Goal: Information Seeking & Learning: Learn about a topic

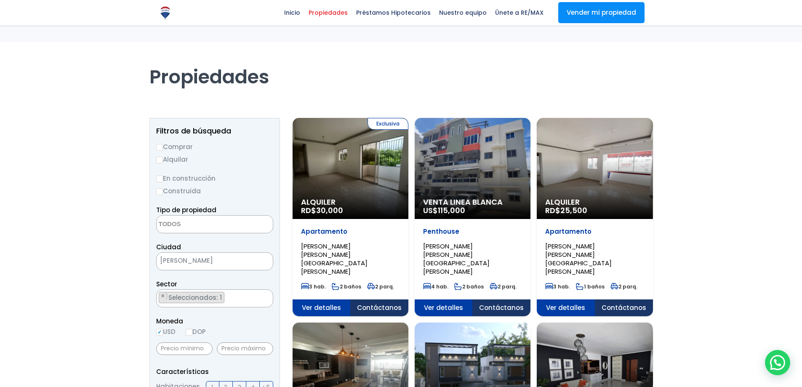
select select
select select "11"
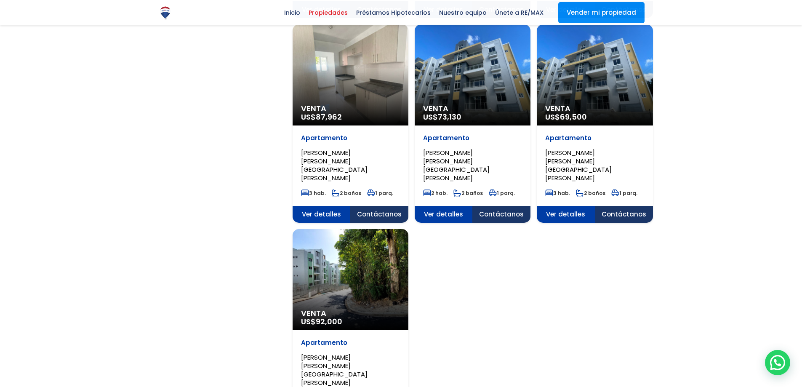
scroll to position [927, 0]
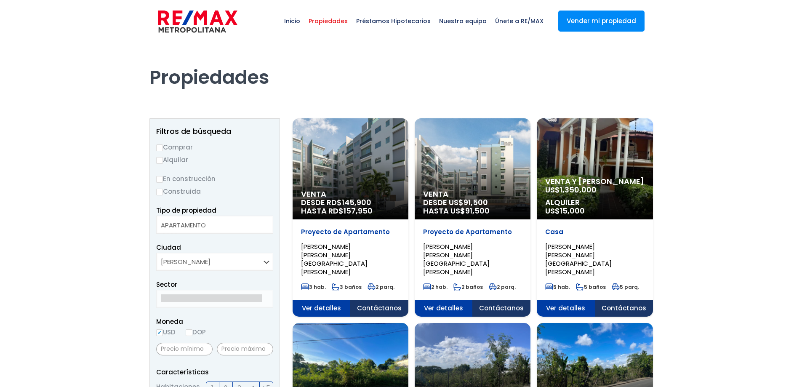
select select
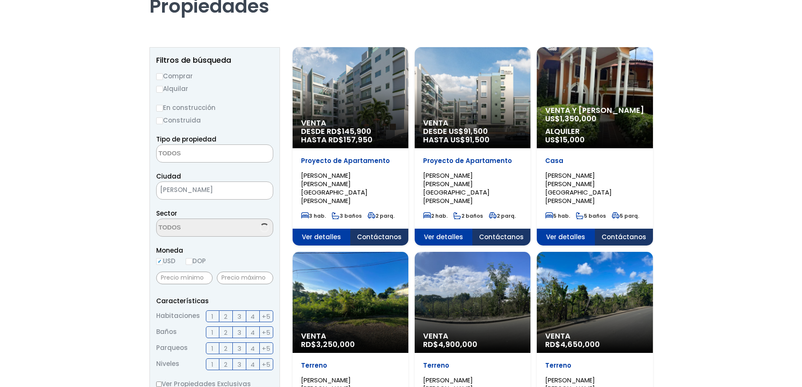
scroll to position [107, 0]
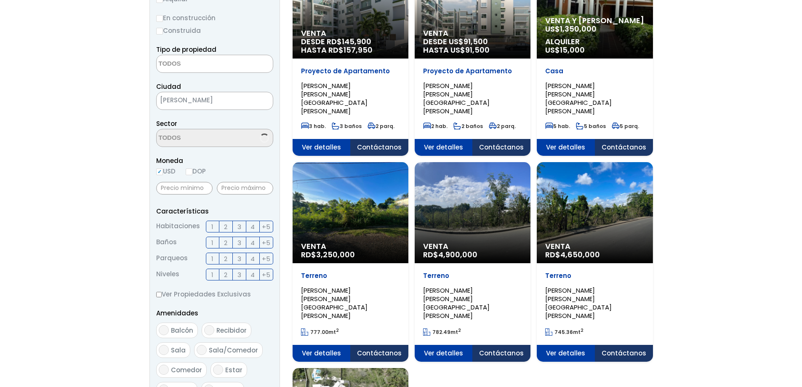
select select "11"
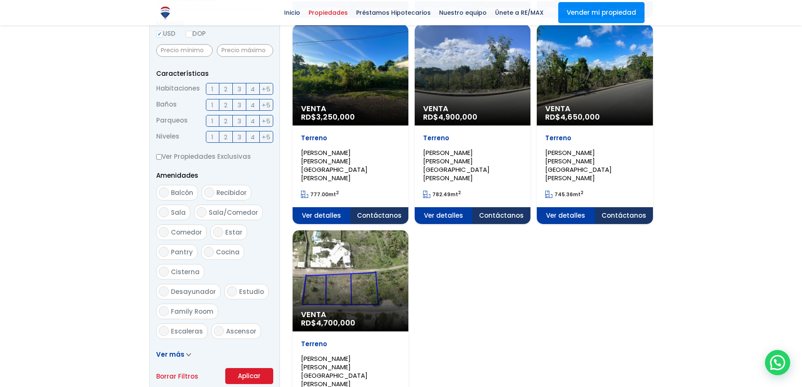
scroll to position [337, 0]
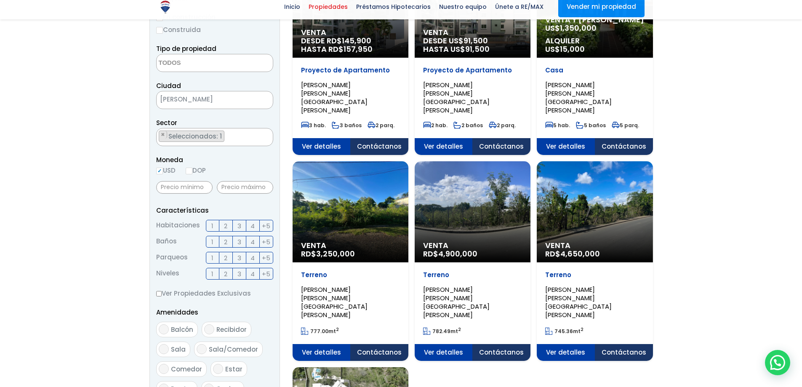
scroll to position [168, 0]
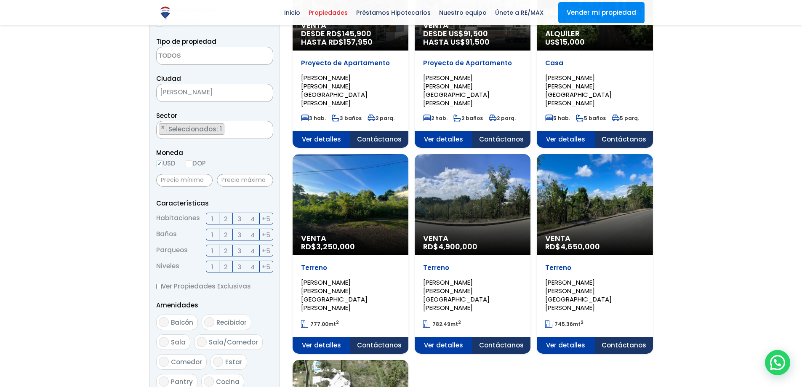
click at [390, 51] on div "Venta RD$ 4,700,000" at bounding box center [351, -1] width 116 height 101
click at [409, 51] on div "Venta RD$ 4,900,000" at bounding box center [351, 35] width 116 height 29
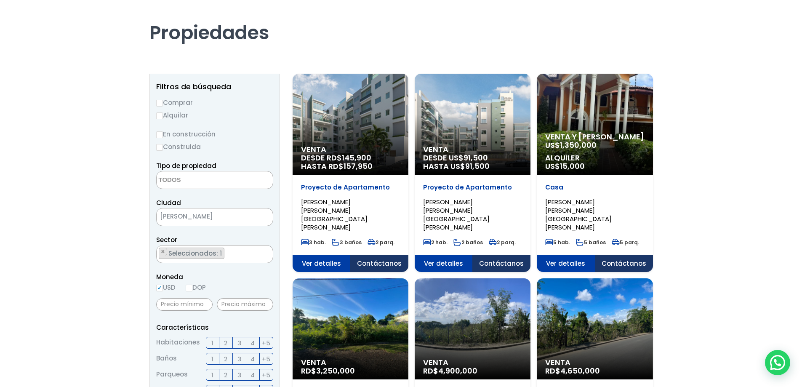
scroll to position [0, 0]
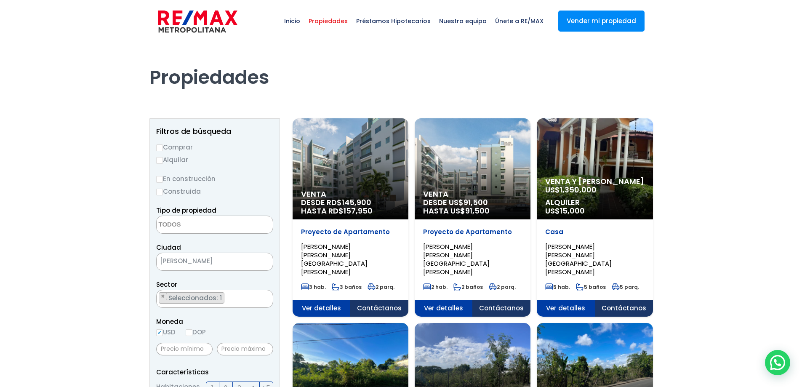
click at [246, 297] on ul "× Seleccionados: 1" at bounding box center [210, 299] width 106 height 18
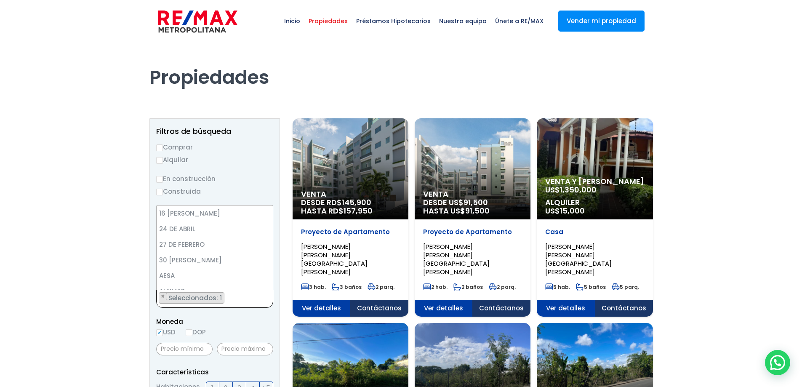
scroll to position [140, 0]
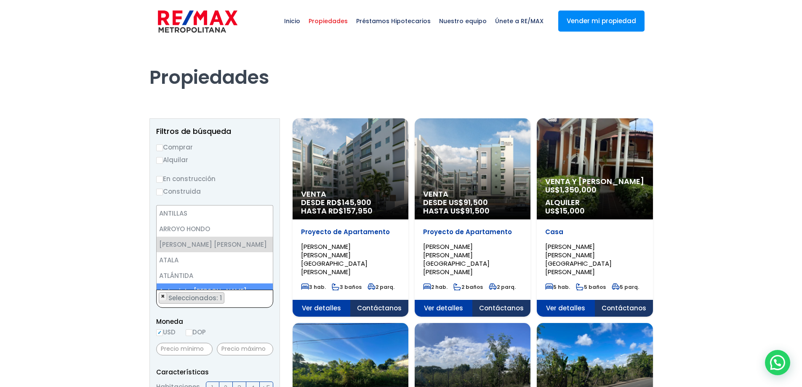
click at [163, 297] on span "×" at bounding box center [163, 297] width 4 height 8
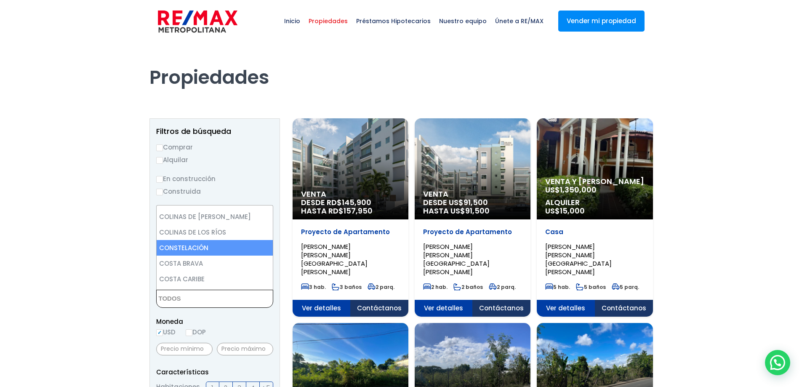
scroll to position [632, 0]
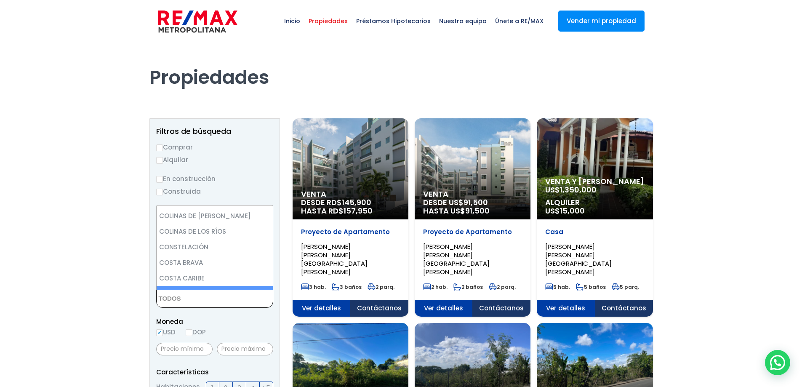
select select "77"
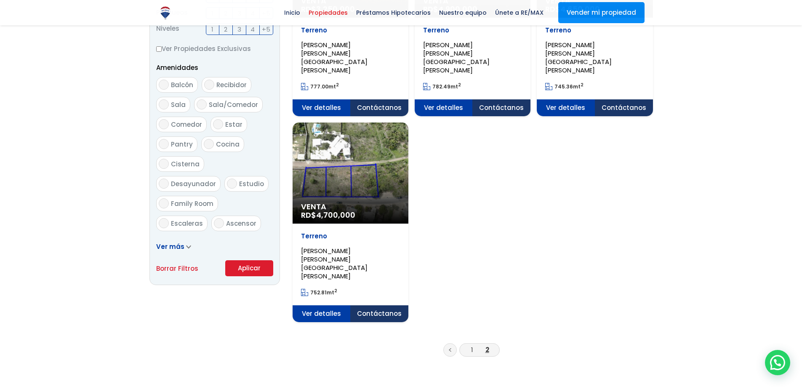
scroll to position [421, 0]
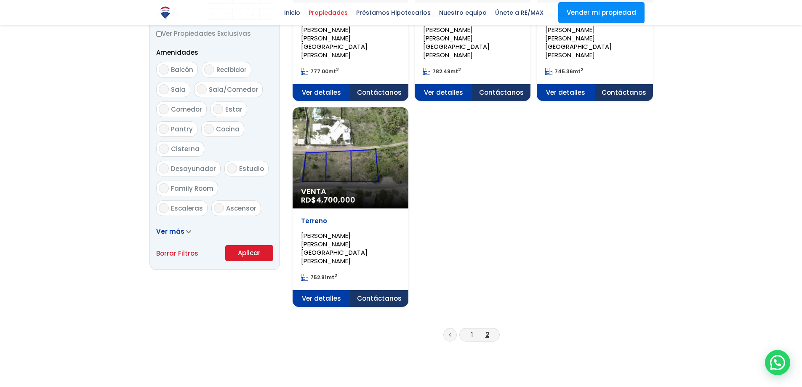
click at [254, 259] on button "Aplicar" at bounding box center [249, 253] width 48 height 16
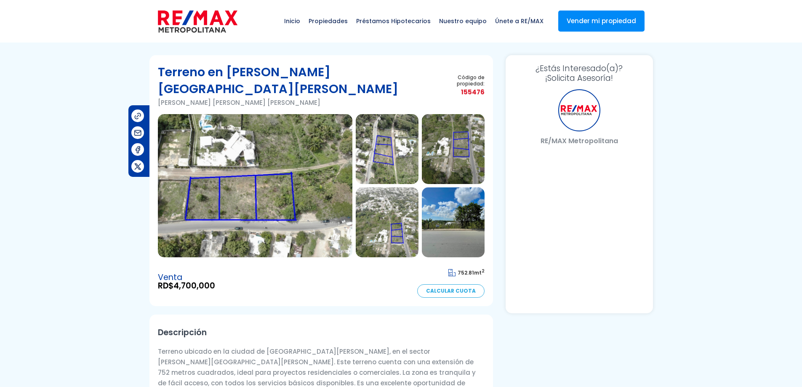
select select "US"
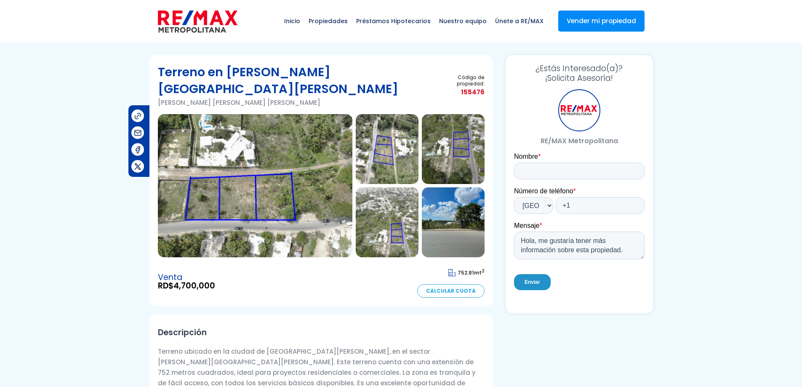
click at [453, 135] on img at bounding box center [453, 149] width 63 height 70
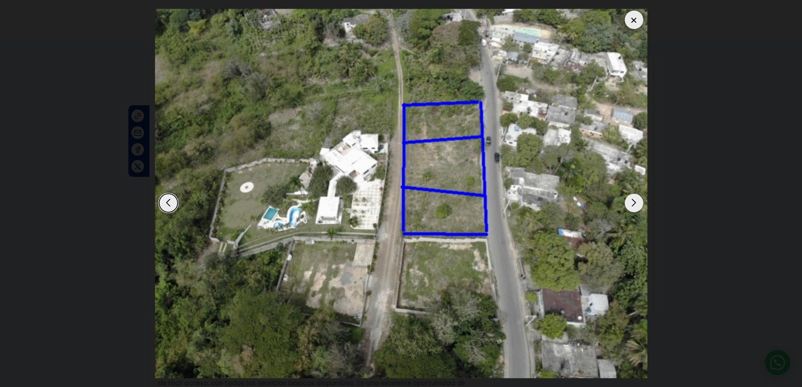
click at [632, 26] on div at bounding box center [634, 20] width 19 height 19
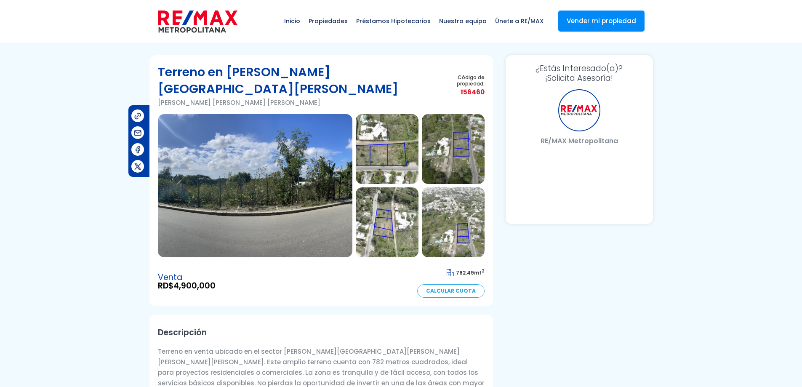
select select "US"
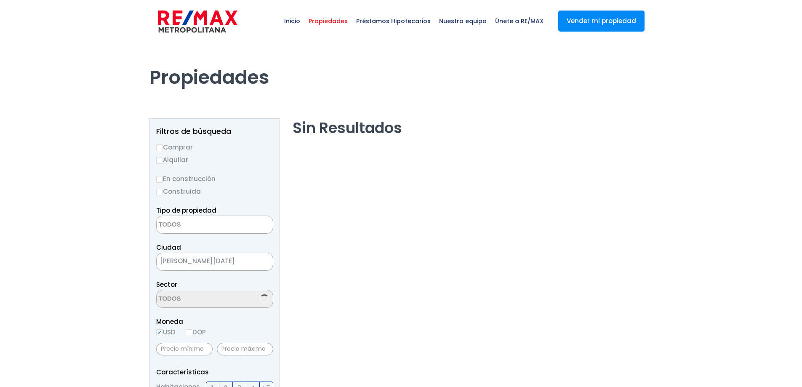
select select
select select "77"
click at [236, 297] on ul "× Seleccionados: 1" at bounding box center [210, 299] width 106 height 18
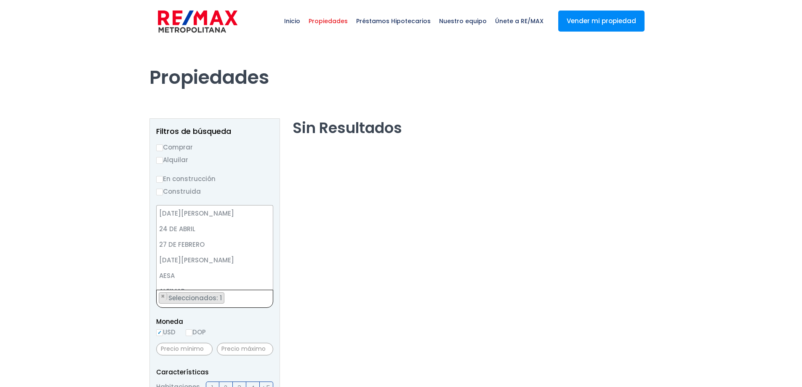
scroll to position [650, 0]
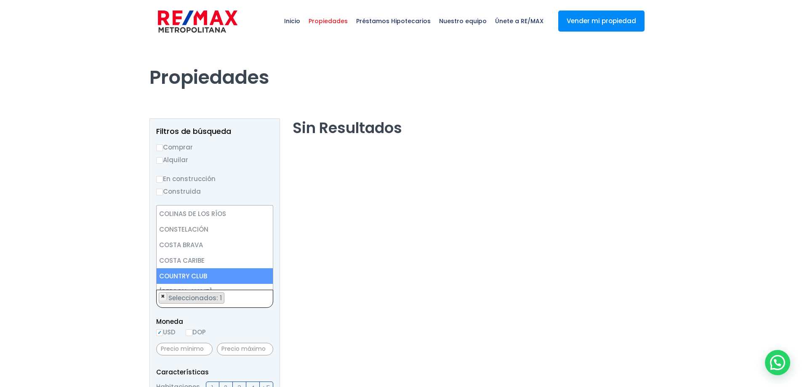
click at [164, 296] on span "×" at bounding box center [163, 297] width 4 height 8
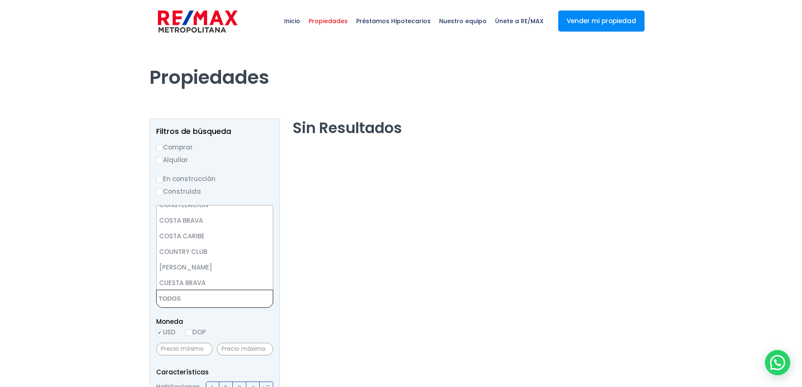
scroll to position [716, 0]
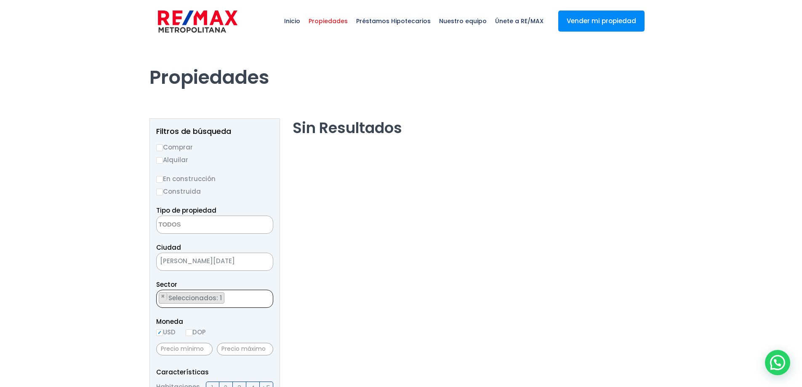
click at [240, 296] on ul "× Seleccionados: 1" at bounding box center [210, 299] width 106 height 18
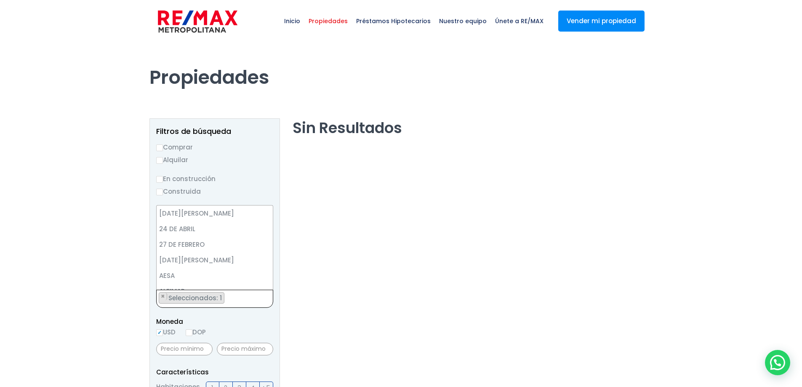
scroll to position [743, 0]
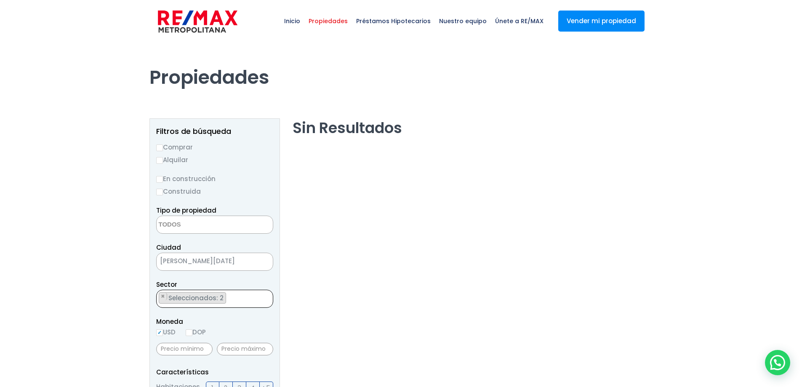
click at [235, 297] on ul "× Seleccionados: 2 × Seleccionados: 2" at bounding box center [210, 299] width 106 height 18
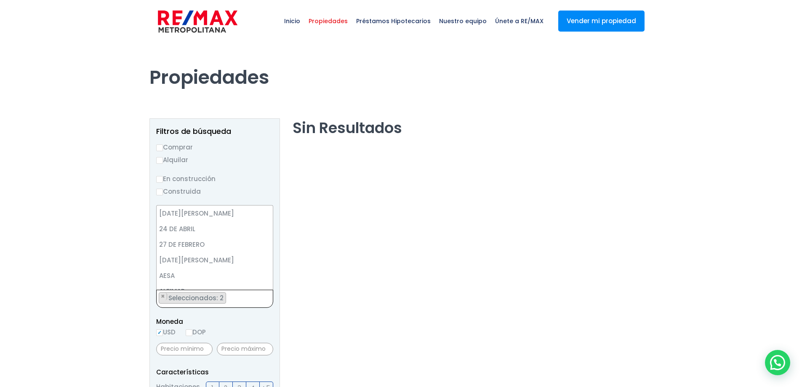
scroll to position [727, 0]
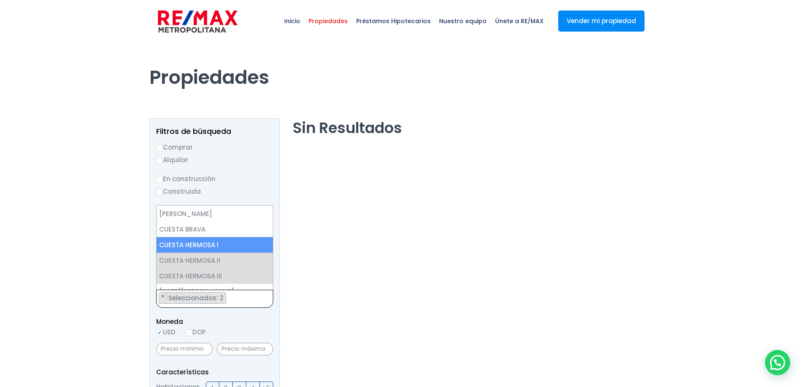
select select "86"
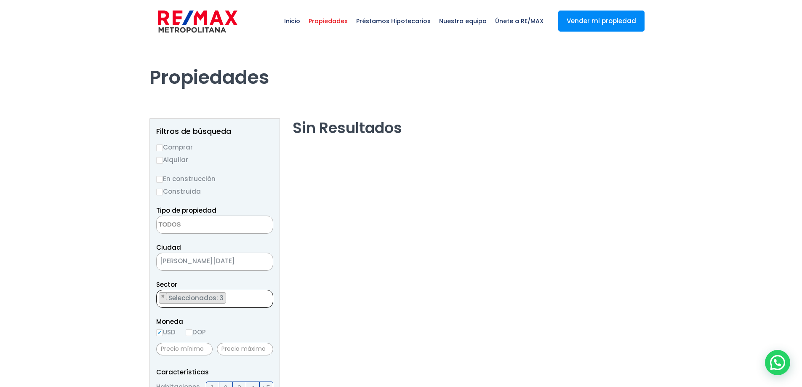
click at [234, 297] on ul "× Seleccionados: 3 × Seleccionados: 3 × Seleccionados: 3" at bounding box center [210, 299] width 106 height 18
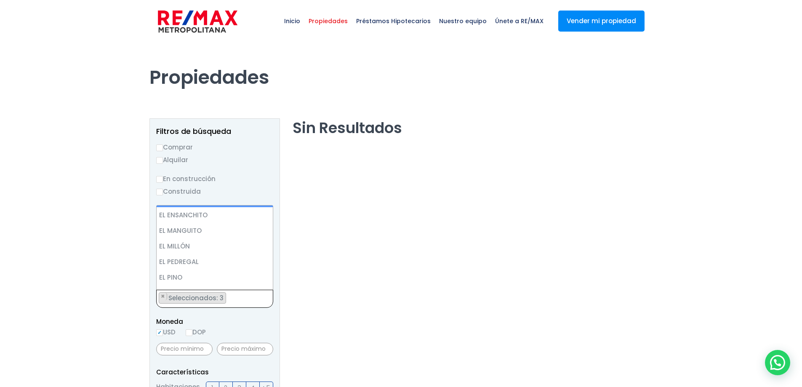
scroll to position [965, 0]
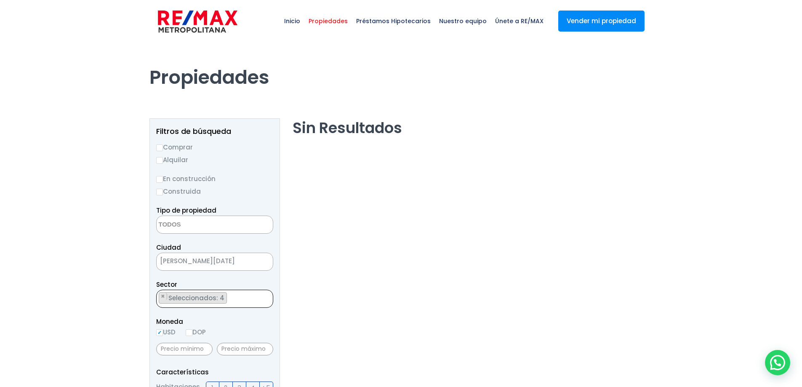
click at [240, 303] on ul "× Seleccionados: 4 × Seleccionados: 4 × Seleccionados: 4 × Seleccionados: 4" at bounding box center [210, 299] width 106 height 18
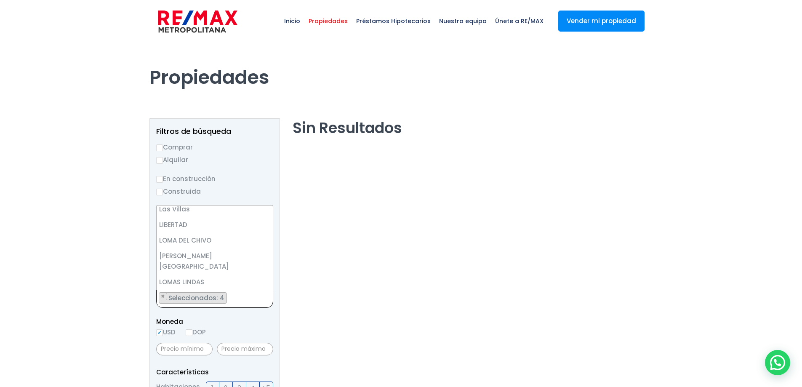
click at [142, 276] on div at bounding box center [401, 379] width 802 height 672
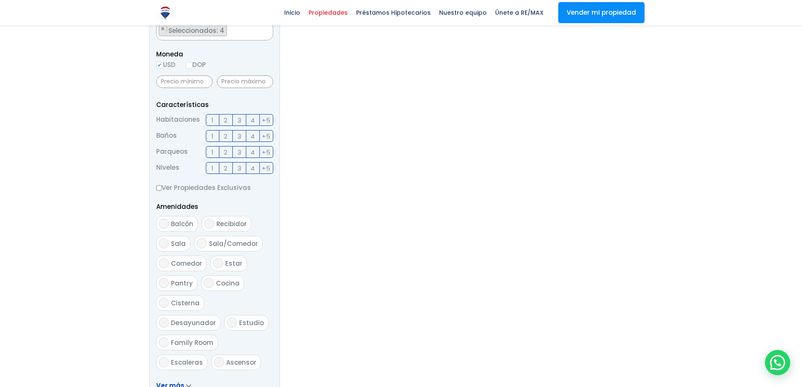
scroll to position [421, 0]
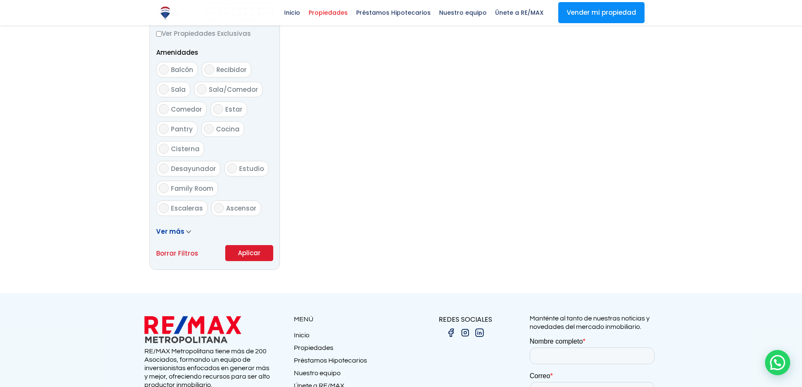
click at [249, 255] on button "Aplicar" at bounding box center [249, 253] width 48 height 16
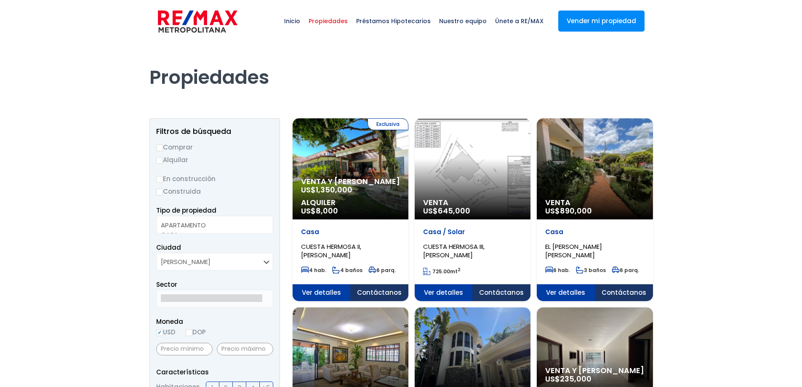
select select
select select "86"
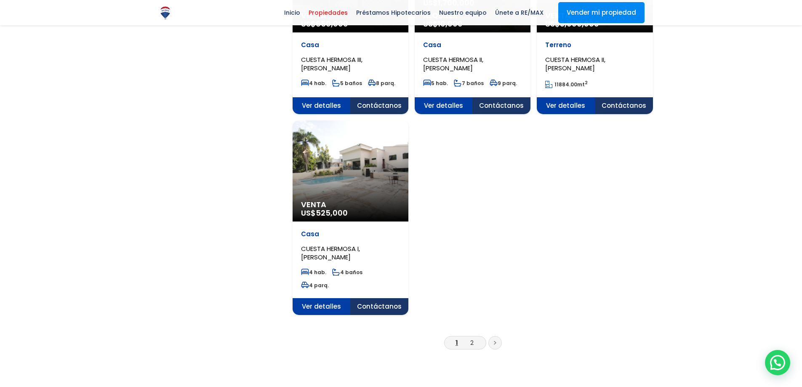
scroll to position [969, 0]
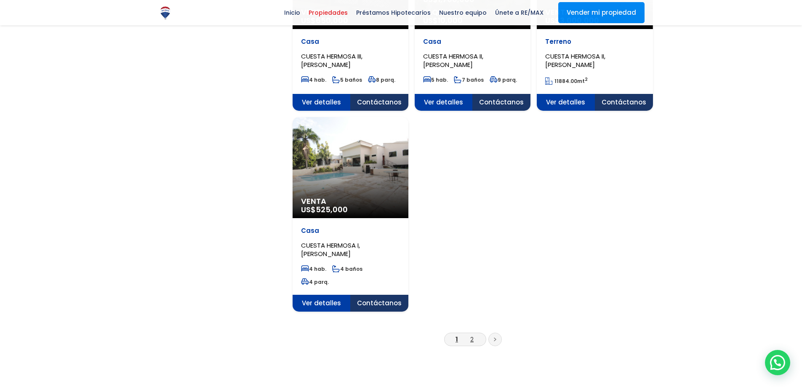
click at [472, 335] on link "2" at bounding box center [471, 339] width 3 height 9
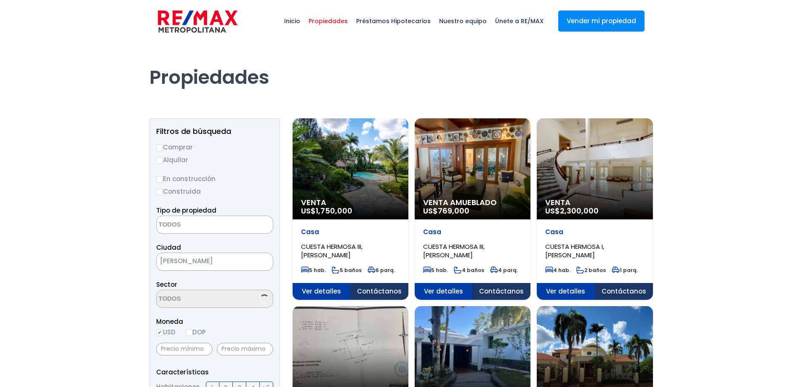
select select
select select "86"
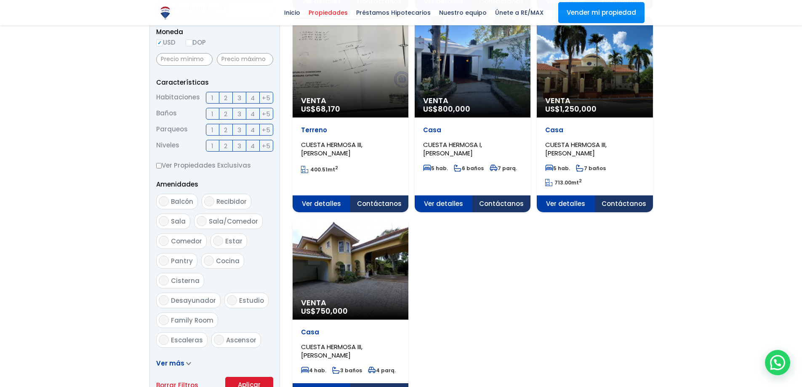
scroll to position [421, 0]
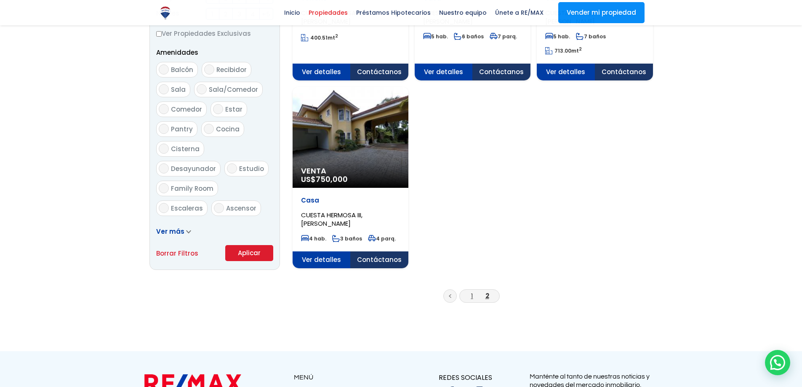
click at [473, 296] on link "1" at bounding box center [472, 295] width 2 height 9
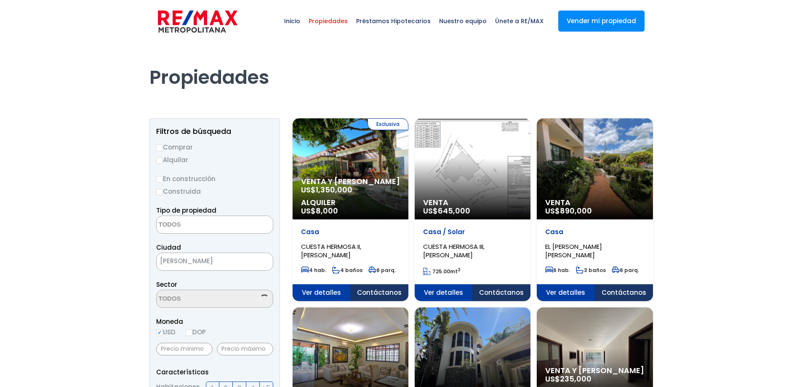
select select
click at [163, 294] on span "×" at bounding box center [163, 297] width 4 height 8
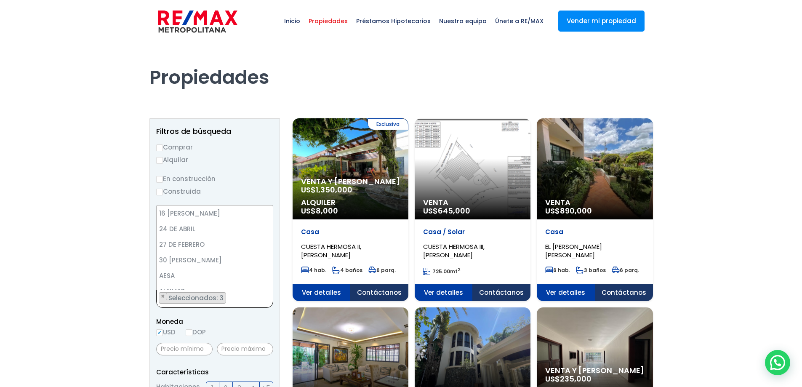
scroll to position [712, 0]
click at [164, 296] on span "×" at bounding box center [163, 297] width 4 height 8
select select "101"
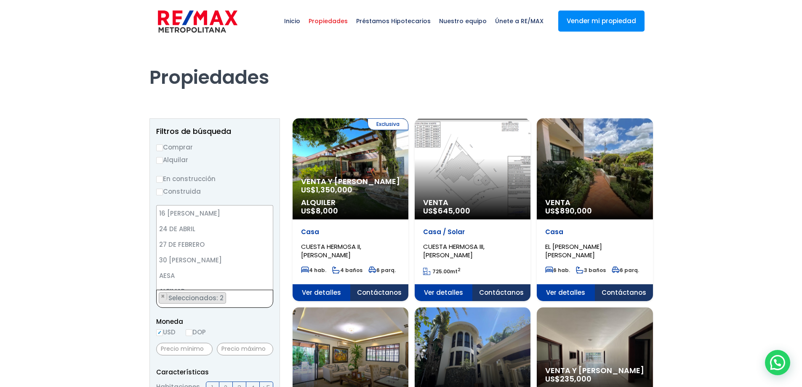
scroll to position [961, 0]
click at [164, 296] on textarea "Search" at bounding box center [198, 299] width 82 height 18
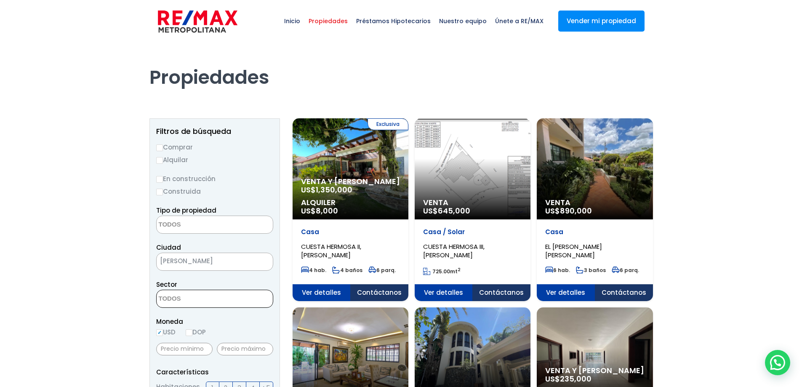
click at [181, 297] on textarea "Search" at bounding box center [198, 299] width 82 height 18
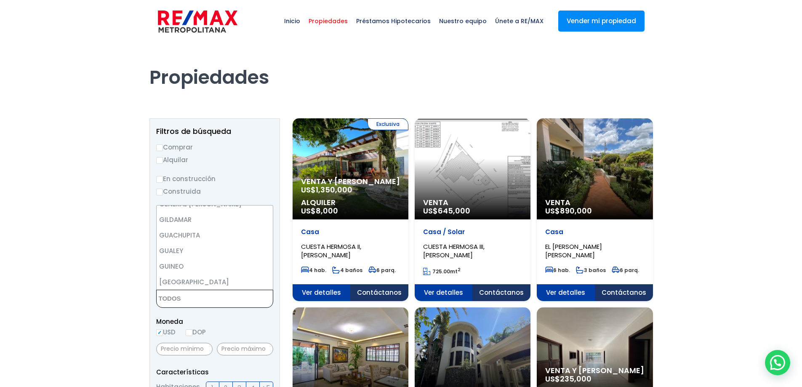
scroll to position [1474, 0]
select select "96"
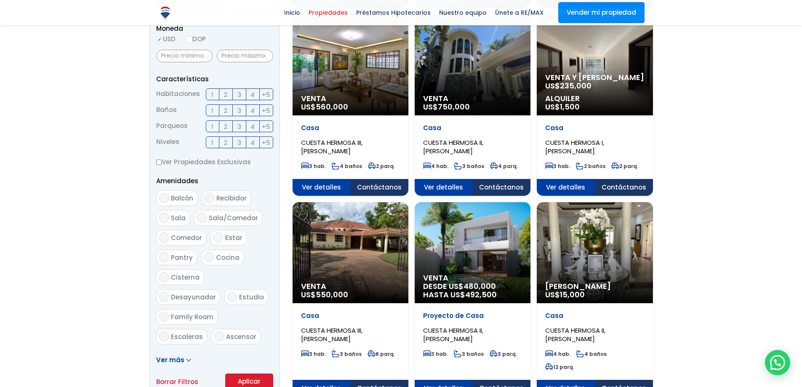
scroll to position [505, 0]
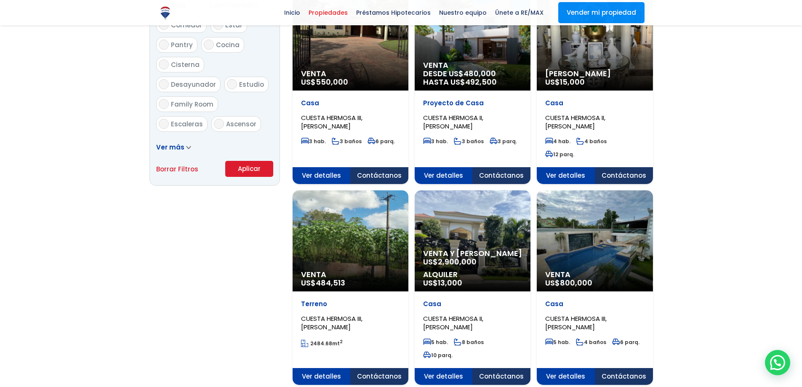
click at [257, 165] on button "Aplicar" at bounding box center [249, 169] width 48 height 16
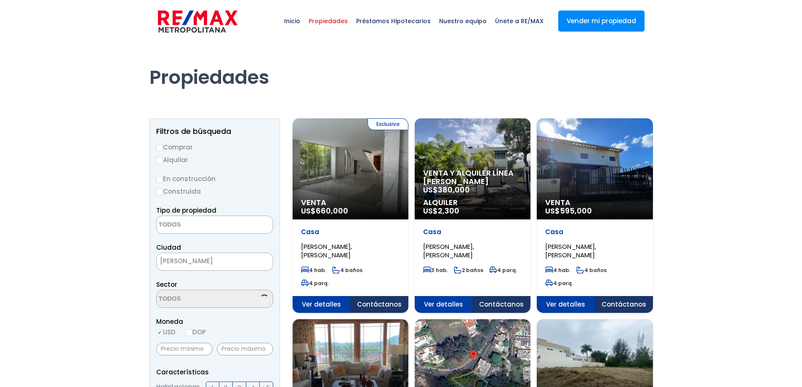
select select
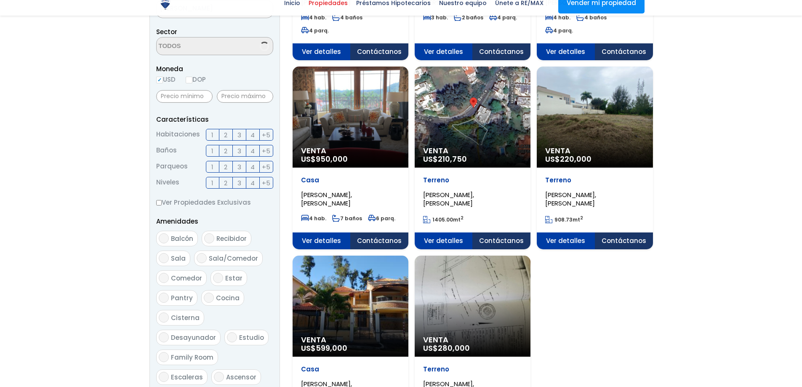
scroll to position [253, 0]
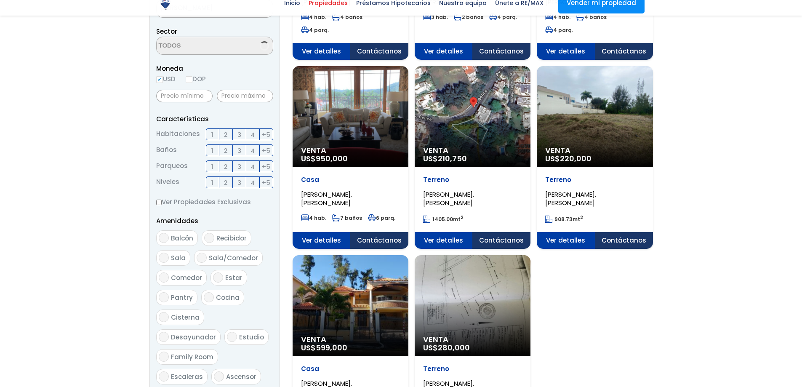
select select "96"
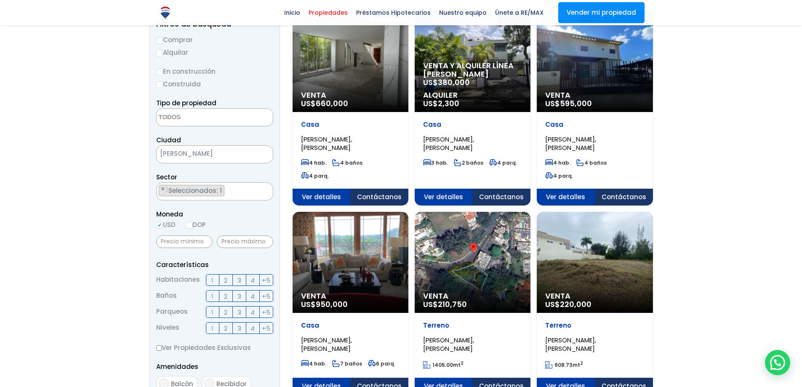
scroll to position [84, 0]
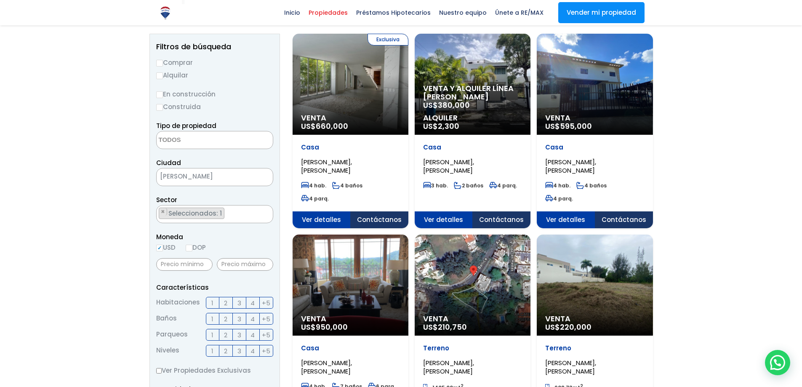
click at [365, 105] on div "Exclusiva Venta US$ 660,000" at bounding box center [351, 84] width 116 height 101
click at [409, 113] on div "Venta US$ 595,000" at bounding box center [351, 84] width 116 height 101
click at [383, 135] on div "Venta US$ 950,000" at bounding box center [351, 84] width 116 height 101
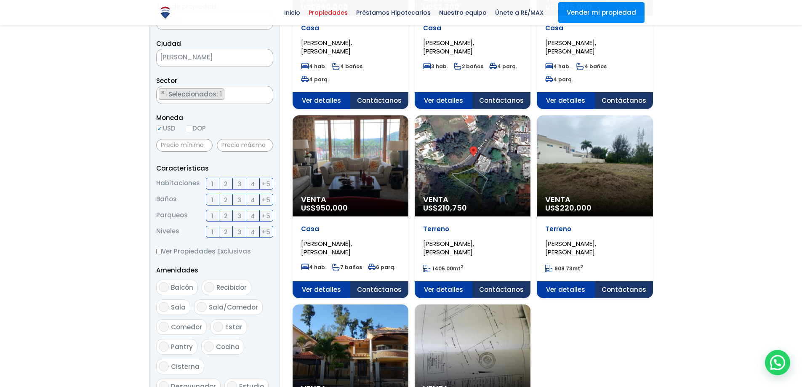
scroll to position [211, 0]
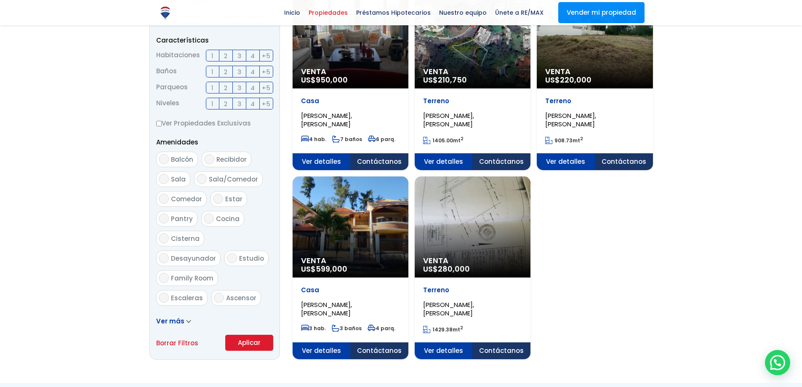
scroll to position [253, 0]
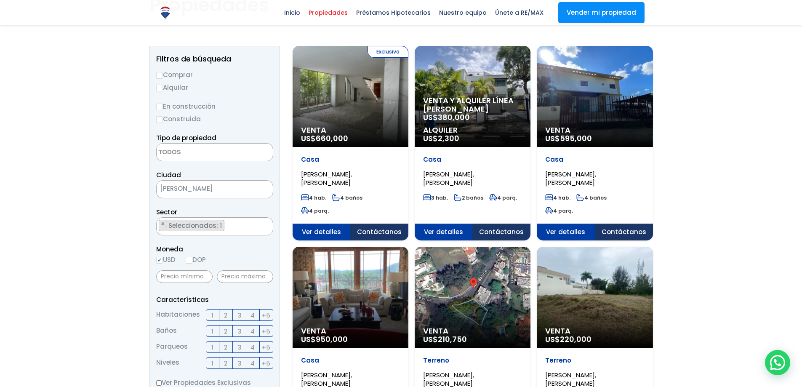
scroll to position [0, 0]
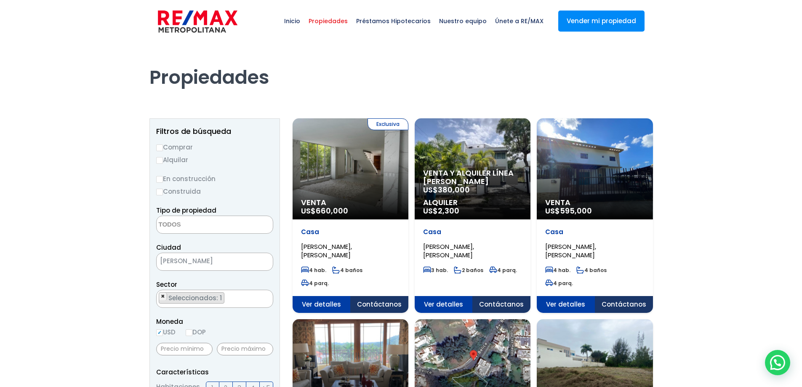
click at [163, 296] on span "×" at bounding box center [163, 297] width 4 height 8
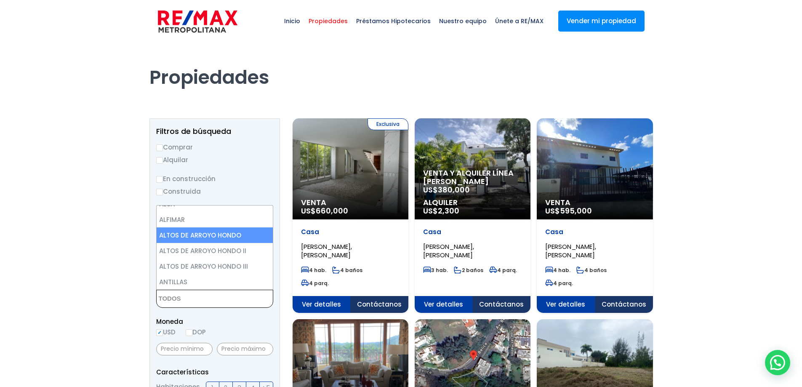
scroll to position [84, 0]
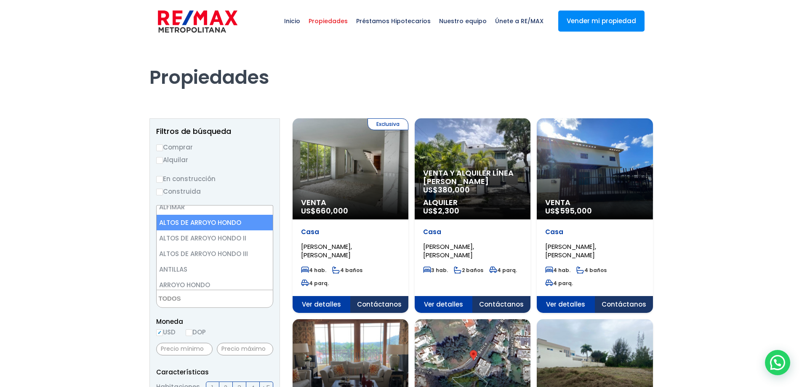
select select "19"
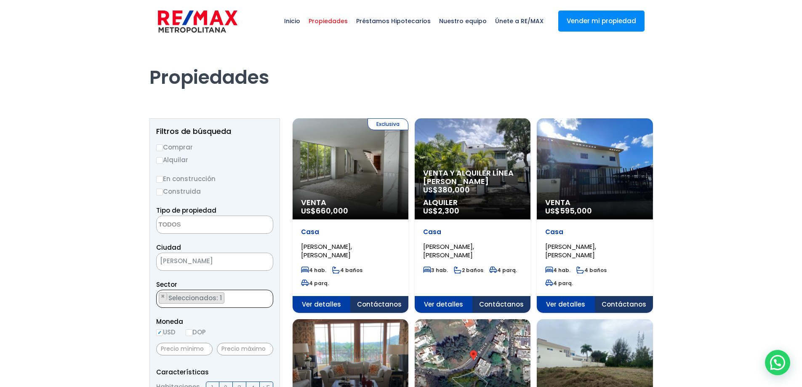
click at [230, 296] on ul "× Seleccionados: 1" at bounding box center [210, 299] width 106 height 18
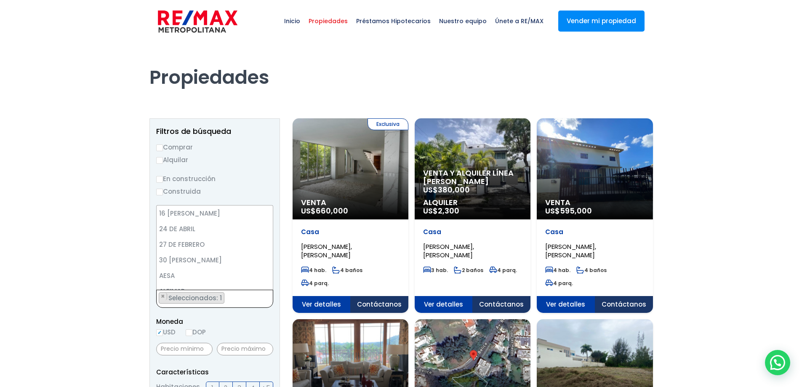
scroll to position [78, 0]
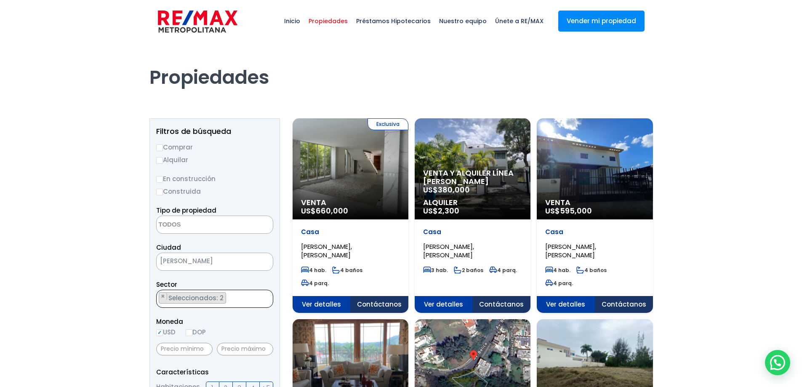
click at [239, 300] on ul "× Seleccionados: 2 × Seleccionados: 2" at bounding box center [210, 299] width 106 height 18
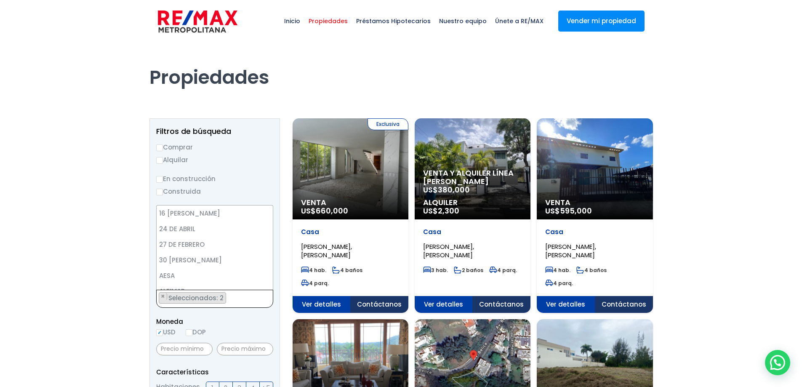
scroll to position [94, 0]
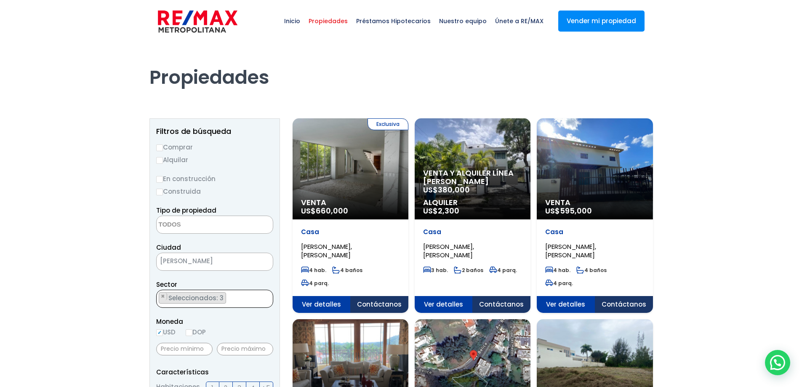
click at [242, 300] on ul "× Seleccionados: 3 × Seleccionados: 3 × Seleccionados: 3" at bounding box center [210, 299] width 106 height 18
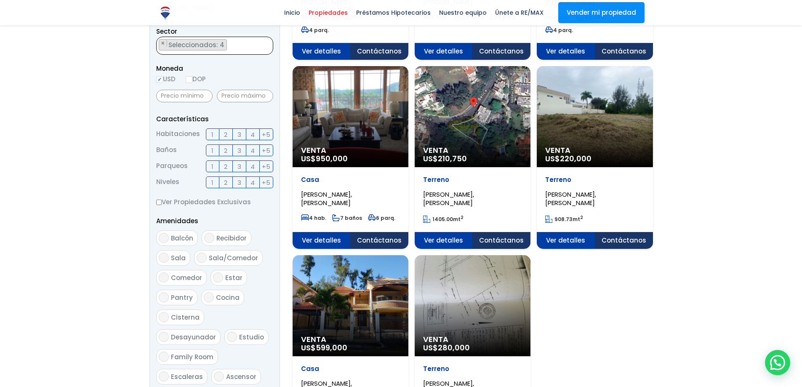
scroll to position [421, 0]
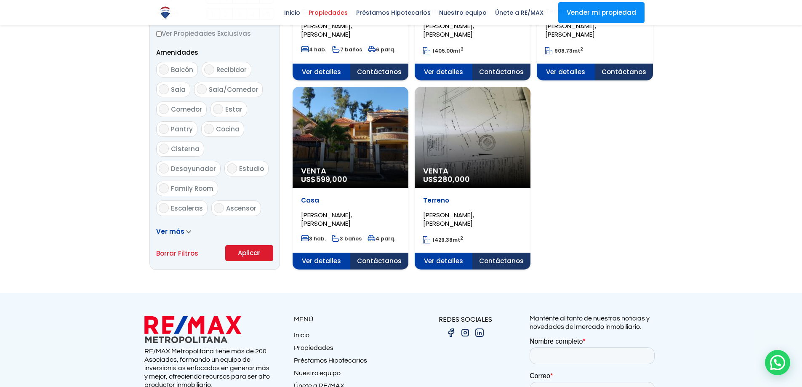
click at [259, 252] on button "Aplicar" at bounding box center [249, 253] width 48 height 16
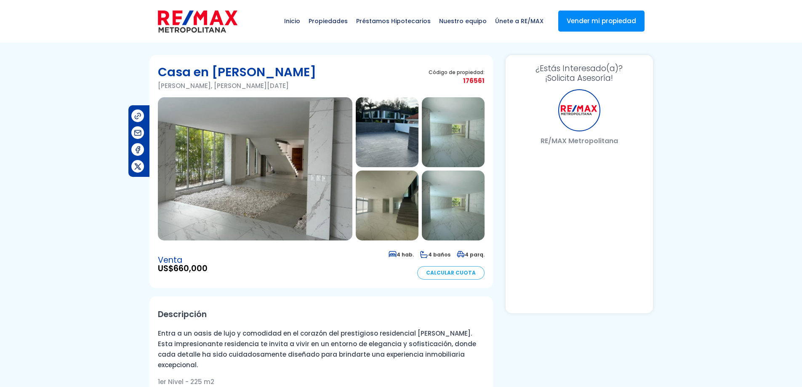
select select "US"
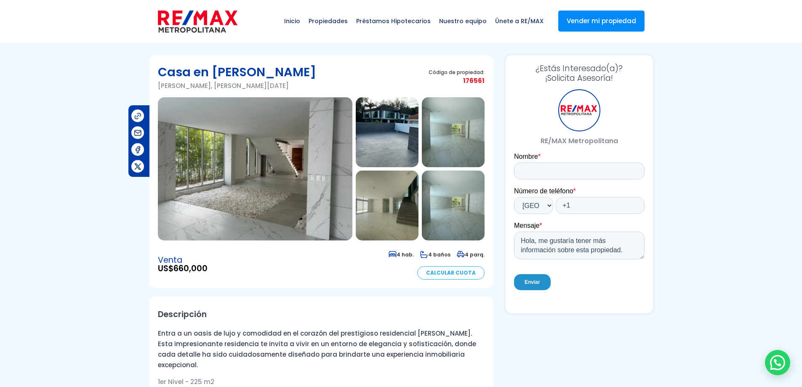
click at [457, 208] on img at bounding box center [453, 206] width 63 height 70
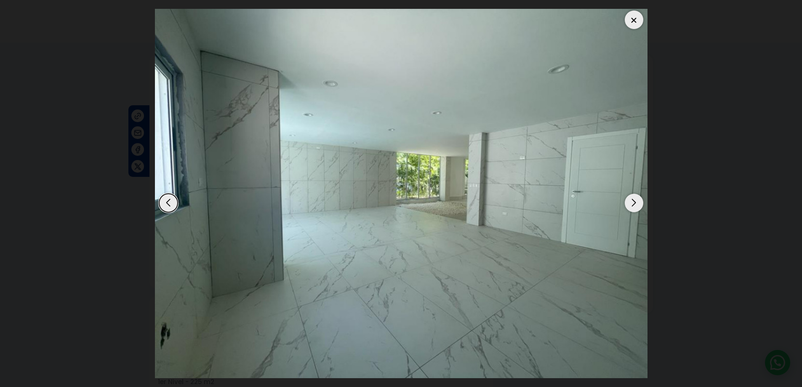
click at [637, 202] on div "Next slide" at bounding box center [634, 203] width 19 height 19
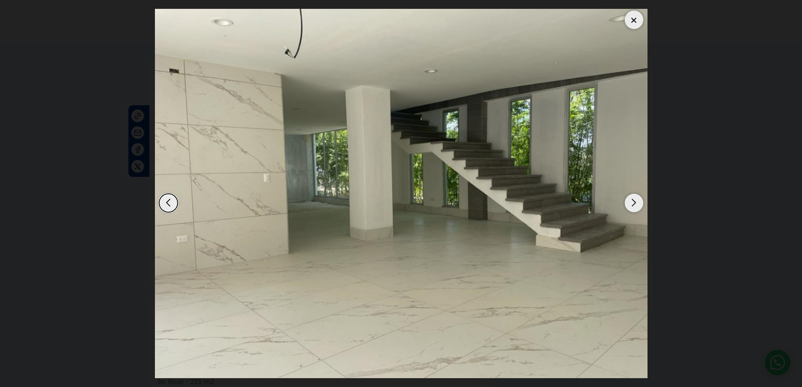
click at [637, 202] on div "Next slide" at bounding box center [634, 203] width 19 height 19
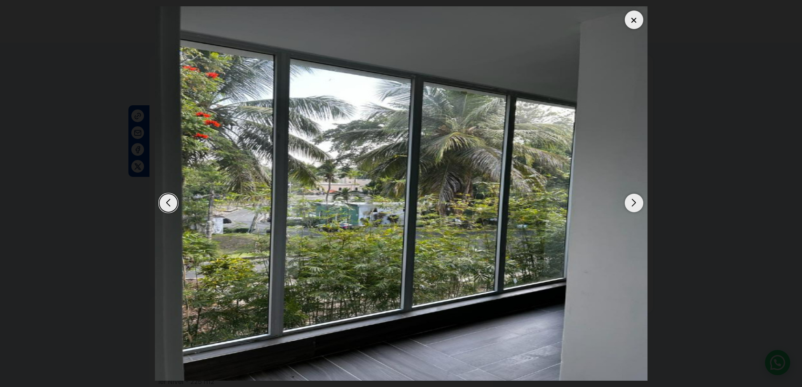
click at [637, 202] on div "Next slide" at bounding box center [634, 203] width 19 height 19
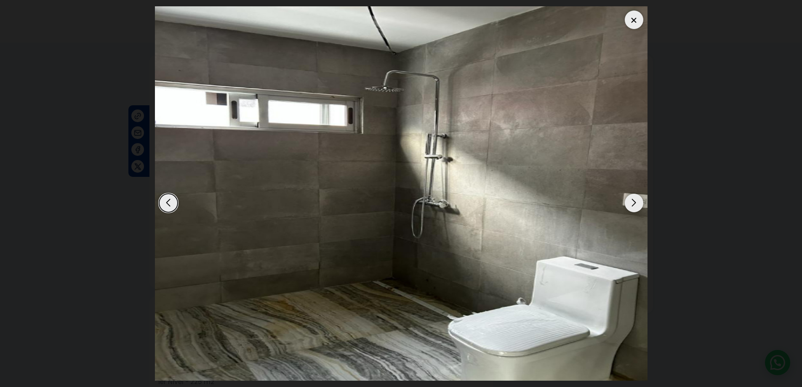
click at [166, 210] on div "Previous slide" at bounding box center [168, 203] width 19 height 19
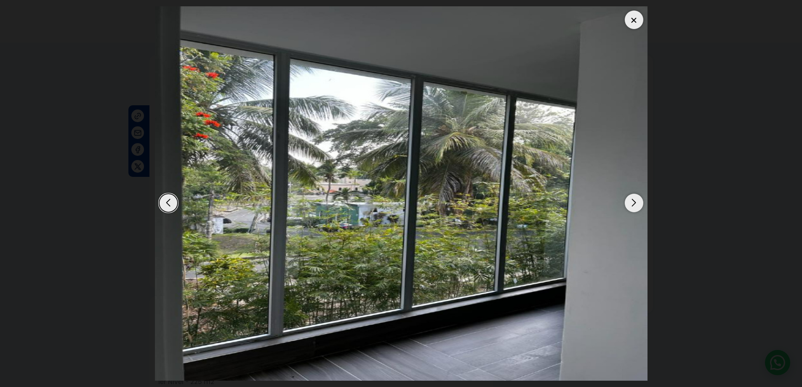
click at [628, 206] on div "Next slide" at bounding box center [634, 203] width 19 height 19
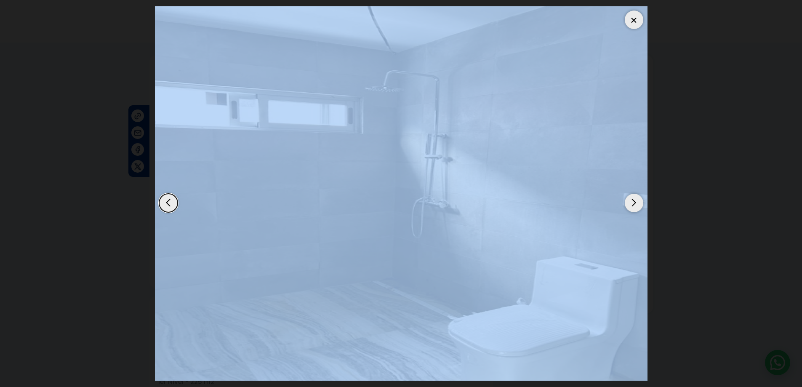
click at [628, 206] on div "Next slide" at bounding box center [634, 203] width 19 height 19
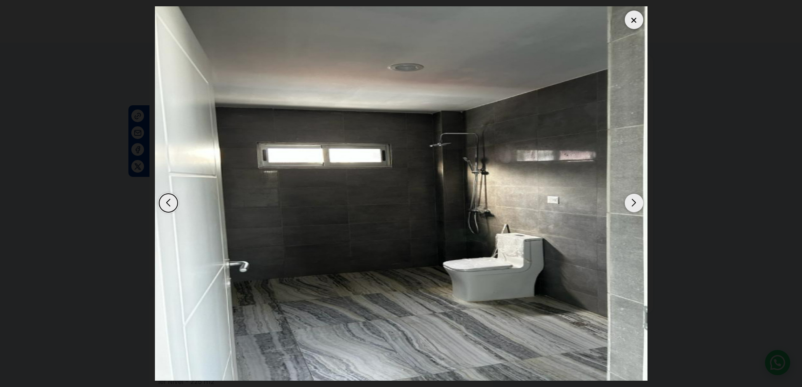
click at [628, 206] on div "Next slide" at bounding box center [634, 203] width 19 height 19
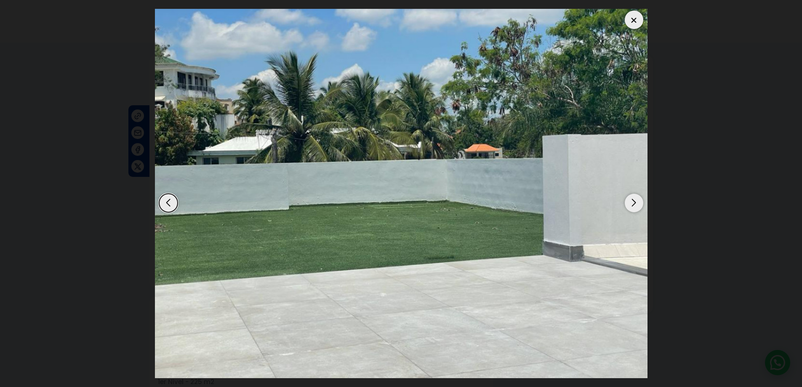
click at [628, 206] on div "Next slide" at bounding box center [634, 203] width 19 height 19
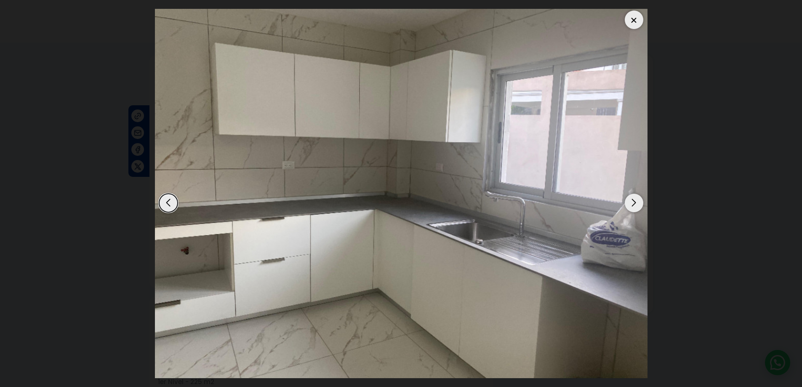
click at [631, 207] on div "Next slide" at bounding box center [634, 203] width 19 height 19
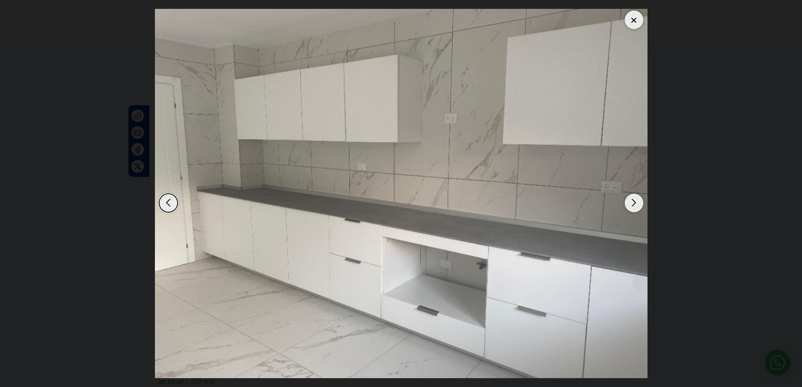
click at [631, 207] on div "Next slide" at bounding box center [634, 203] width 19 height 19
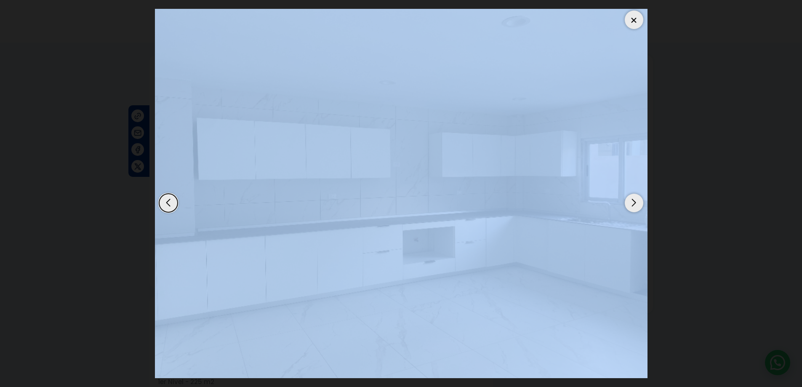
click at [631, 207] on div "Next slide" at bounding box center [634, 203] width 19 height 19
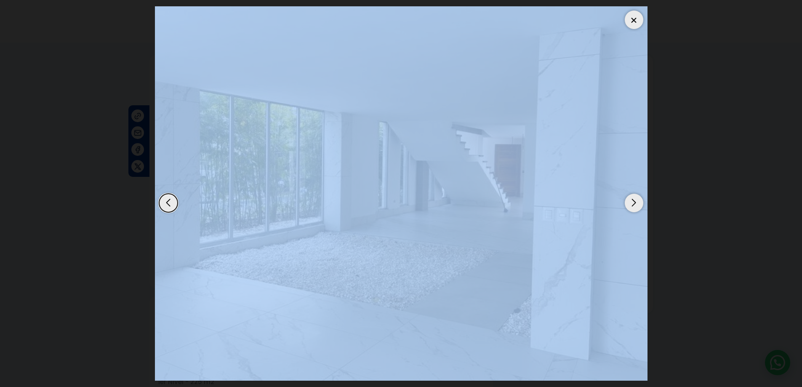
click at [631, 207] on div "Next slide" at bounding box center [634, 203] width 19 height 19
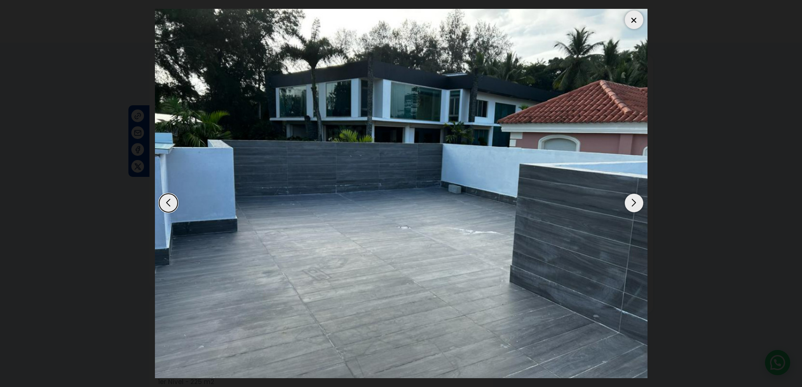
click at [631, 207] on div "Next slide" at bounding box center [634, 203] width 19 height 19
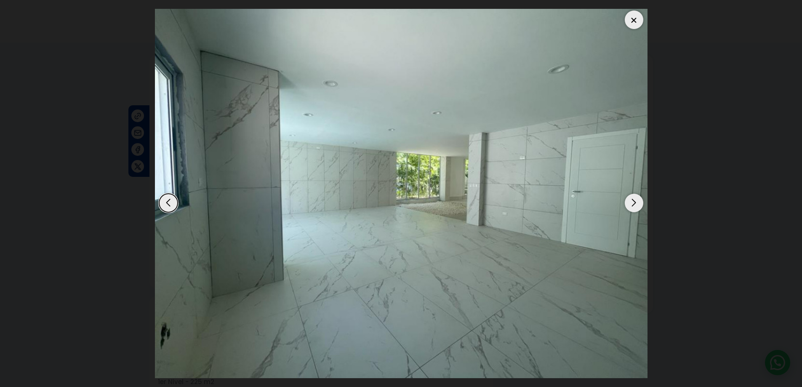
click at [171, 201] on div "Previous slide" at bounding box center [168, 203] width 19 height 19
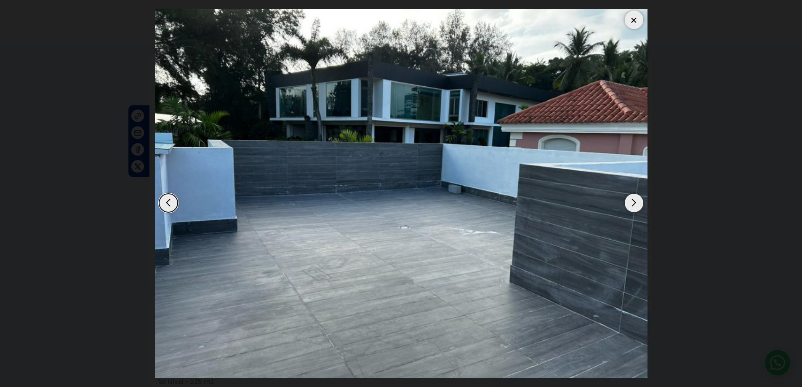
click at [654, 144] on dialog at bounding box center [401, 193] width 505 height 387
click at [632, 201] on div "Next slide" at bounding box center [634, 203] width 19 height 19
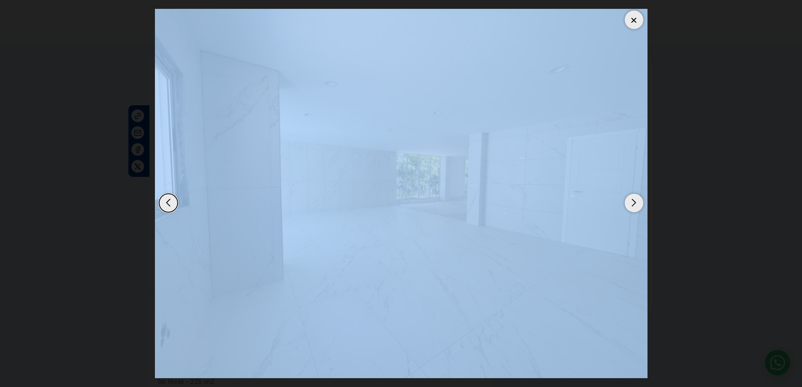
click at [632, 201] on div "Next slide" at bounding box center [634, 203] width 19 height 19
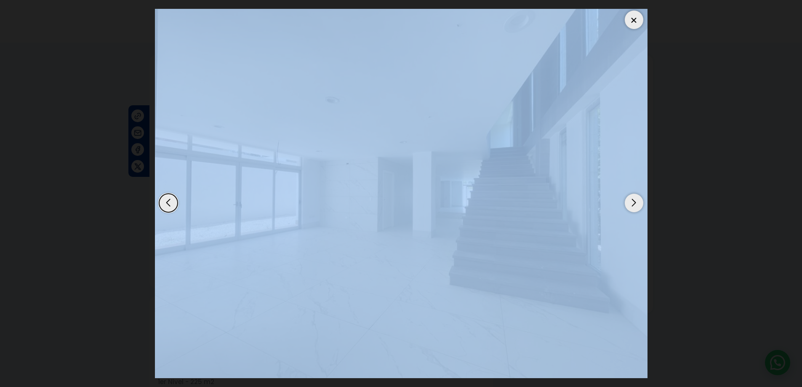
click at [632, 201] on div "Next slide" at bounding box center [634, 203] width 19 height 19
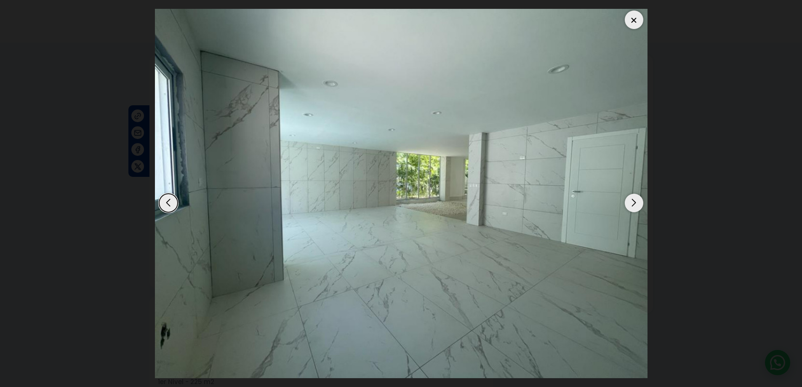
click at [631, 198] on div "Next slide" at bounding box center [634, 203] width 19 height 19
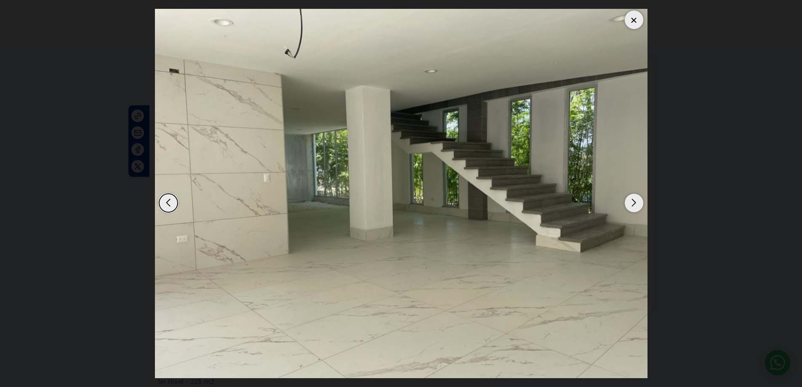
click at [637, 21] on div at bounding box center [634, 20] width 19 height 19
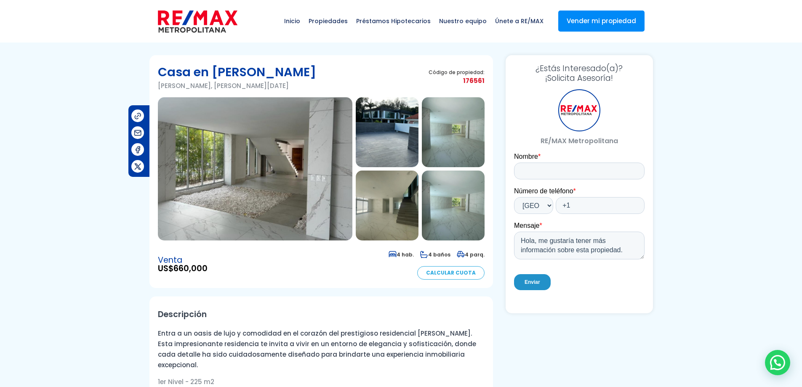
scroll to position [168, 0]
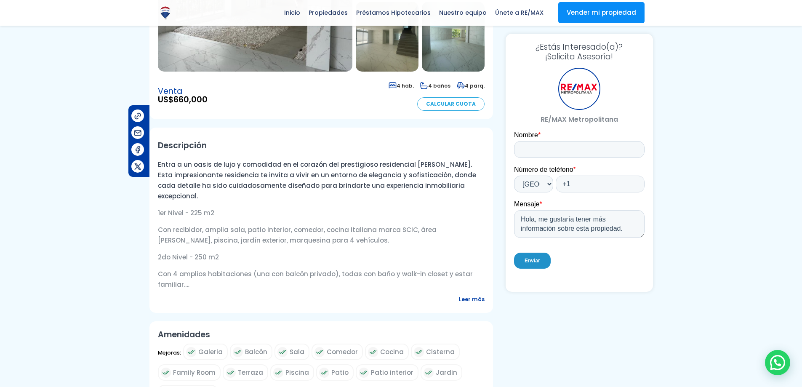
click at [468, 305] on span "Leer más" at bounding box center [472, 299] width 26 height 11
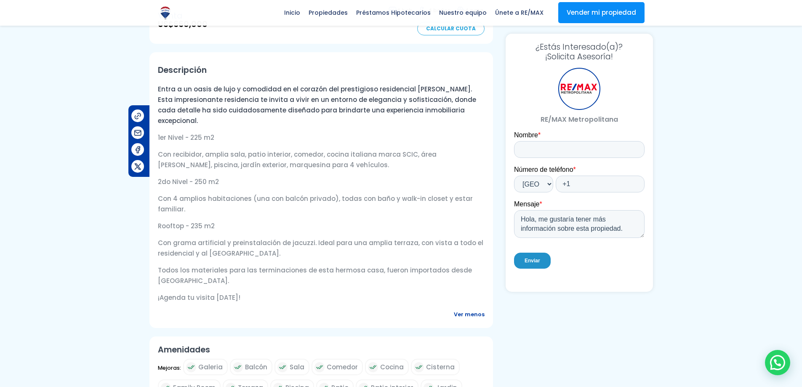
scroll to position [253, 0]
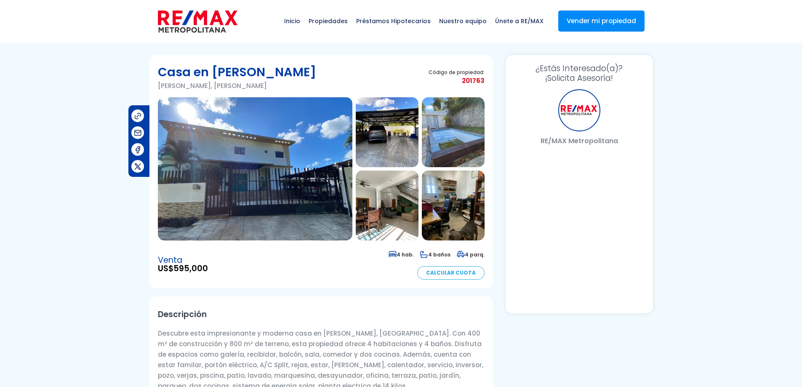
select select "US"
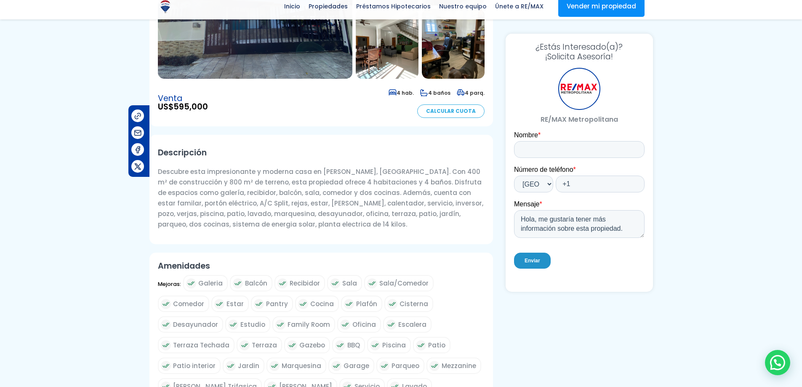
scroll to position [168, 0]
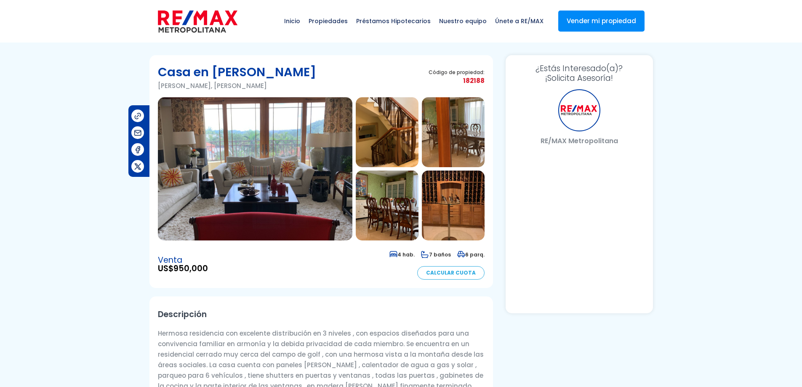
select select "US"
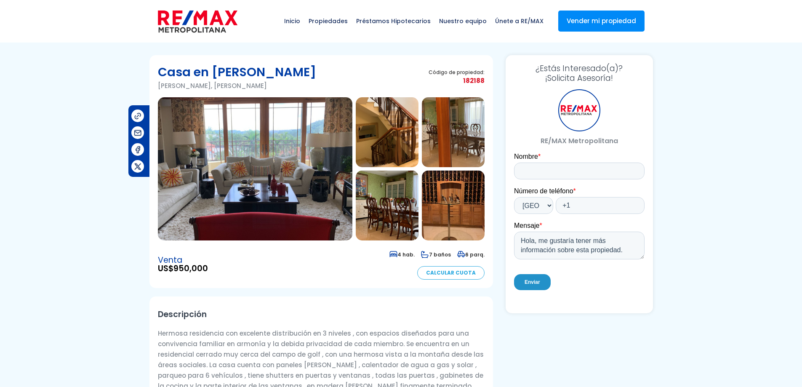
click at [441, 216] on img at bounding box center [453, 206] width 63 height 70
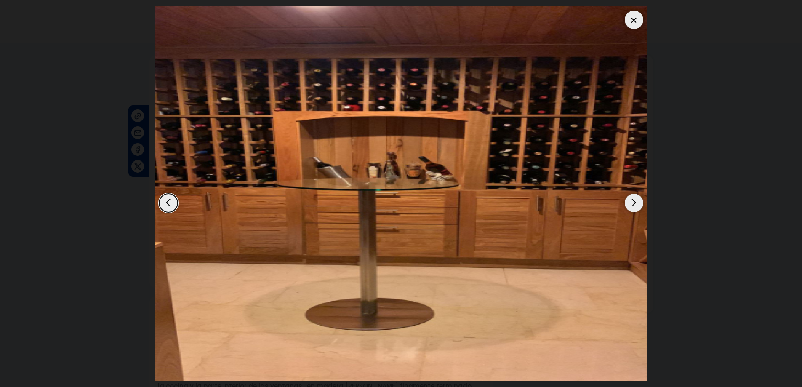
click at [634, 207] on div "Next slide" at bounding box center [634, 203] width 19 height 19
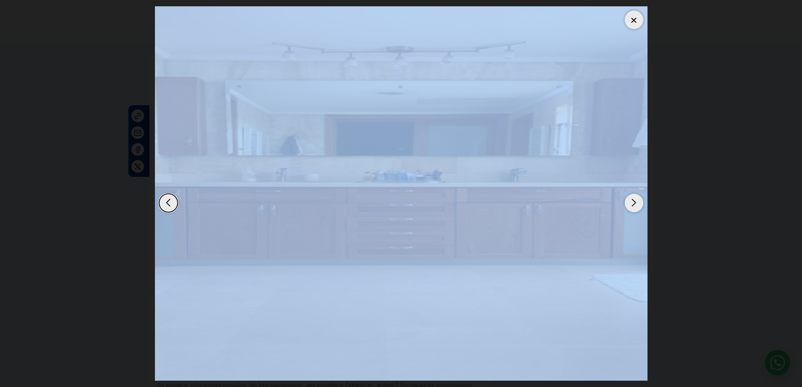
click at [634, 207] on div "Next slide" at bounding box center [634, 203] width 19 height 19
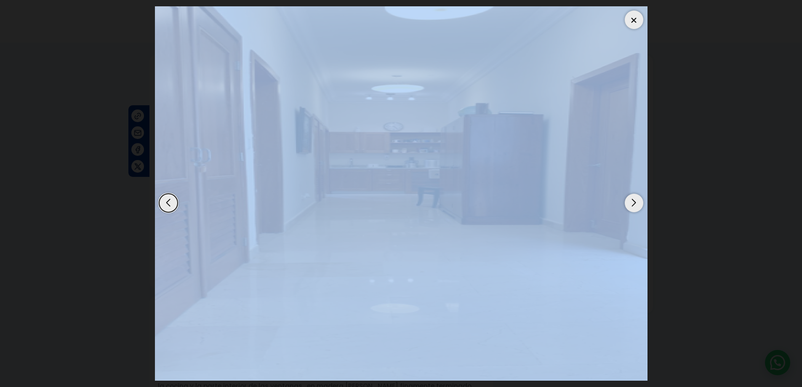
click at [634, 207] on div "Next slide" at bounding box center [634, 203] width 19 height 19
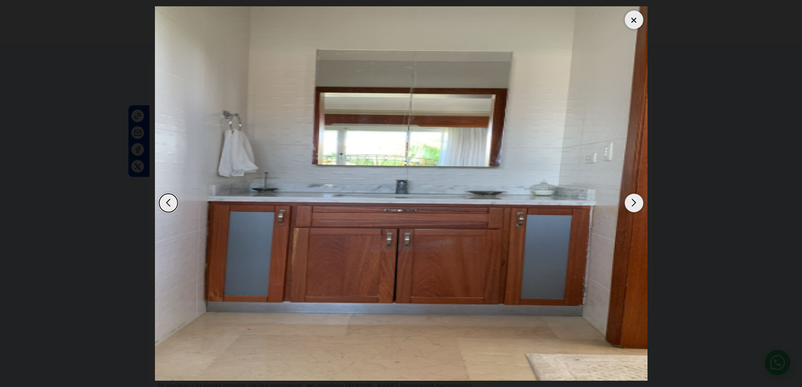
click at [634, 207] on div "Next slide" at bounding box center [634, 203] width 19 height 19
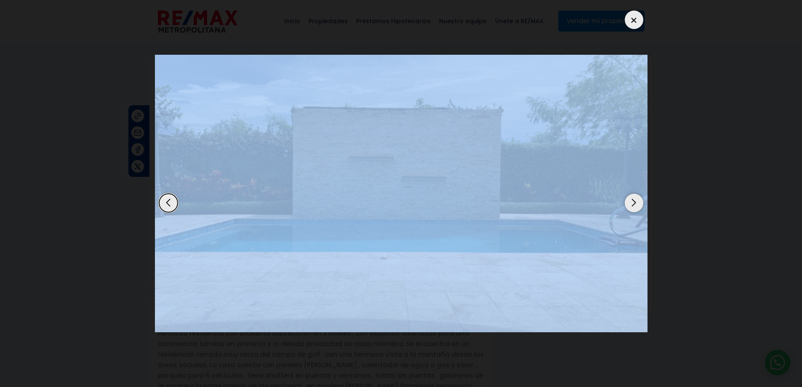
click at [634, 207] on div "Next slide" at bounding box center [634, 203] width 19 height 19
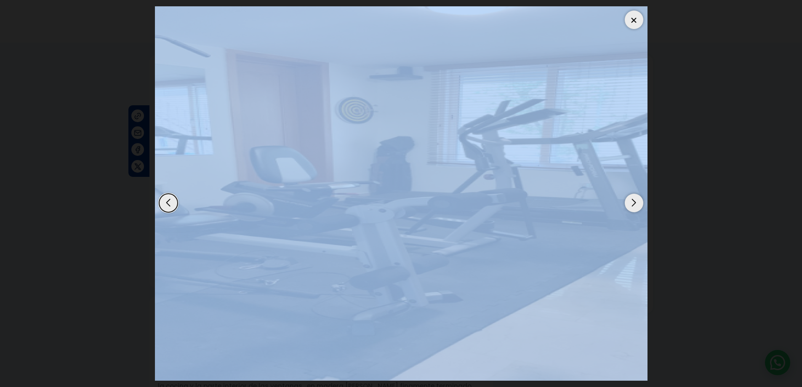
click at [634, 207] on div "Next slide" at bounding box center [634, 203] width 19 height 19
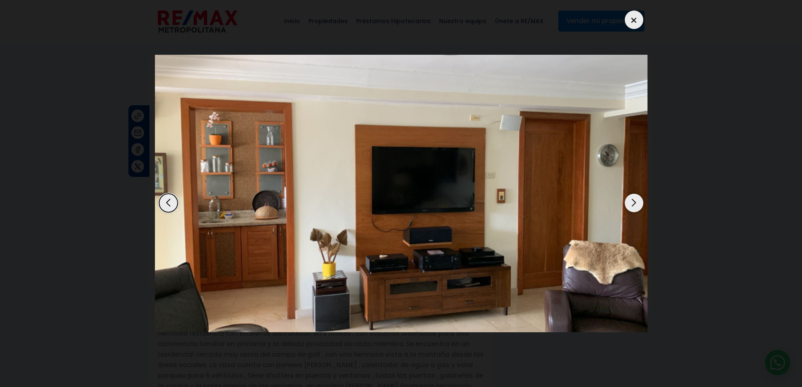
click at [634, 207] on div "Next slide" at bounding box center [634, 203] width 19 height 19
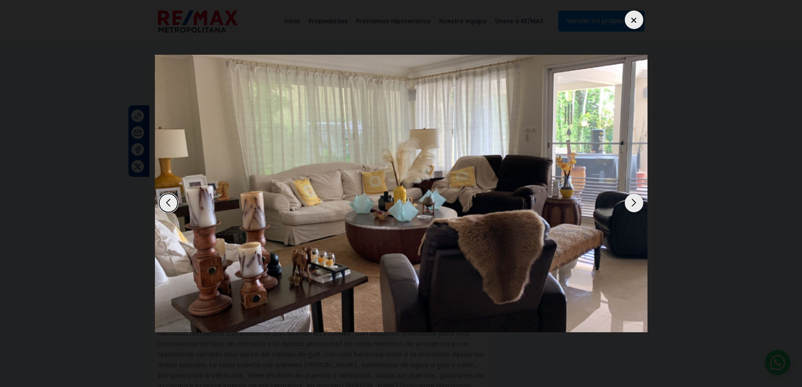
click at [634, 207] on div "Next slide" at bounding box center [634, 203] width 19 height 19
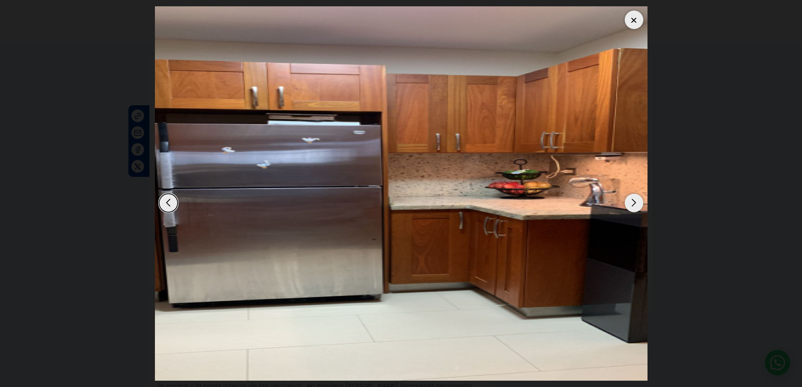
click at [634, 207] on div "Next slide" at bounding box center [634, 203] width 19 height 19
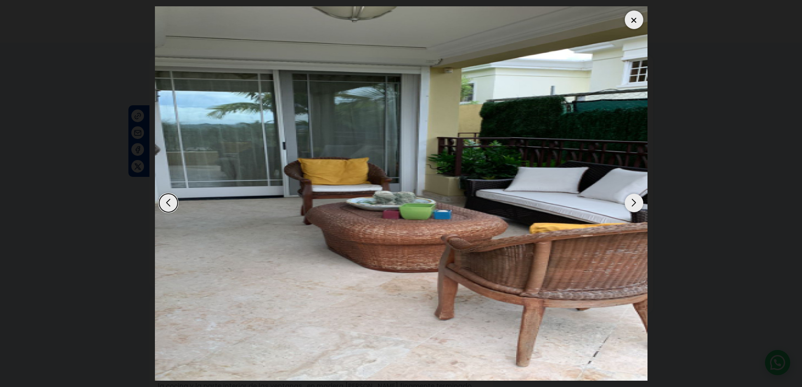
click at [634, 207] on div "Next slide" at bounding box center [634, 203] width 19 height 19
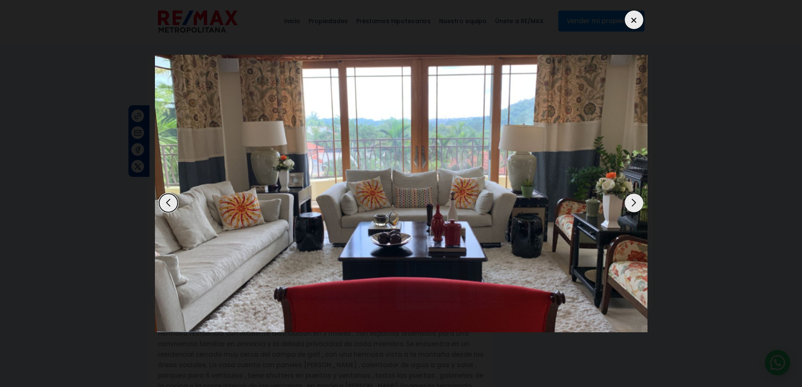
click at [634, 207] on div "Next slide" at bounding box center [634, 203] width 19 height 19
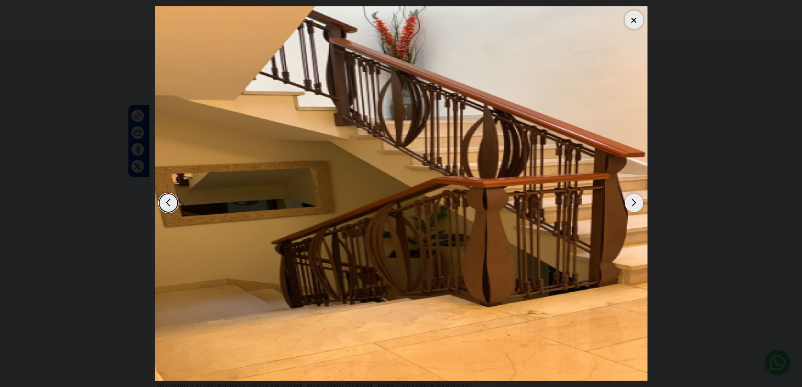
click at [634, 207] on div "Next slide" at bounding box center [634, 203] width 19 height 19
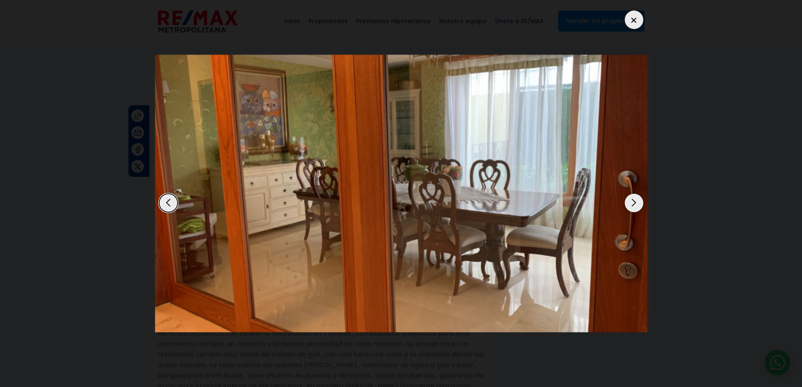
click at [634, 207] on div "Next slide" at bounding box center [634, 203] width 19 height 19
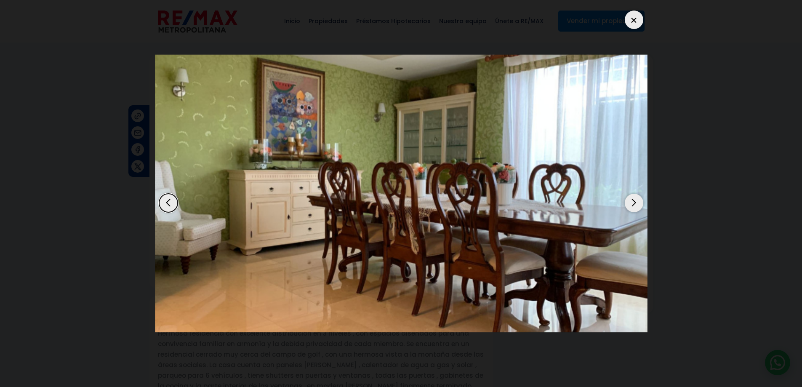
click at [634, 207] on div "Next slide" at bounding box center [634, 203] width 19 height 19
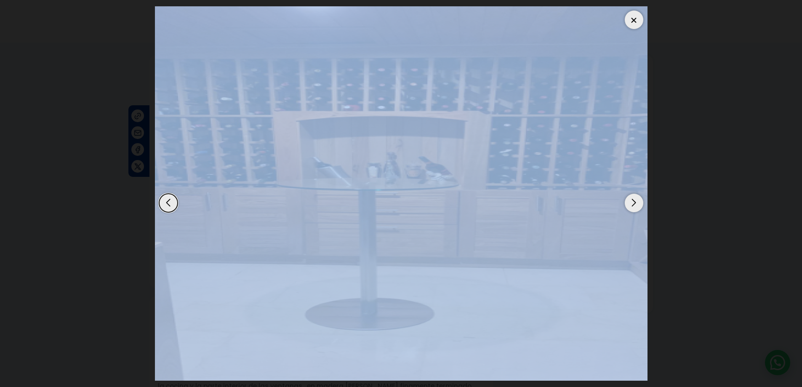
click at [634, 207] on div "Next slide" at bounding box center [634, 203] width 19 height 19
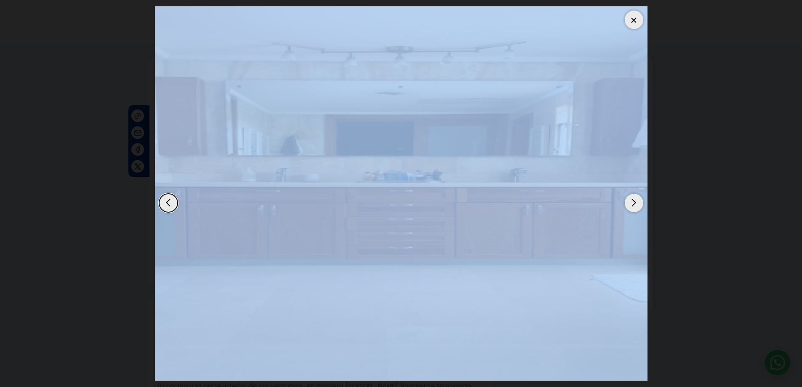
click at [634, 207] on div "Next slide" at bounding box center [634, 203] width 19 height 19
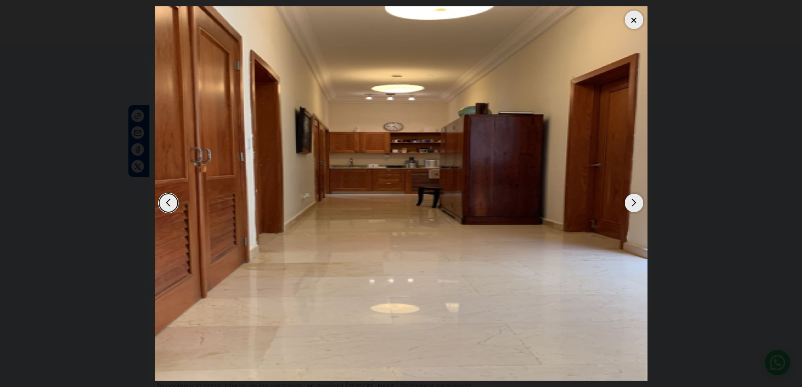
click at [629, 23] on div at bounding box center [634, 20] width 19 height 19
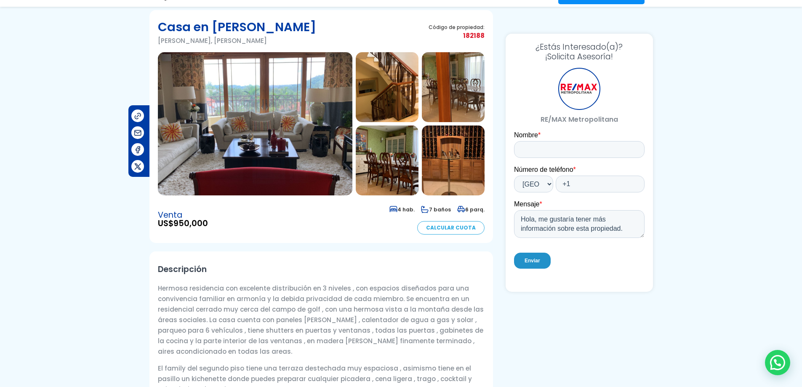
scroll to position [168, 0]
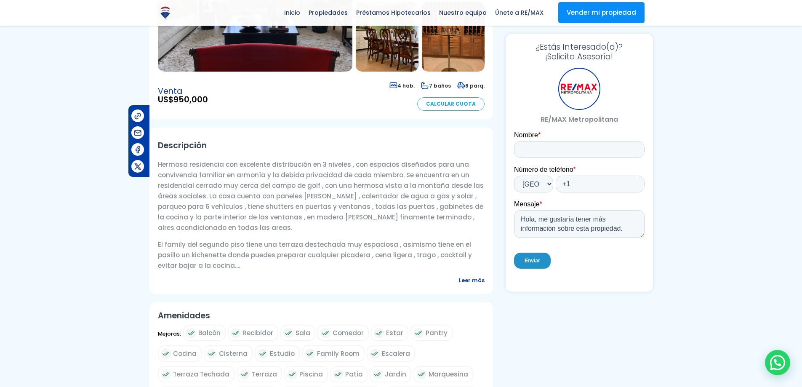
click at [481, 281] on span "Leer más" at bounding box center [472, 280] width 26 height 11
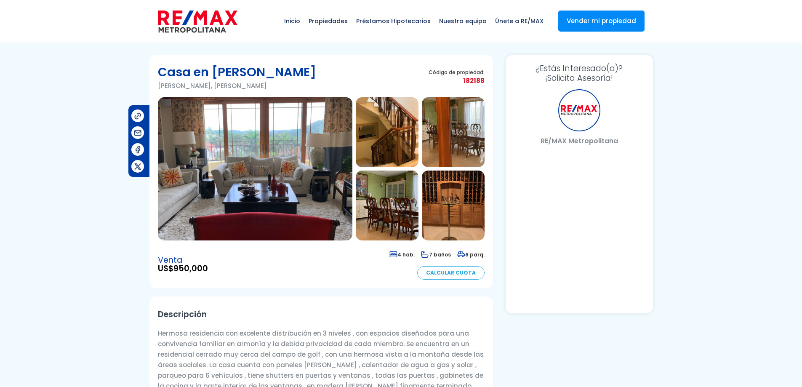
select select "US"
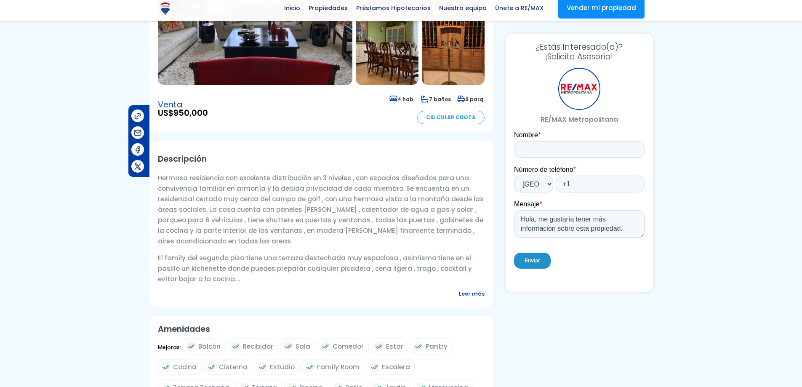
scroll to position [168, 0]
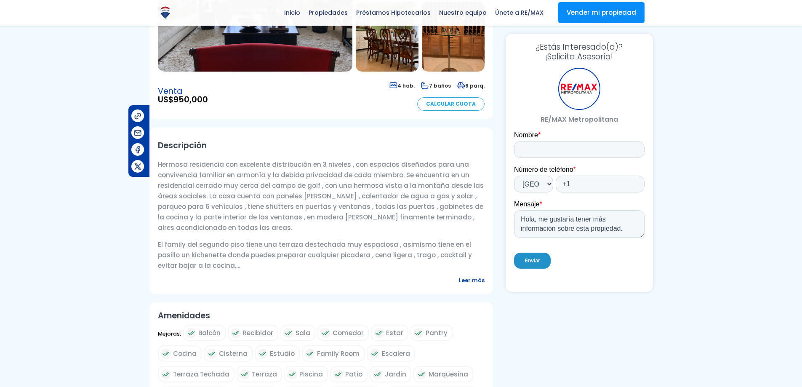
click at [470, 279] on span "Leer más" at bounding box center [472, 280] width 26 height 11
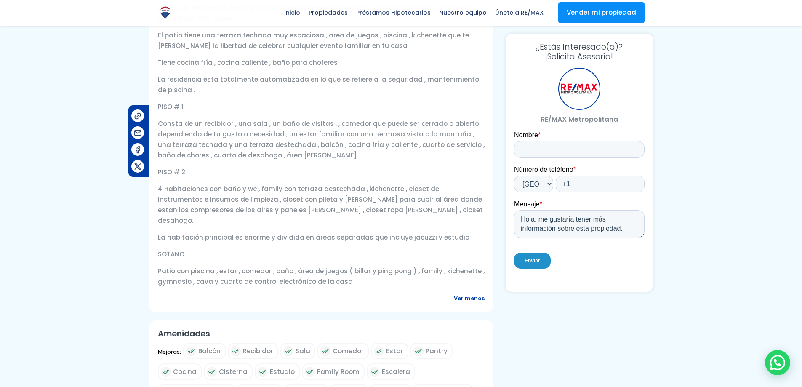
scroll to position [421, 0]
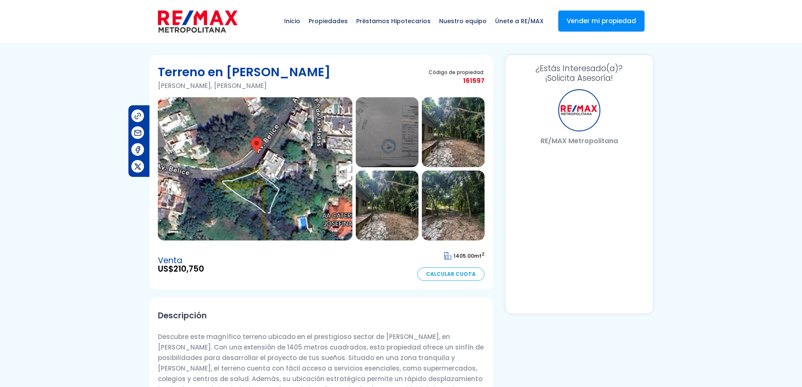
select select "US"
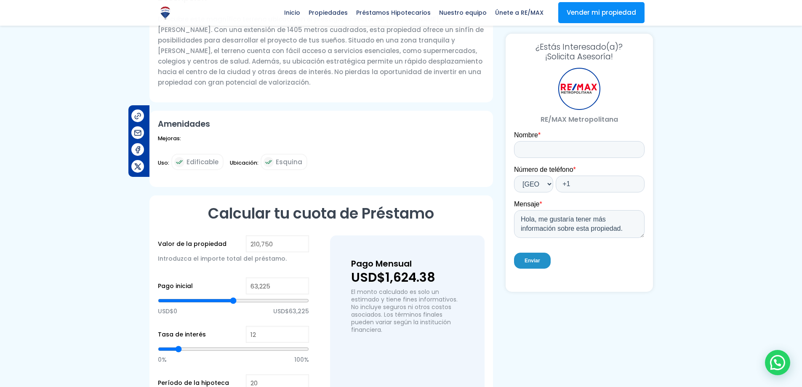
scroll to position [253, 0]
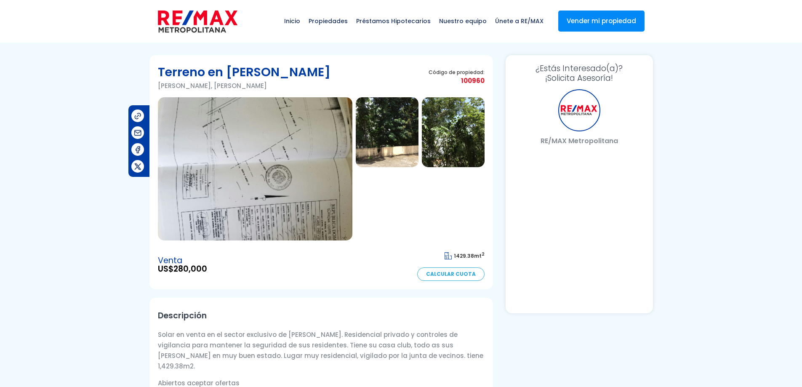
select select "US"
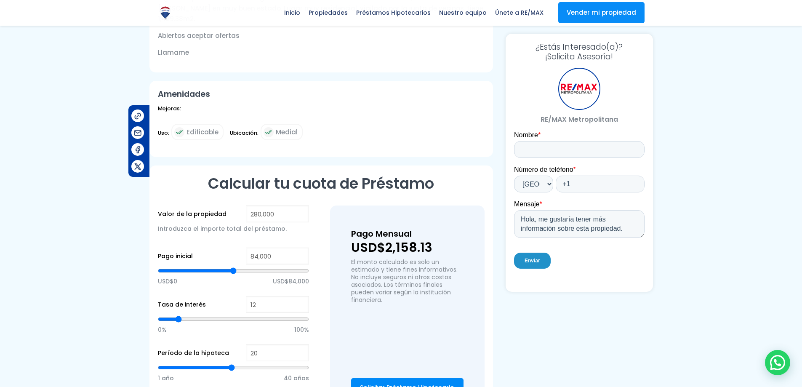
scroll to position [379, 0]
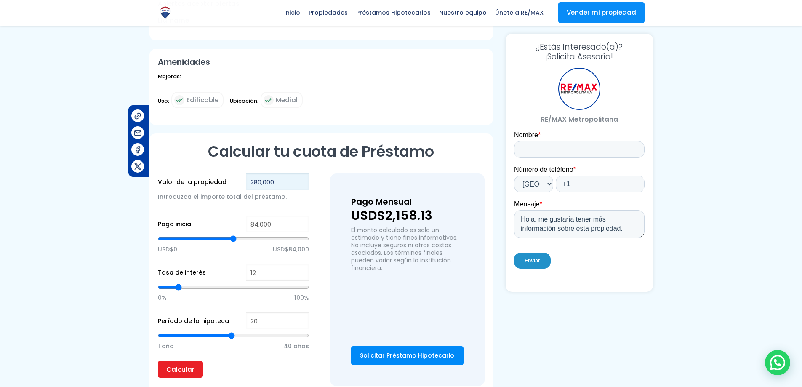
click at [281, 176] on input "280,000" at bounding box center [277, 182] width 63 height 17
type input "2"
type input "0"
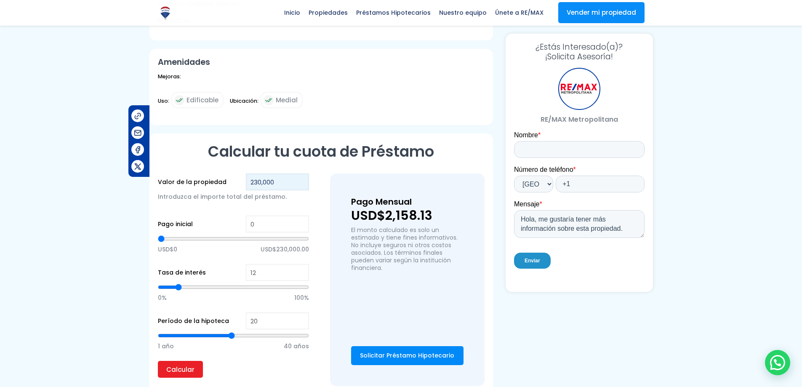
type input "230,000"
type input "335"
type input "1,005"
type input "1005"
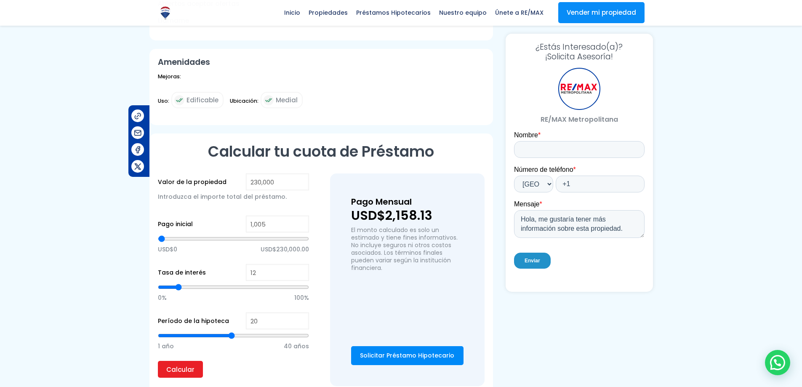
type input "2,345"
type input "2345"
type input "3,015"
type input "3015"
type input "3,685"
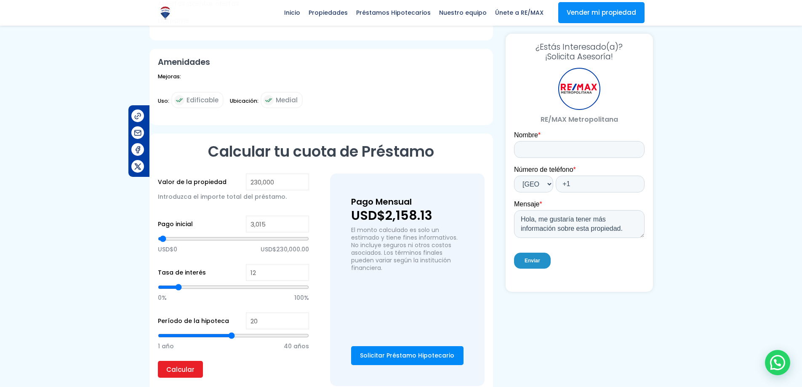
type input "3685"
type input "5,025"
type input "5025"
type input "6,365"
type input "6365"
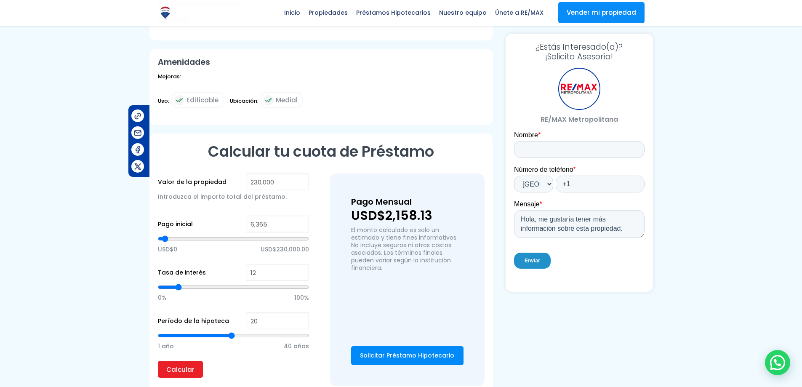
type input "7,035"
type input "7035"
type input "7,705"
type input "7705"
type input "8,375"
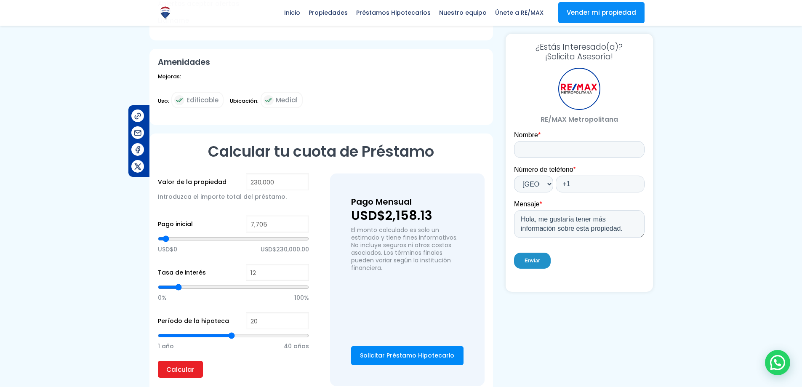
type input "8375"
type input "9,045"
type input "9045"
type input "9,715"
type input "9715"
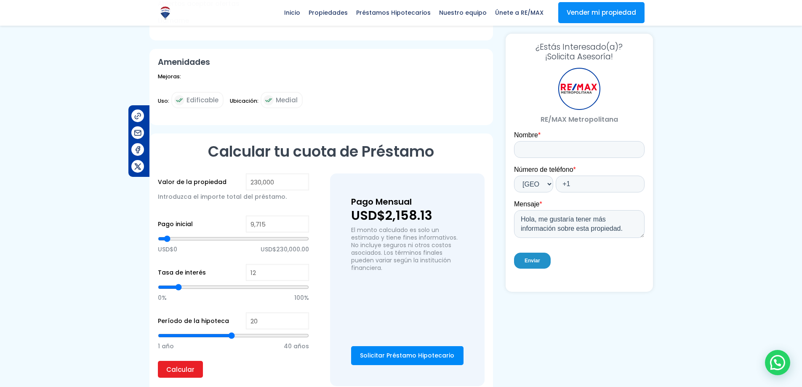
type input "10,385"
type input "10385"
type input "11,055"
type input "11055"
type input "11,725"
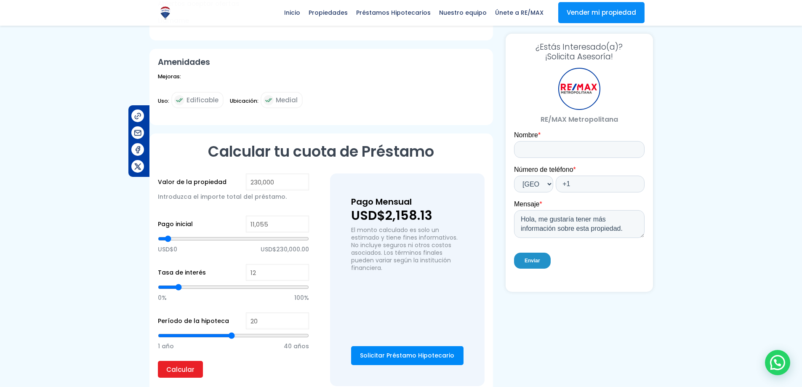
type input "11725"
type input "12,395"
type input "12395"
type input "13,064"
type input "13064"
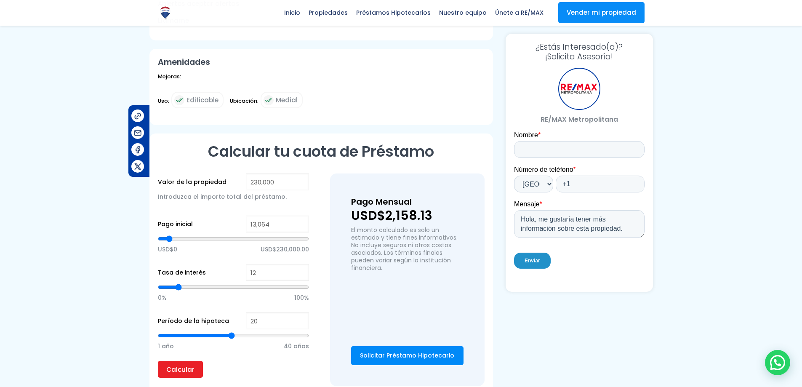
type input "13,734"
type input "13734"
type input "14,404"
type input "14404"
type input "15,744"
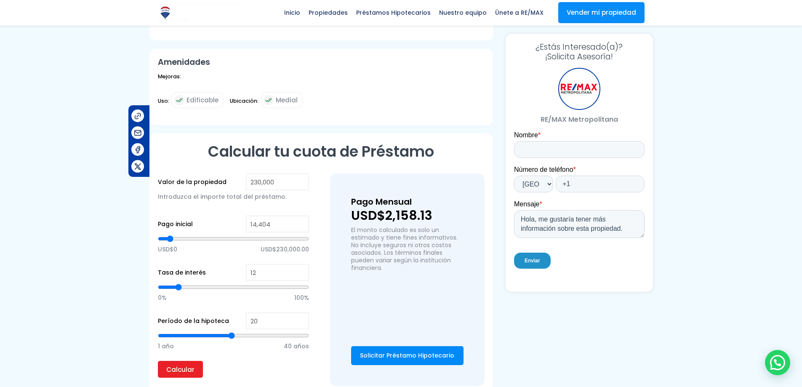
type input "15744"
type input "16,414"
type input "16414"
type input "17,084"
type input "17084"
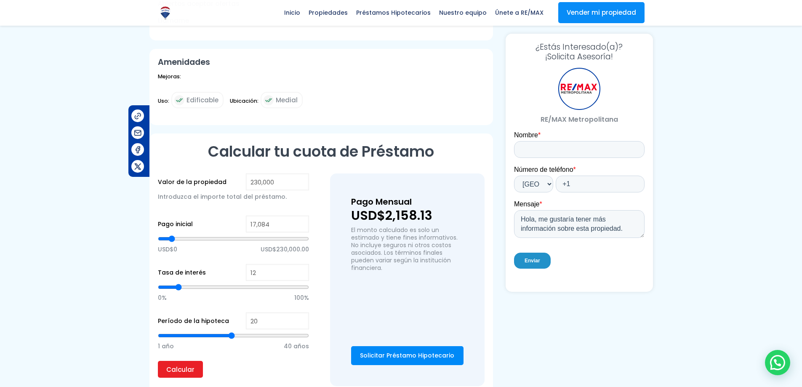
type input "17,754"
type input "17754"
type input "18,424"
type input "18424"
type input "19,094"
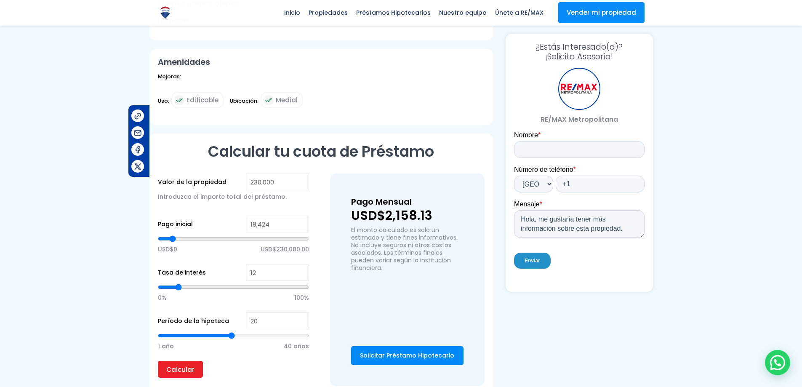
type input "19094"
type input "20,434"
type input "20434"
type input "21,104"
type input "21104"
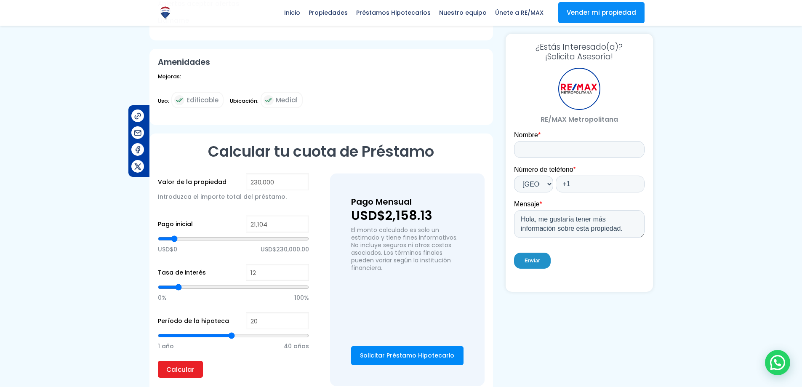
type input "22,444"
type input "22444"
type input "23,784"
type input "23784"
type input "25,124"
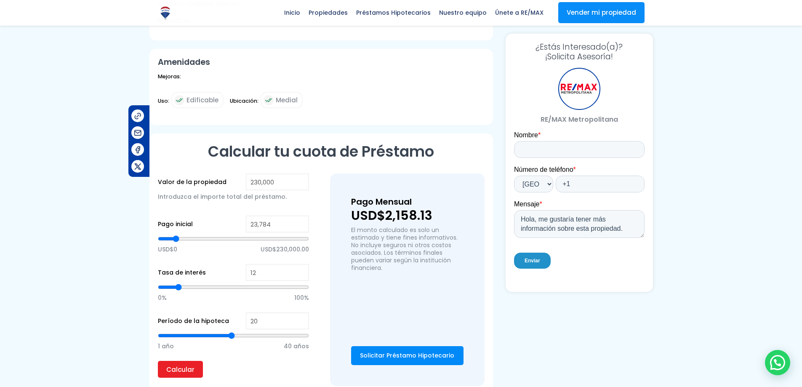
type input "25124"
type input "26,464"
type input "26464"
type input "27,804"
type input "27804"
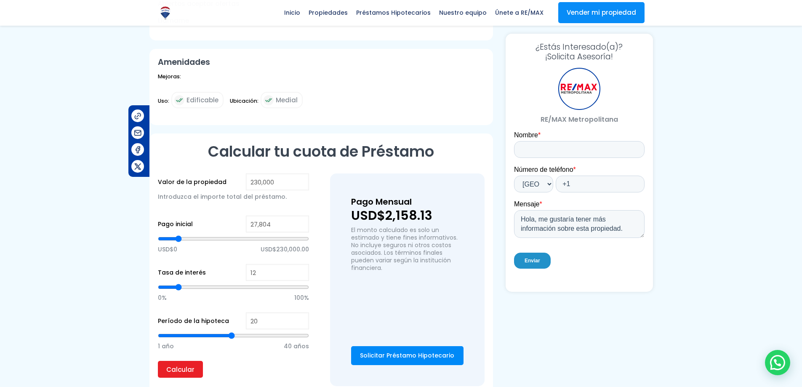
type input "28,474"
type input "28474"
type input "30,484"
type input "30484"
type input "31,154"
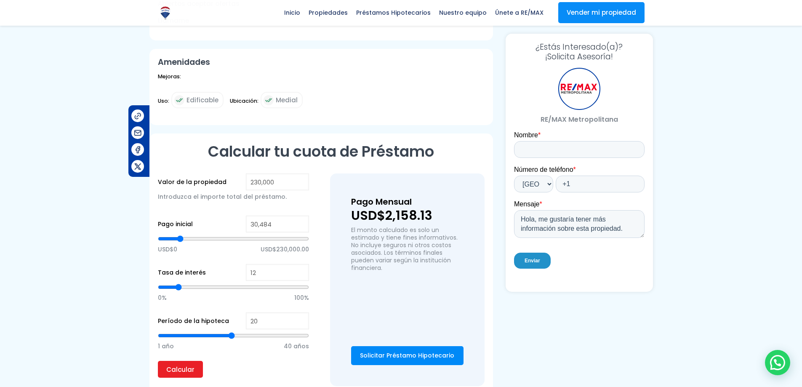
type input "31154"
type input "32,494"
type input "32494"
type input "33,834"
type input "33834"
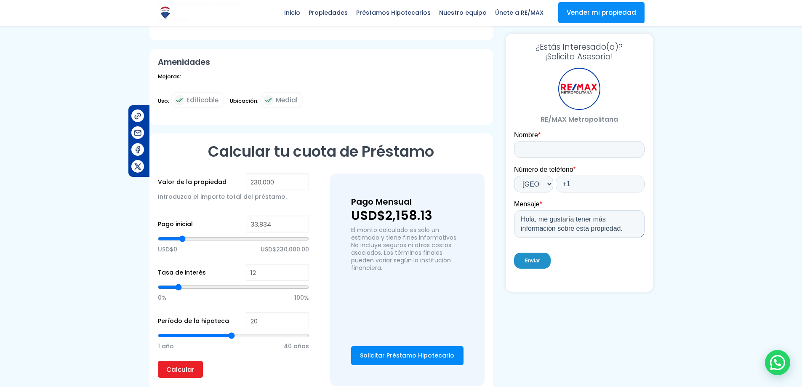
type input "35,174"
type input "35174"
type input "36,514"
type input "36514"
type input "37,184"
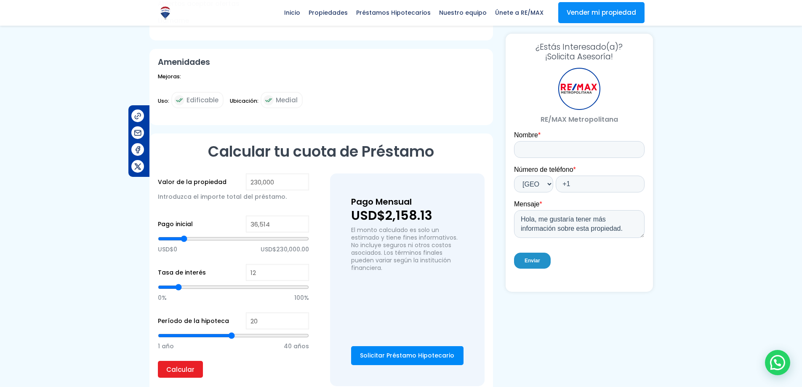
type input "37184"
type input "38,524"
type input "38524"
type input "39,863"
type input "39863"
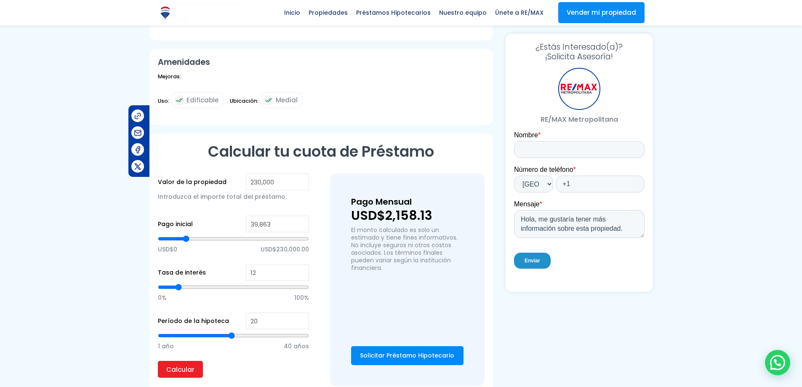
type input "40,533"
type input "40533"
type input "42,543"
type input "42543"
type input "43,213"
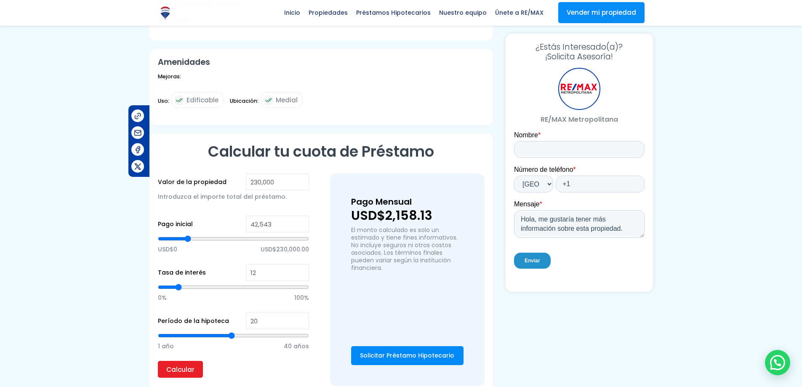
type input "43213"
type input "44,553"
type input "44553"
type input "47,233"
type input "47233"
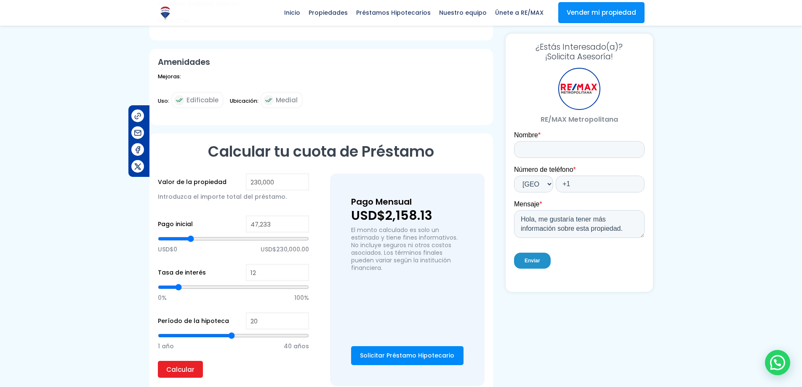
type input "49,243"
type input "49243"
type input "51,253"
type input "51253"
type input "53,933"
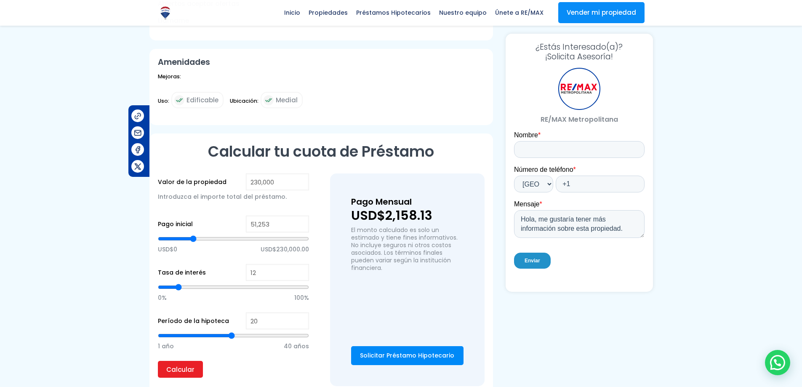
type input "53933"
type input "55,943"
type input "55943"
type input "57,953"
type input "57953"
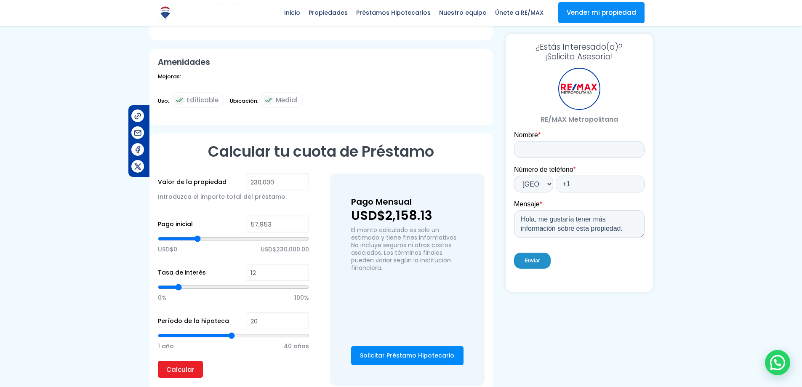
type input "59,963"
type input "59963"
type input "62,643"
type input "62643"
type input "63,983"
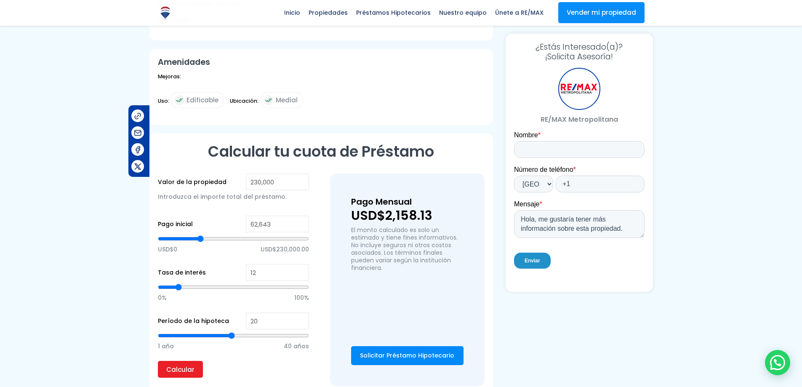
type input "63983"
type input "66,662"
type input "66662"
type input "68,002"
type input "68002"
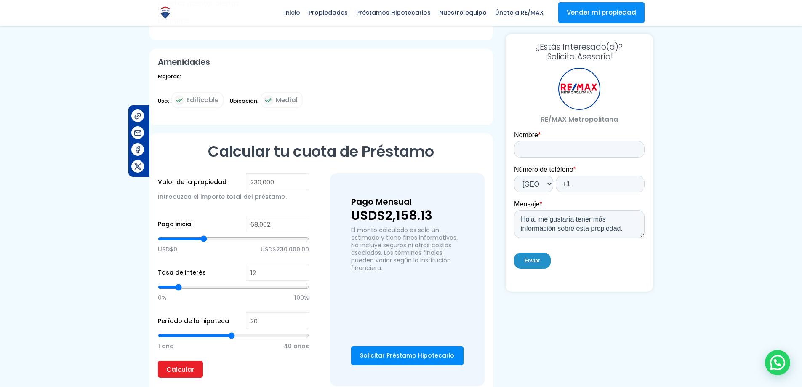
type input "69,342"
type input "69342"
type input "70,682"
type input "70682"
type input "72,022"
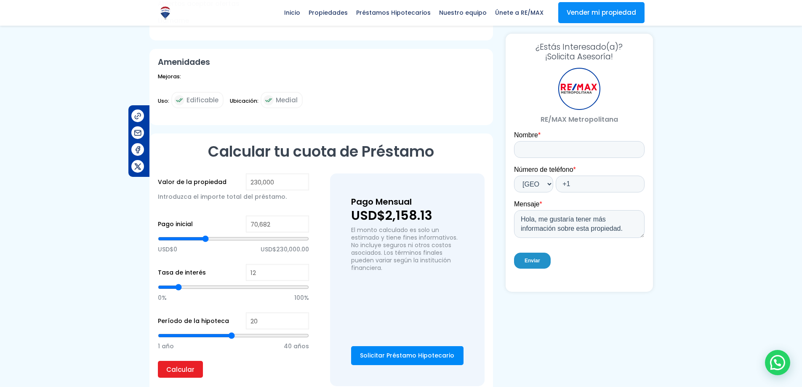
type input "72022"
type input "72,692"
type input "72692"
type input "73,362"
type input "73362"
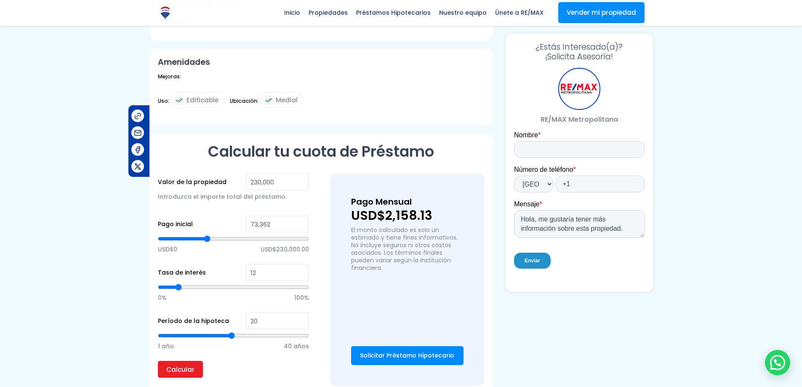
type input "74,032"
type input "74032"
type input "74,702"
type input "74702"
type input "76,042"
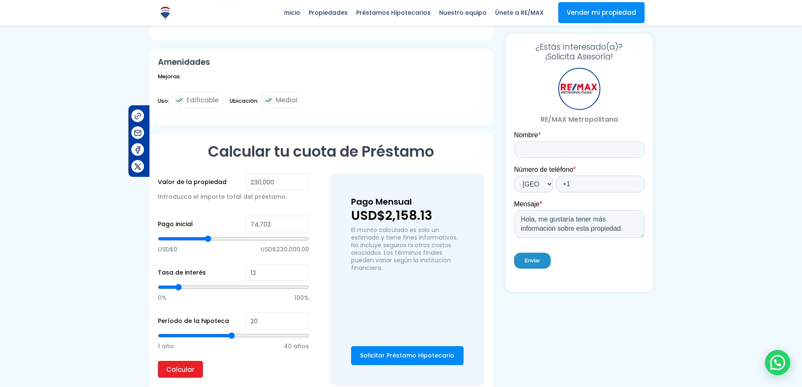
type input "76042"
type input "76,712"
type input "76712"
type input "77,382"
type input "77382"
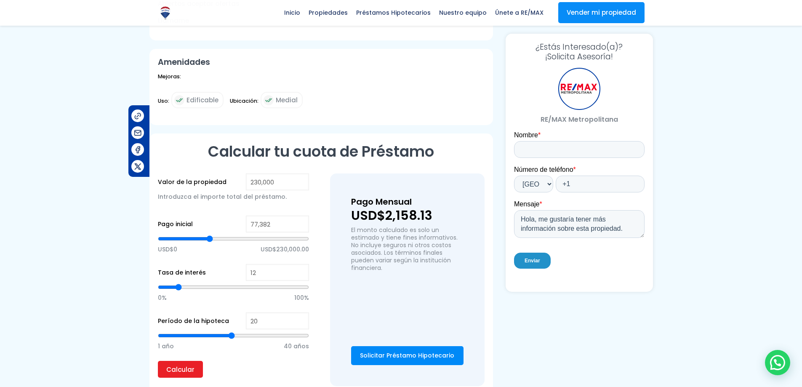
type input "78,052"
type input "78052"
type input "78,722"
type input "78722"
type input "79,392"
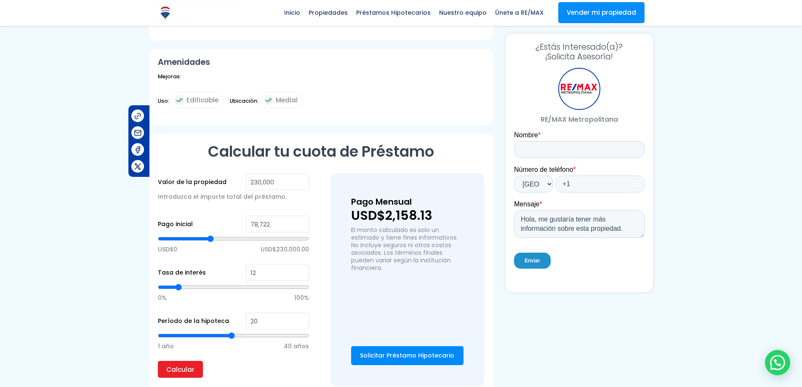
type input "79392"
type input "80,062"
type input "80062"
type input "80,732"
type input "80732"
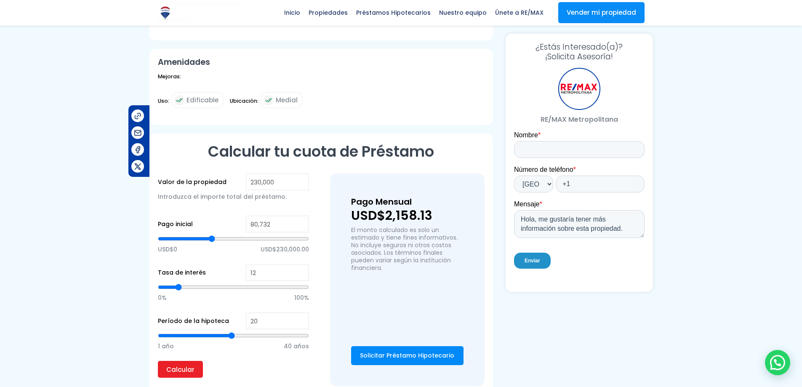
type input "81,402"
type input "81402"
type input "82,742"
type input "82742"
type input "83,412"
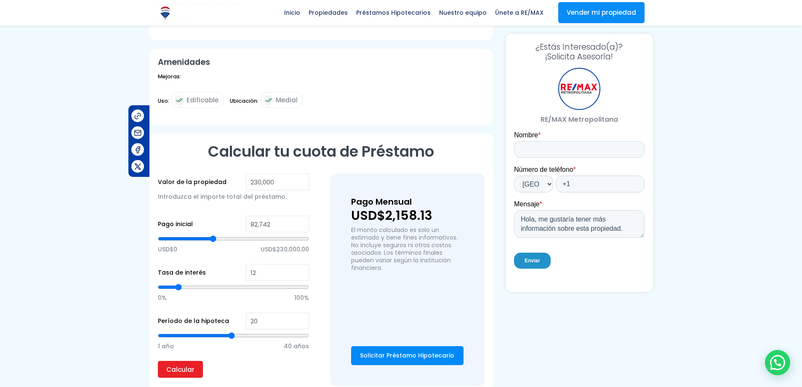
type input "83412"
type input "84,082"
type input "84082"
type input "85,422"
type input "85422"
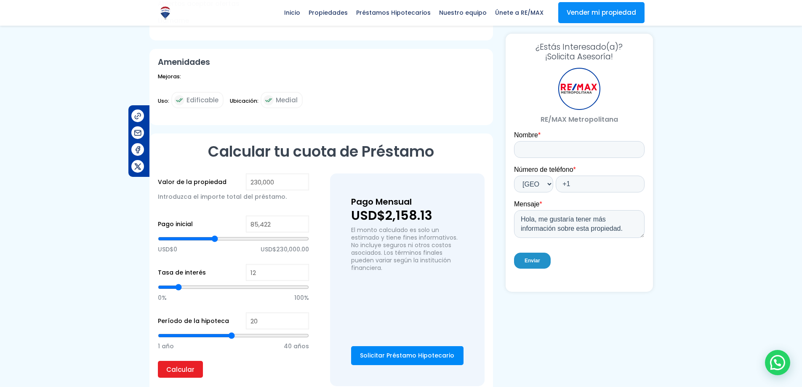
type input "86,092"
type input "86092"
type input "86,762"
type input "86762"
type input "87,432"
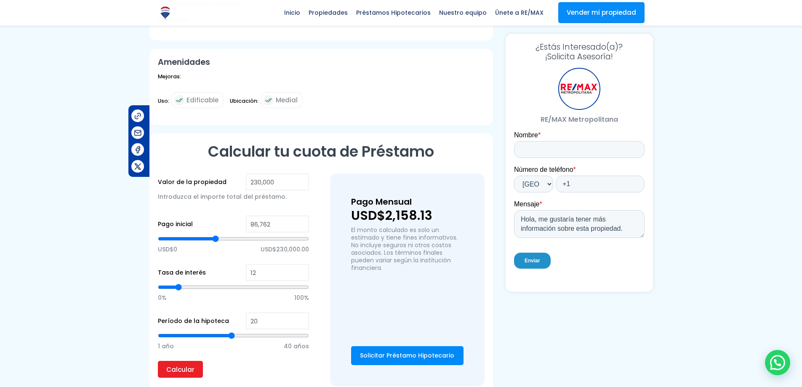
type input "87432"
type input "88,102"
type input "88102"
type input "88,772"
type input "88772"
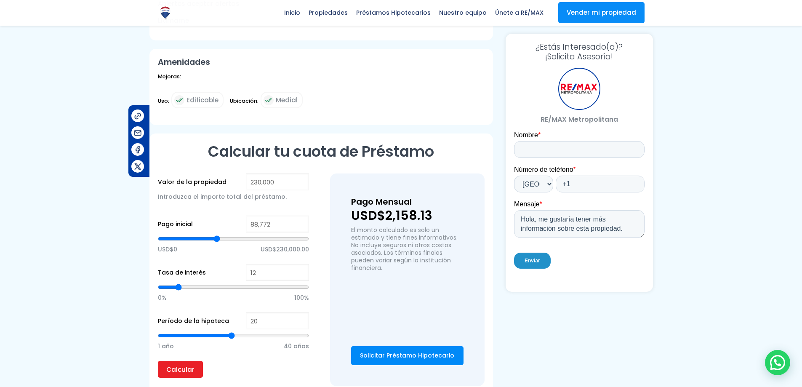
type input "90,112"
type input "90112"
type input "90,781"
type input "90781"
type input "92,121"
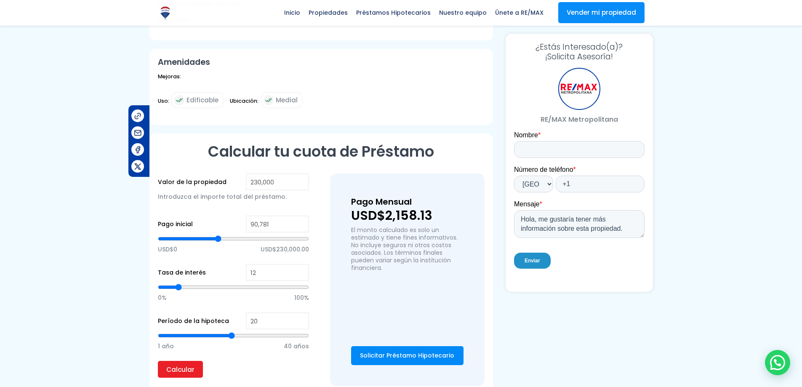
type input "92121"
type input "92,791"
type input "92791"
type input "94,131"
type input "94131"
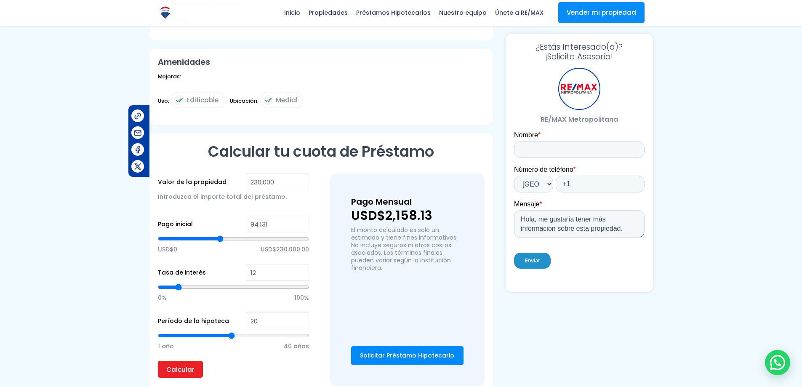
type input "94,801"
type input "94801"
type input "95,471"
type input "95471"
type input "96,141"
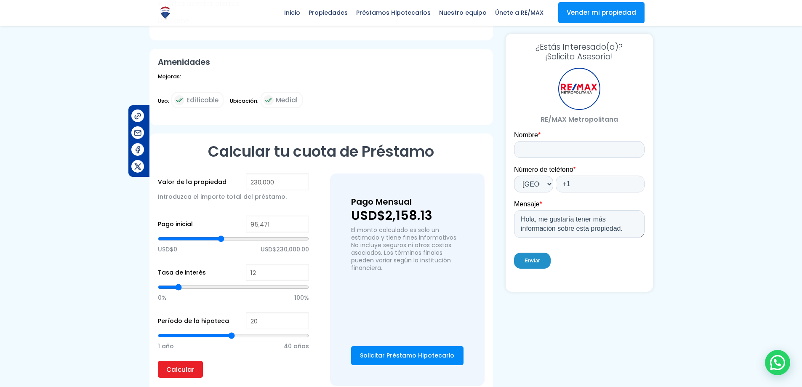
type input "96141"
type input "96,811"
type input "96811"
type input "97,481"
type input "97481"
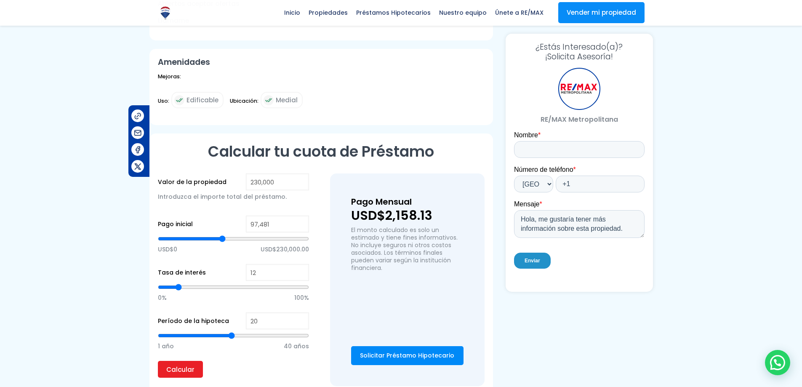
type input "98,151"
type input "98151"
type input "98,821"
type input "98821"
type input "99,491"
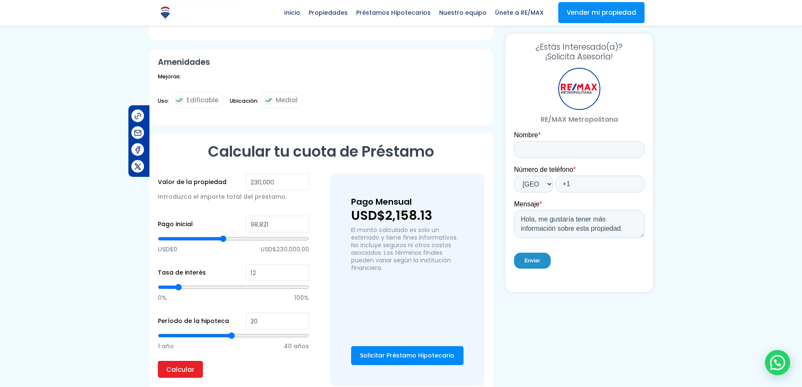
type input "99491"
type input "100,161"
type input "100161"
type input "100,831"
type input "100831"
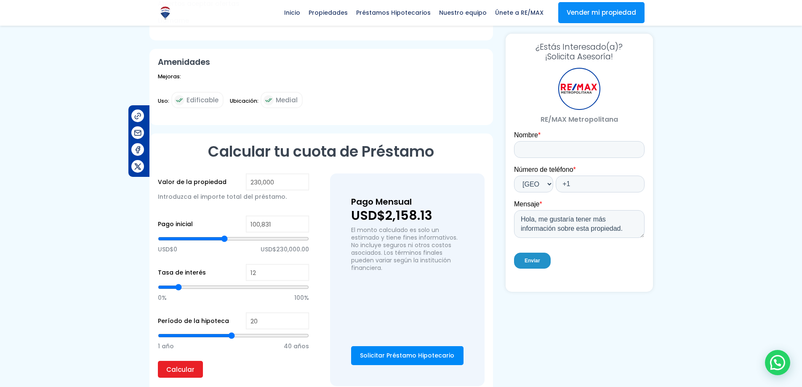
type input "101,501"
drag, startPoint x: 160, startPoint y: 228, endPoint x: 245, endPoint y: 228, distance: 84.7
click at [245, 235] on input "range" at bounding box center [233, 239] width 151 height 8
drag, startPoint x: 230, startPoint y: 325, endPoint x: 250, endPoint y: 324, distance: 19.8
click at [250, 331] on input "range" at bounding box center [233, 335] width 151 height 8
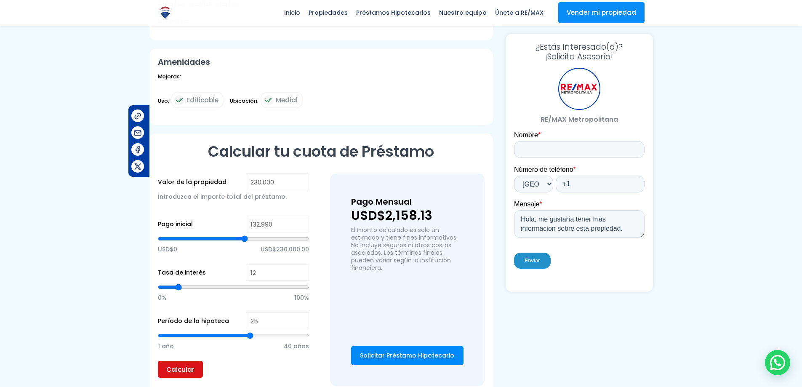
click at [182, 361] on input "Calcular" at bounding box center [180, 369] width 45 height 17
drag, startPoint x: 251, startPoint y: 325, endPoint x: 315, endPoint y: 332, distance: 64.8
click at [309, 332] on input "range" at bounding box center [233, 335] width 151 height 8
click at [185, 361] on input "Calcular" at bounding box center [180, 369] width 45 height 17
drag, startPoint x: 306, startPoint y: 323, endPoint x: 279, endPoint y: 324, distance: 26.5
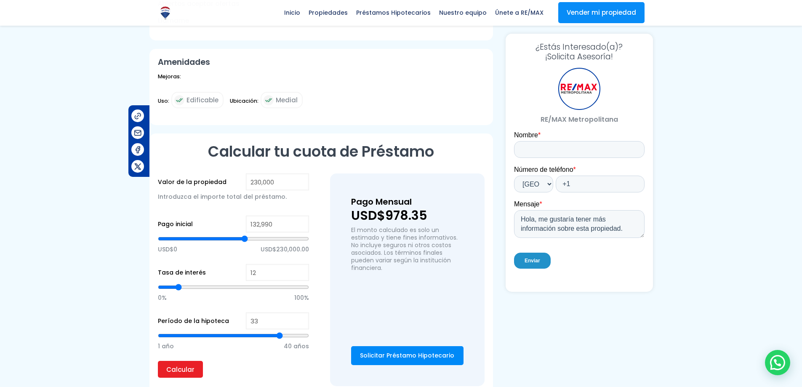
click at [279, 331] on input "range" at bounding box center [233, 335] width 151 height 8
click at [189, 361] on input "Calcular" at bounding box center [180, 369] width 45 height 17
drag, startPoint x: 278, startPoint y: 326, endPoint x: 270, endPoint y: 326, distance: 8.4
click at [270, 331] on input "range" at bounding box center [233, 335] width 151 height 8
click at [187, 361] on input "Calcular" at bounding box center [180, 369] width 45 height 17
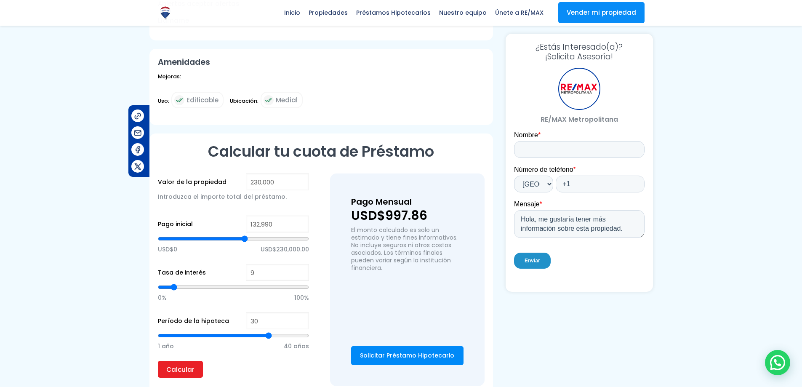
drag, startPoint x: 179, startPoint y: 278, endPoint x: 174, endPoint y: 279, distance: 4.7
click at [174, 283] on input "range" at bounding box center [233, 287] width 151 height 8
click at [186, 361] on input "Calcular" at bounding box center [180, 369] width 45 height 17
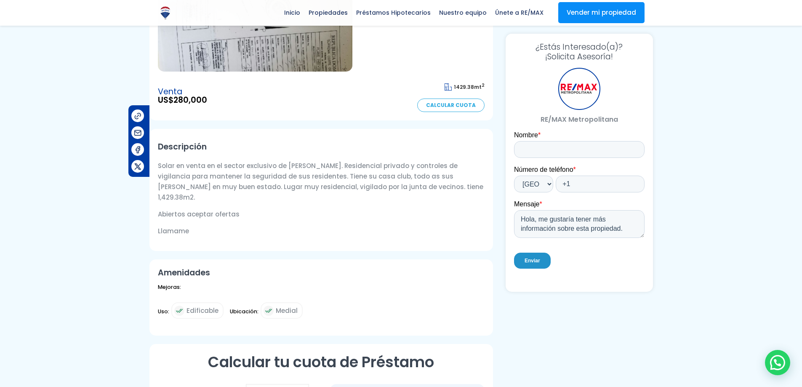
scroll to position [0, 0]
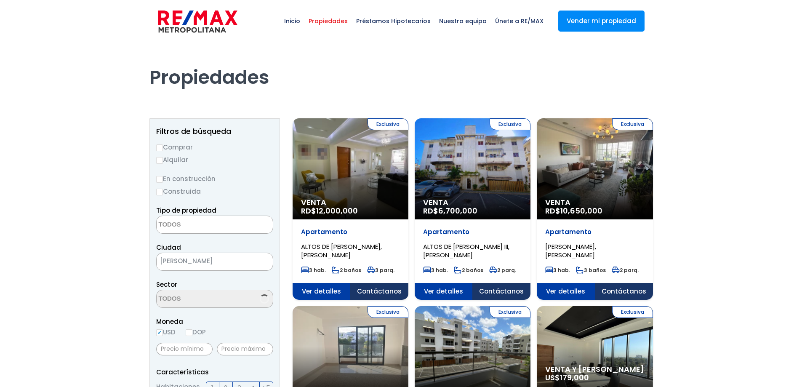
select select
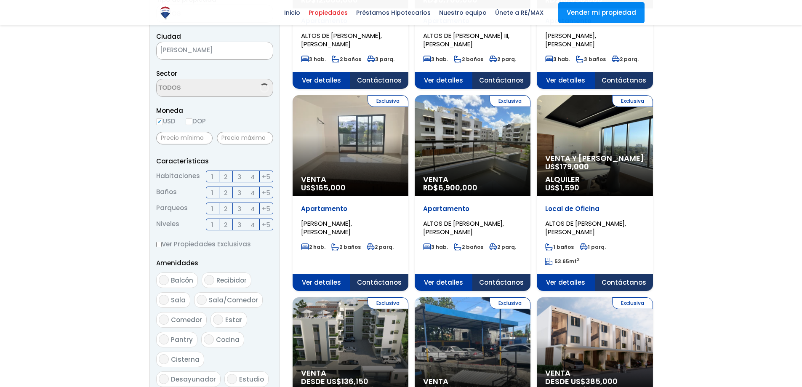
scroll to position [97, 0]
select select "19"
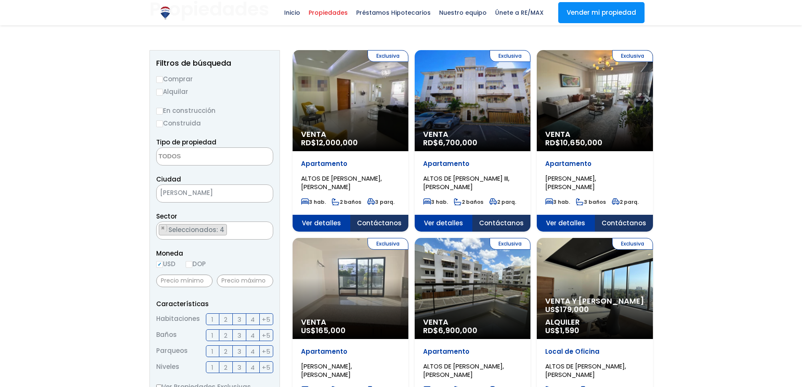
scroll to position [42, 0]
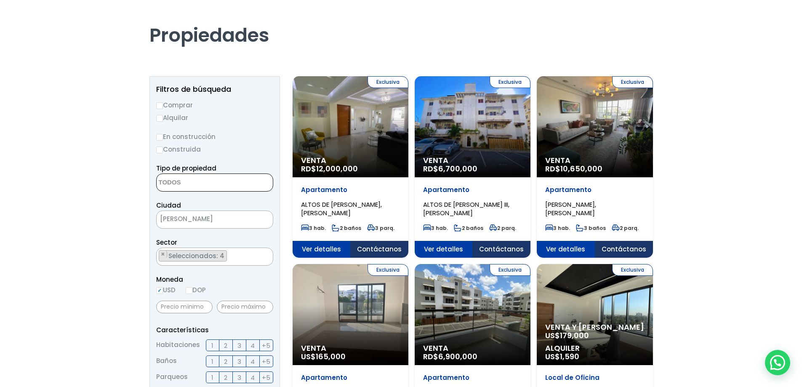
click at [221, 188] on textarea "Search" at bounding box center [198, 183] width 82 height 18
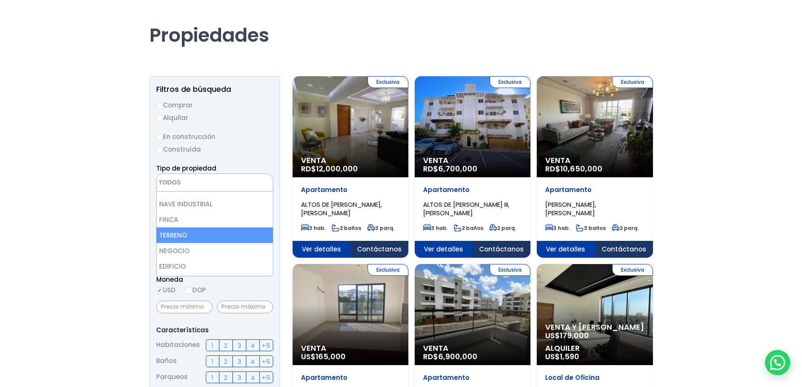
select select "land"
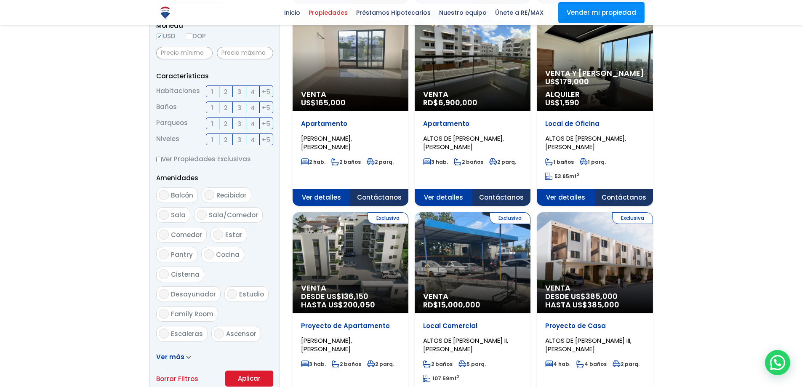
scroll to position [379, 0]
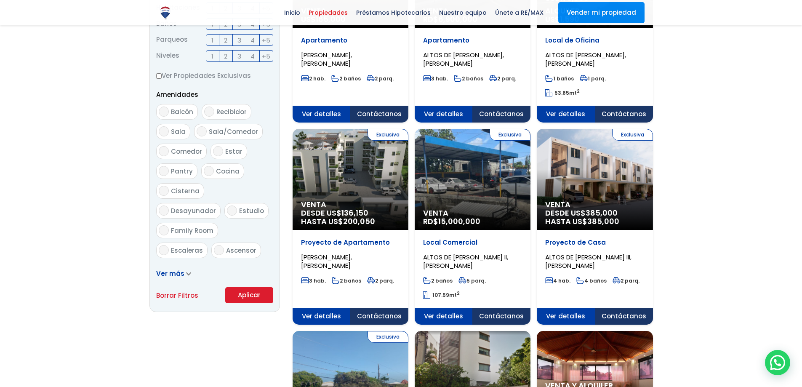
click at [262, 297] on button "Aplicar" at bounding box center [249, 295] width 48 height 16
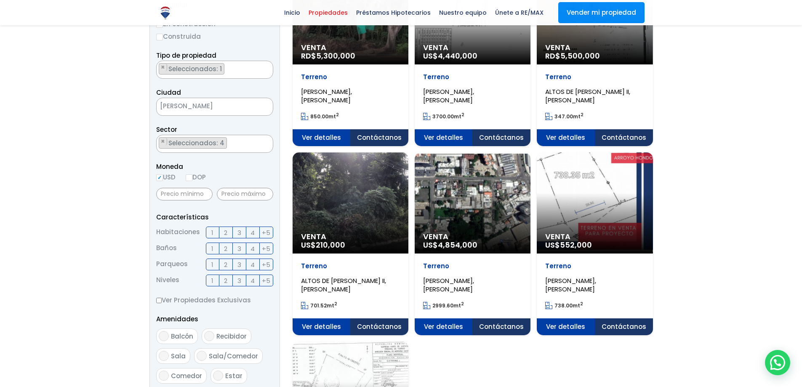
scroll to position [126, 0]
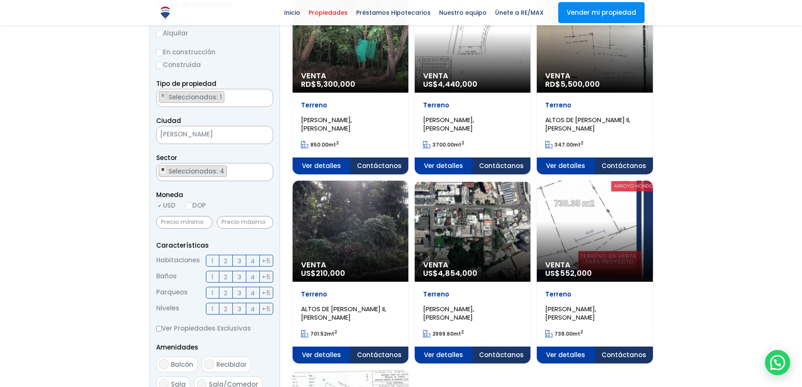
click at [162, 168] on span "×" at bounding box center [163, 170] width 4 height 8
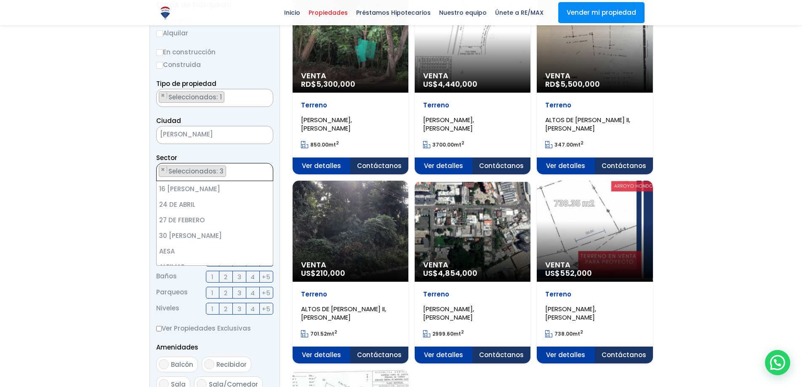
scroll to position [78, 0]
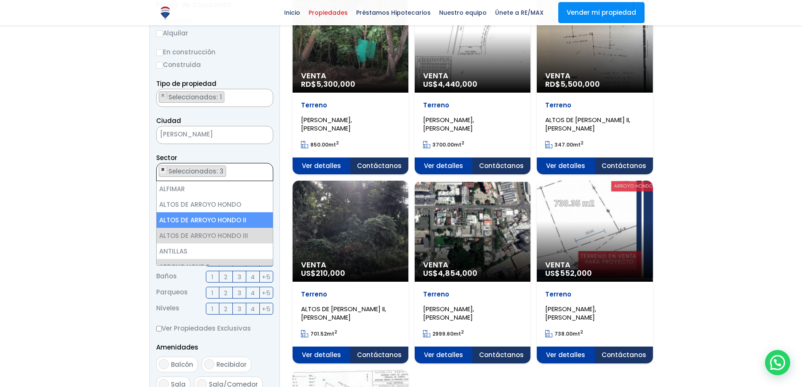
click at [162, 168] on span "×" at bounding box center [163, 170] width 4 height 8
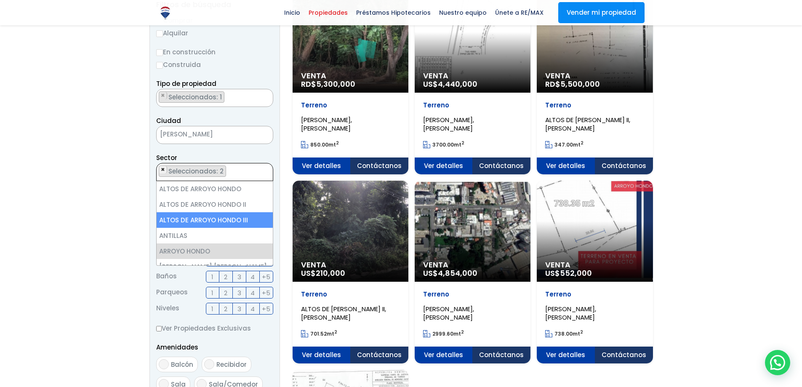
click at [162, 168] on span "×" at bounding box center [163, 170] width 4 height 8
select select "98"
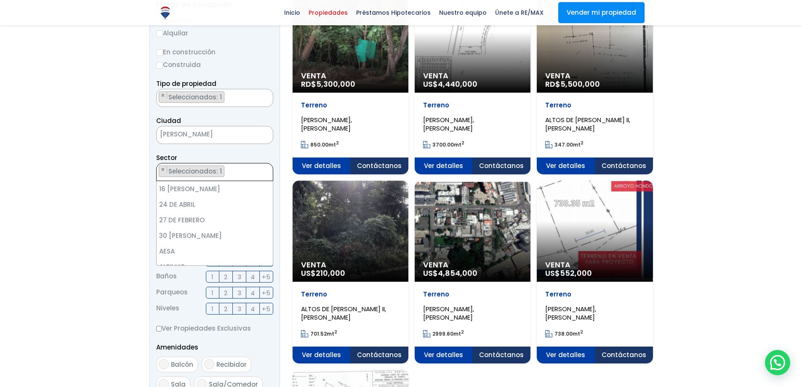
click at [162, 168] on span "×" at bounding box center [163, 170] width 4 height 8
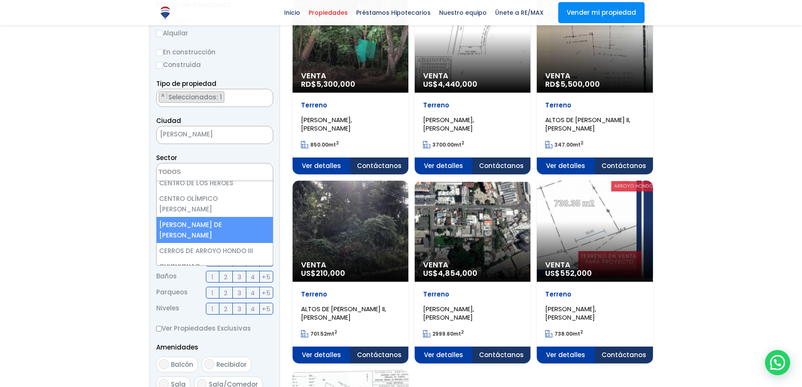
select select "93"
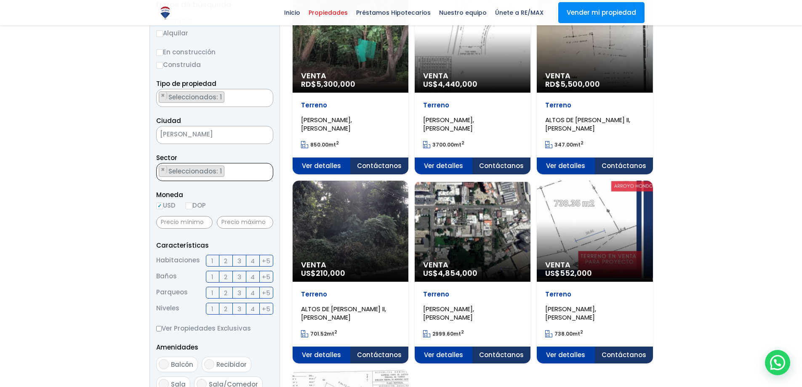
click at [242, 172] on ul "× Seleccionados: 1" at bounding box center [210, 172] width 106 height 18
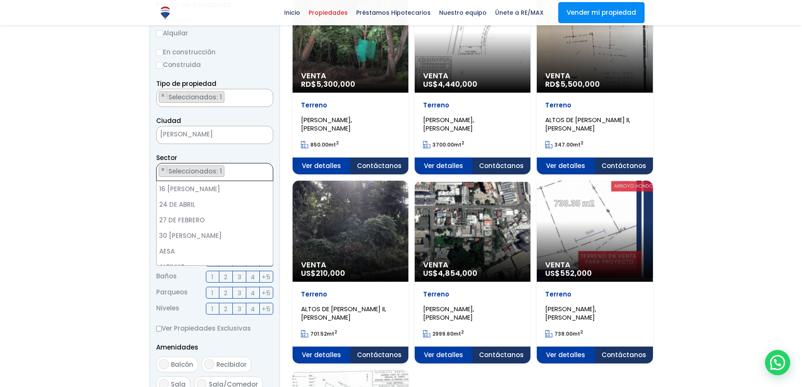
scroll to position [462, 0]
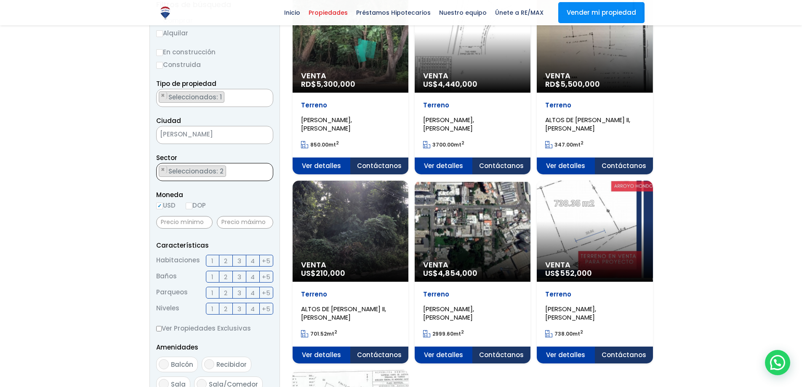
click at [234, 176] on ul "× Seleccionados: 2 × Seleccionados: 2" at bounding box center [210, 172] width 106 height 18
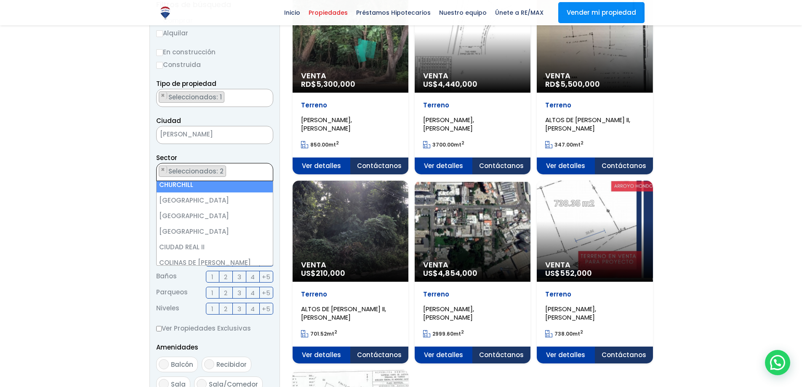
scroll to position [562, 0]
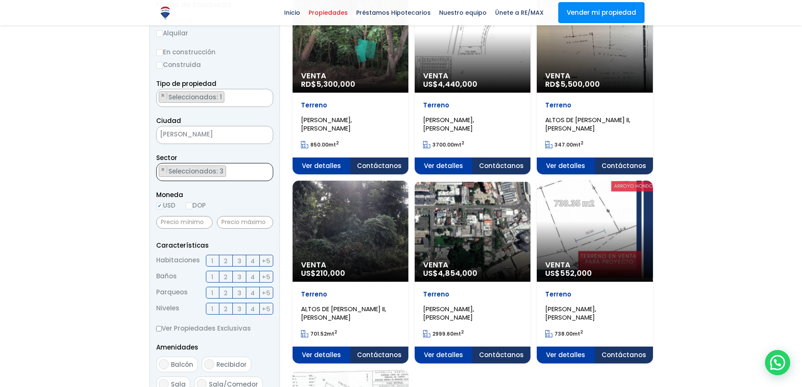
click at [236, 171] on ul "× Seleccionados: 3 × Seleccionados: 3 × Seleccionados: 3" at bounding box center [210, 172] width 106 height 18
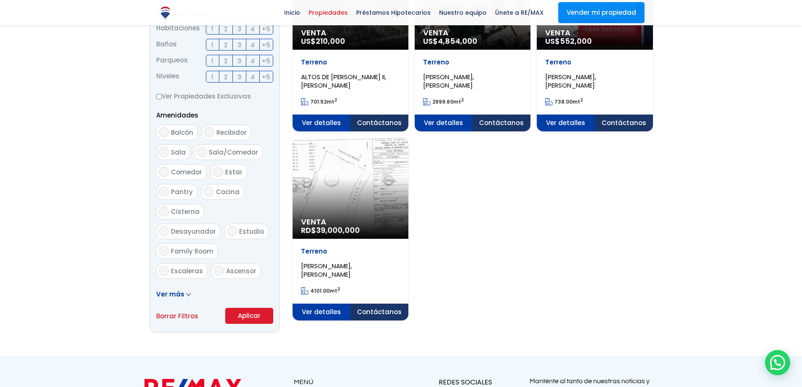
scroll to position [379, 0]
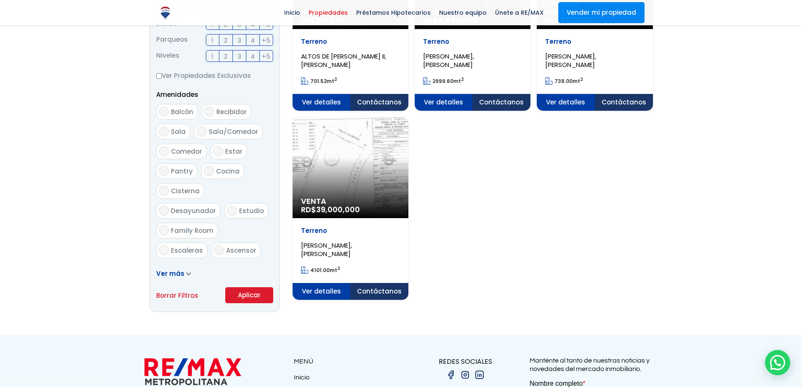
click at [242, 293] on button "Aplicar" at bounding box center [249, 295] width 48 height 16
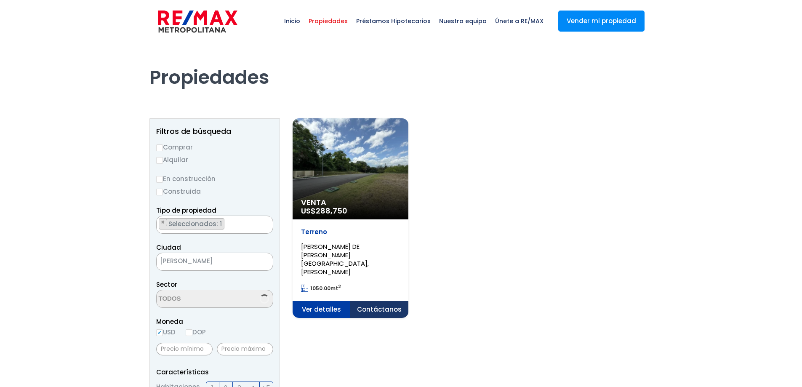
select select "93"
click at [359, 205] on span "Venta" at bounding box center [350, 202] width 99 height 8
click at [249, 299] on ul "× Seleccionados: 4 × Seleccionados: 4 × Seleccionados: 4 × Seleccionados: 4" at bounding box center [210, 299] width 106 height 18
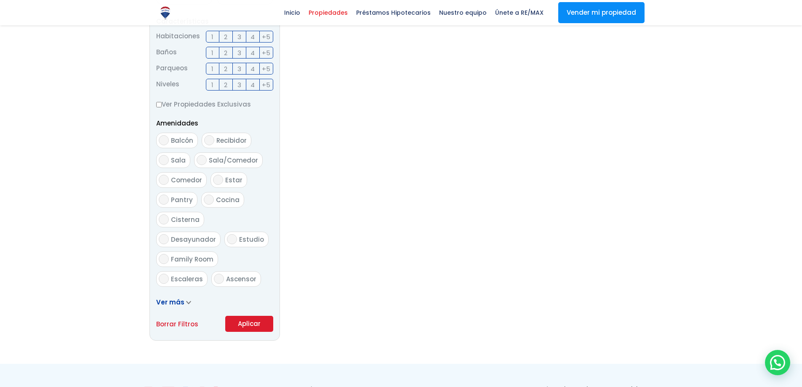
scroll to position [421, 0]
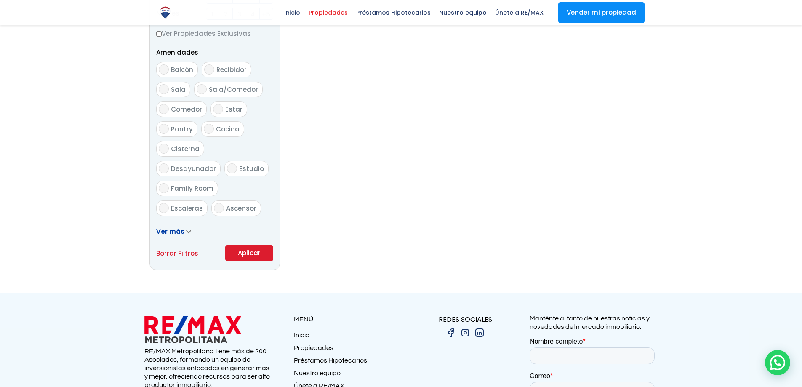
click at [250, 252] on button "Aplicar" at bounding box center [249, 253] width 48 height 16
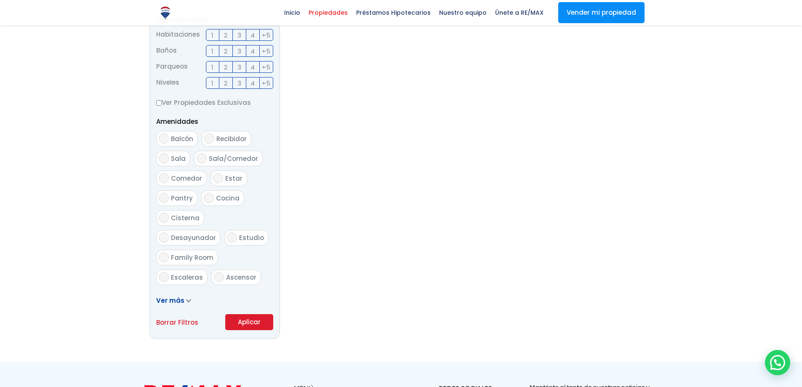
scroll to position [337, 0]
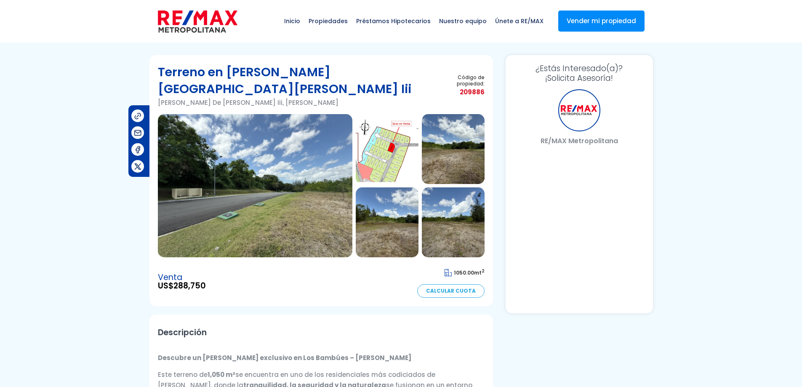
select select "US"
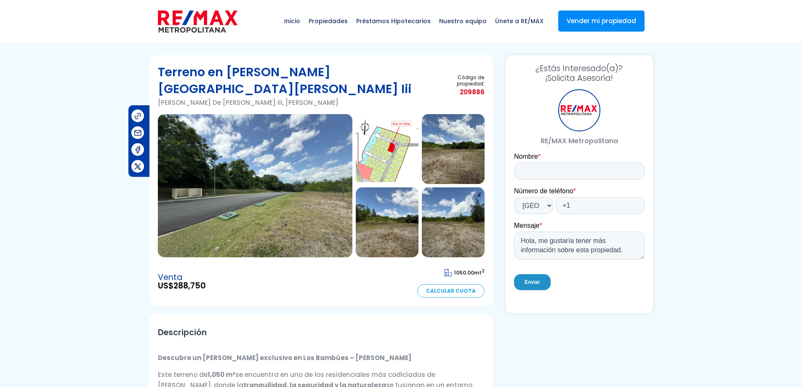
click at [392, 144] on img at bounding box center [387, 149] width 63 height 70
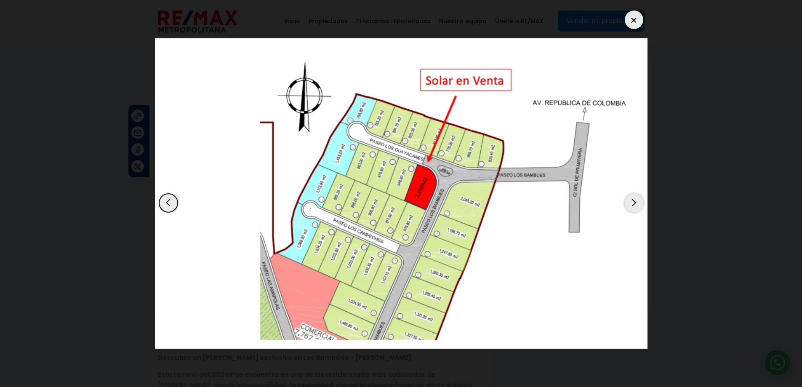
click at [149, 156] on dialog at bounding box center [401, 193] width 505 height 387
click at [149, 158] on dialog at bounding box center [401, 193] width 505 height 387
click at [637, 22] on div at bounding box center [634, 20] width 19 height 19
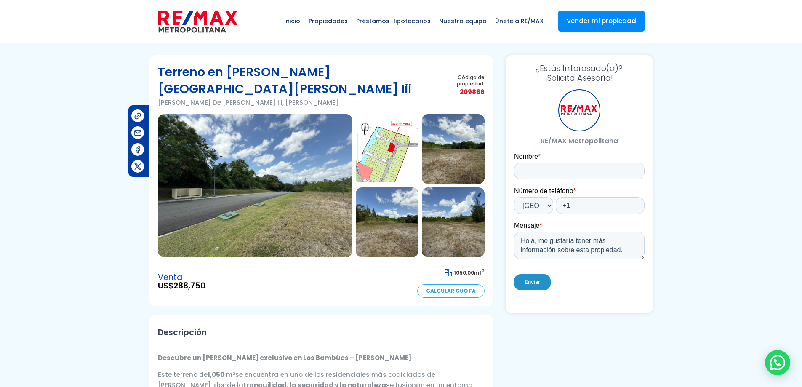
click at [302, 185] on img at bounding box center [255, 185] width 195 height 143
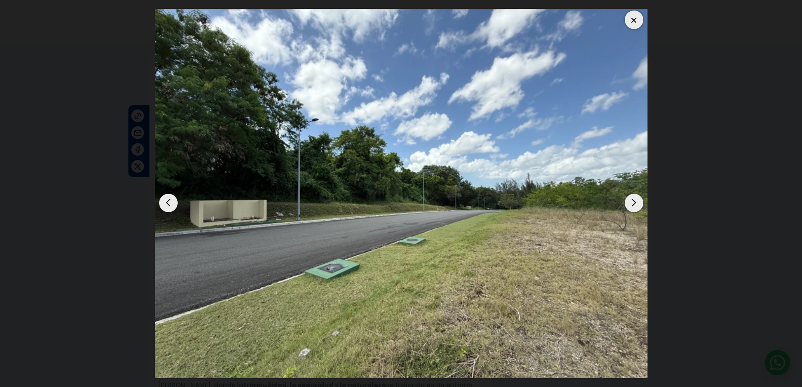
click at [631, 205] on div "Next slide" at bounding box center [634, 203] width 19 height 19
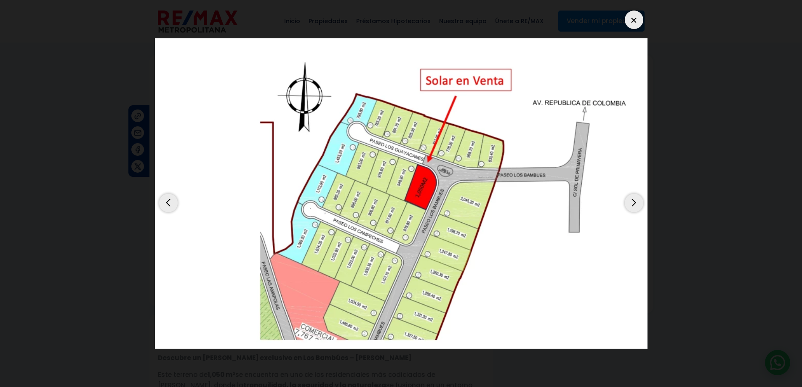
click at [631, 205] on div "Next slide" at bounding box center [634, 203] width 19 height 19
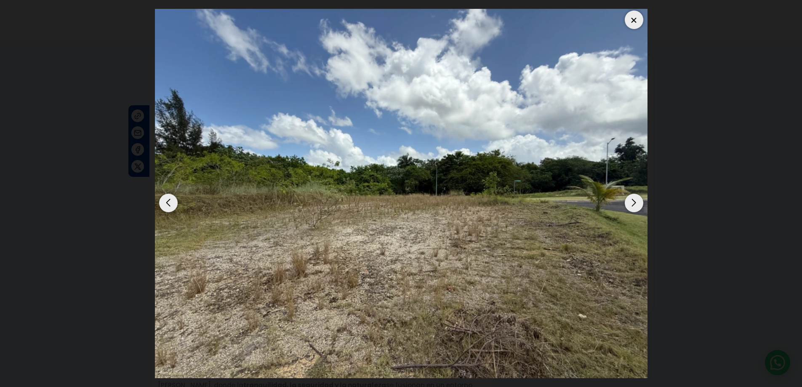
click at [654, 209] on dialog at bounding box center [401, 193] width 505 height 387
click at [654, 119] on dialog at bounding box center [401, 193] width 505 height 387
click at [633, 25] on div at bounding box center [634, 20] width 19 height 19
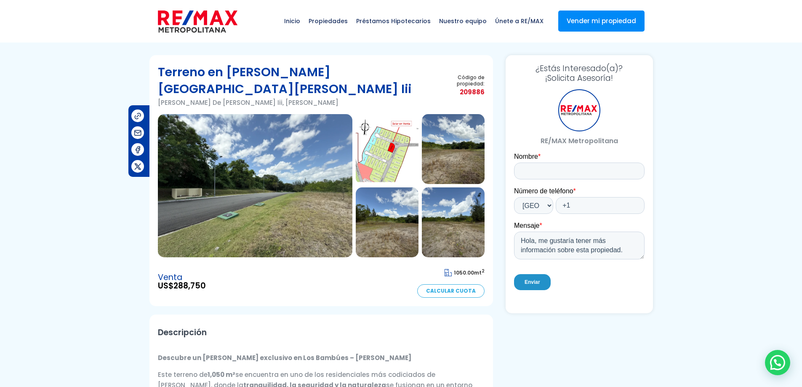
click at [393, 152] on img at bounding box center [387, 149] width 63 height 70
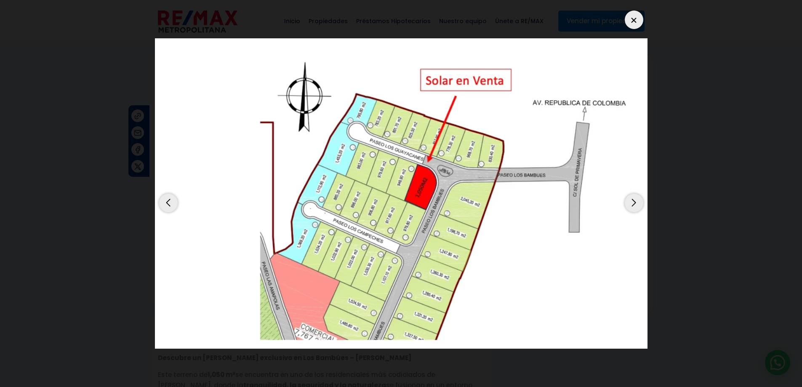
click at [654, 243] on dialog at bounding box center [401, 193] width 505 height 387
click at [631, 17] on div at bounding box center [634, 20] width 19 height 19
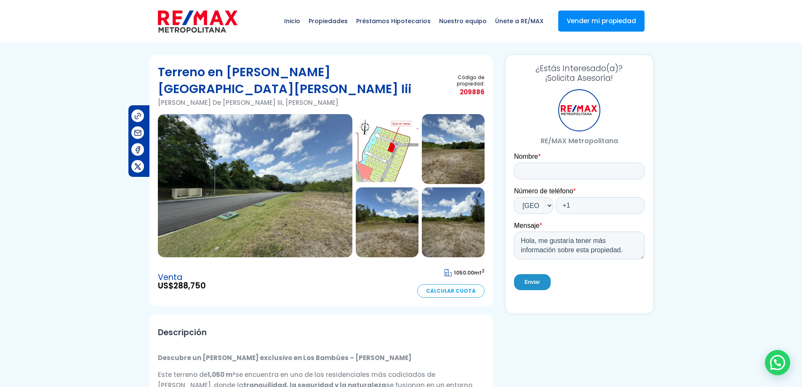
click at [390, 148] on img at bounding box center [387, 149] width 63 height 70
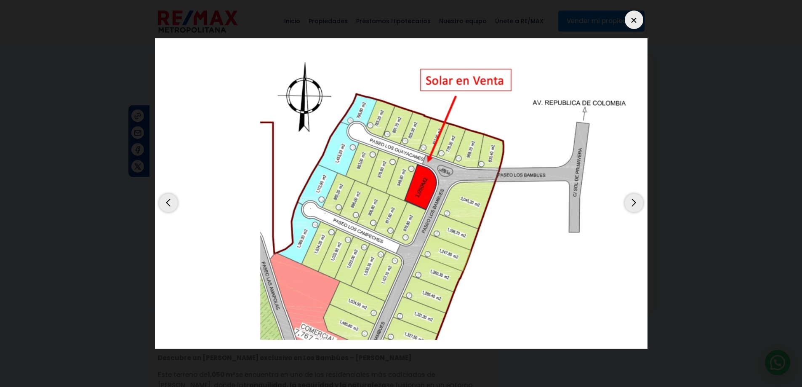
click at [633, 28] on div at bounding box center [634, 20] width 19 height 19
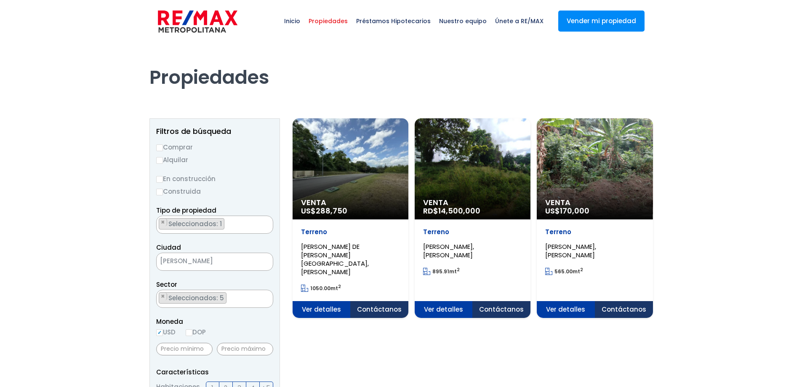
scroll to position [494, 0]
click at [231, 298] on ul "× Seleccionados: 5 × Seleccionados: 5 × Seleccionados: 5 × Seleccionados: 5 × S…" at bounding box center [210, 299] width 106 height 18
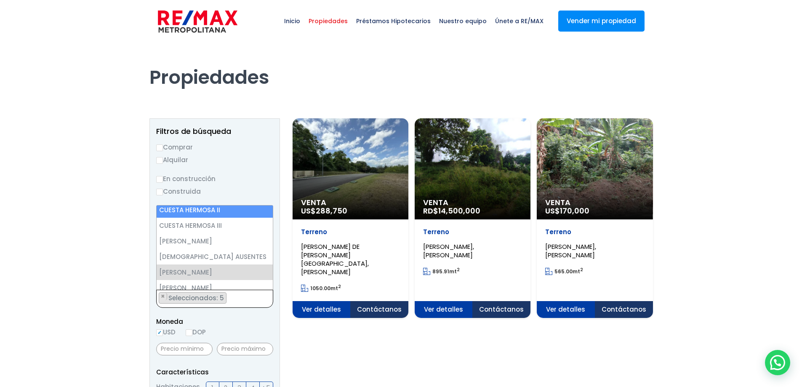
scroll to position [784, 0]
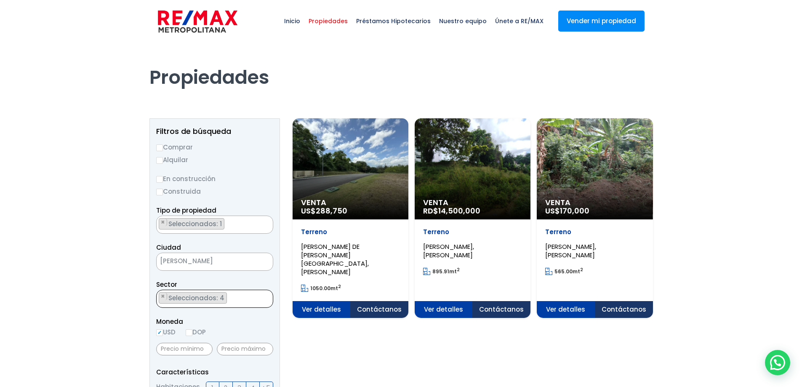
click at [240, 294] on ul "× Seleccionados: 4 × Seleccionados: 4 × Seleccionados: 4 × Seleccionados: 4" at bounding box center [210, 299] width 106 height 18
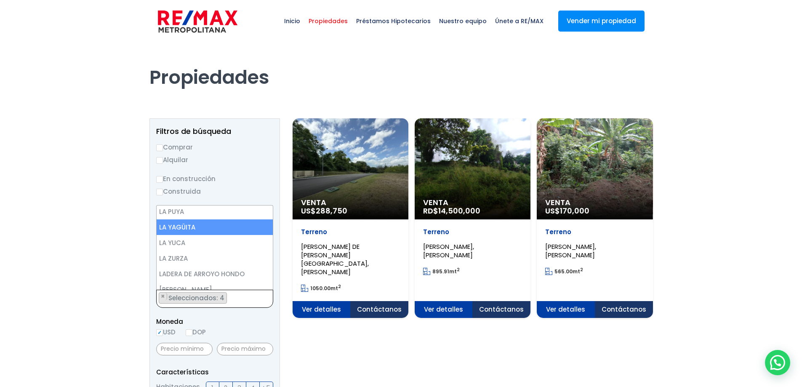
scroll to position [2005, 0]
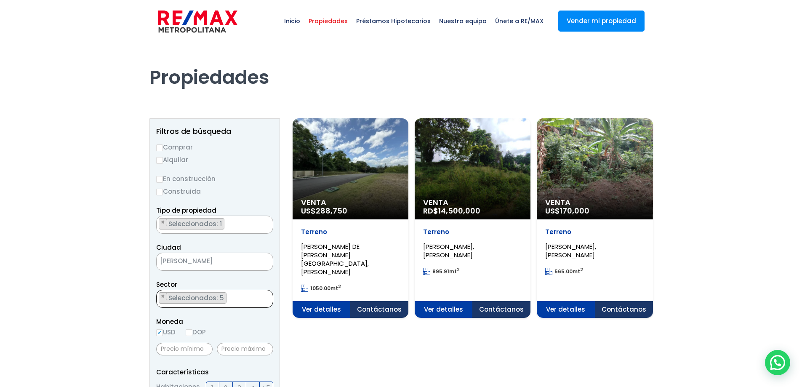
click at [249, 297] on ul "× Seleccionados: 5 × Seleccionados: 5 × Seleccionados: 5 × Seleccionados: 5 × S…" at bounding box center [210, 299] width 106 height 18
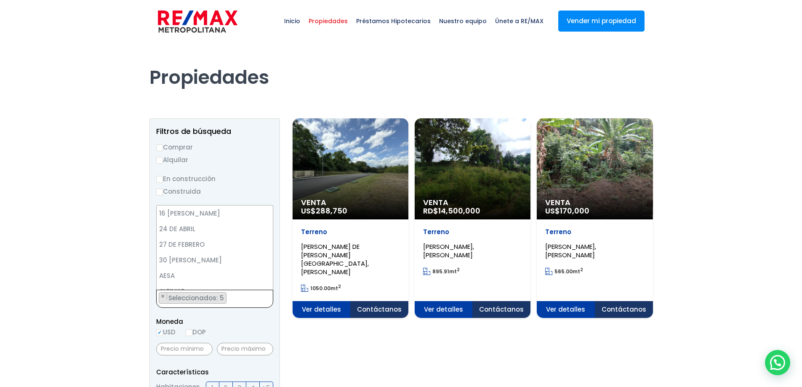
scroll to position [447, 0]
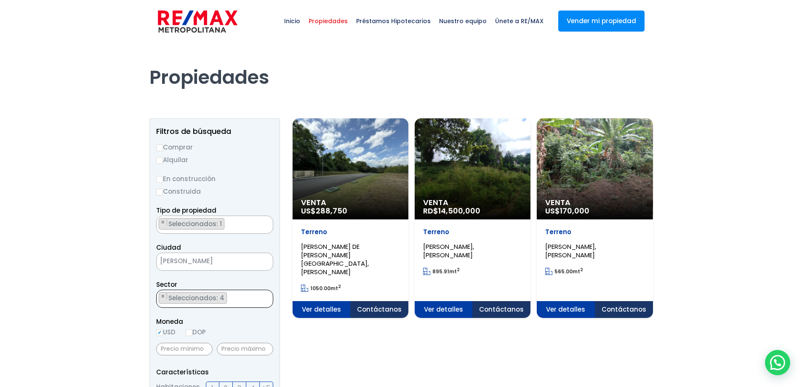
click at [240, 298] on ul "× Seleccionados: 4 × Seleccionados: 4 × Seleccionados: 4 × Seleccionados: 4" at bounding box center [210, 299] width 106 height 18
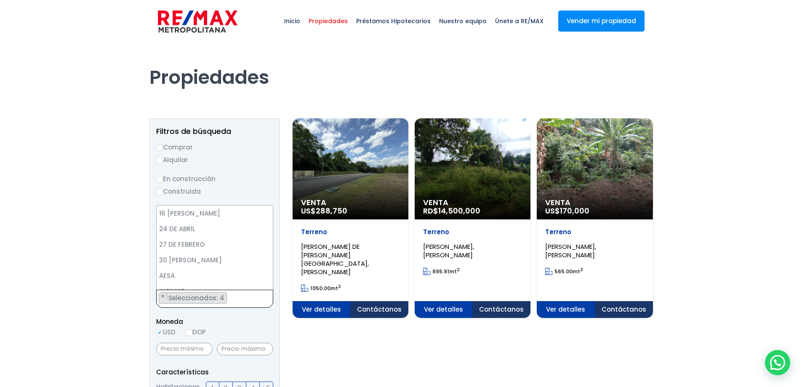
scroll to position [462, 0]
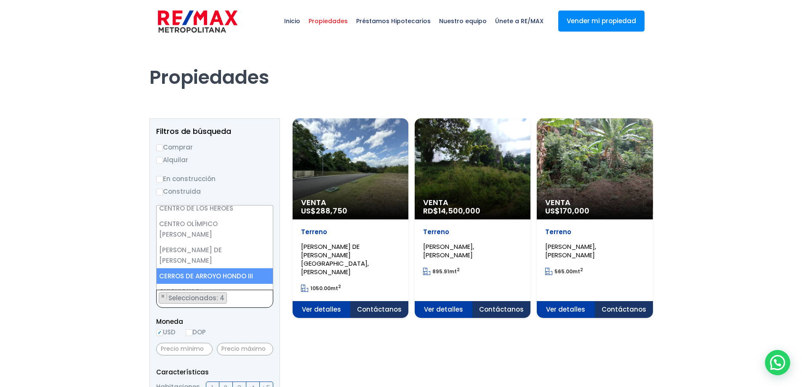
select select "8"
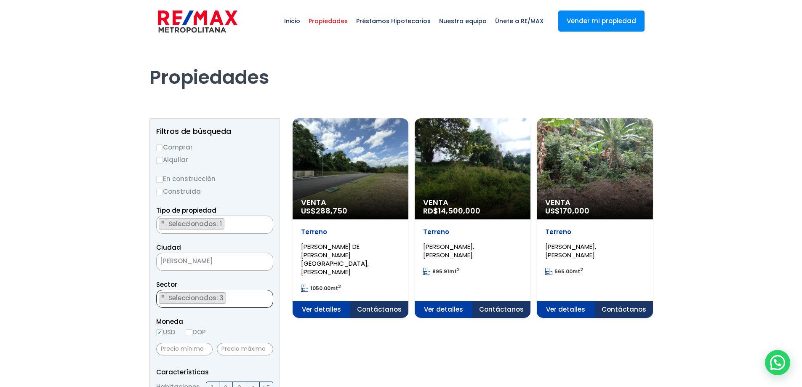
scroll to position [42, 0]
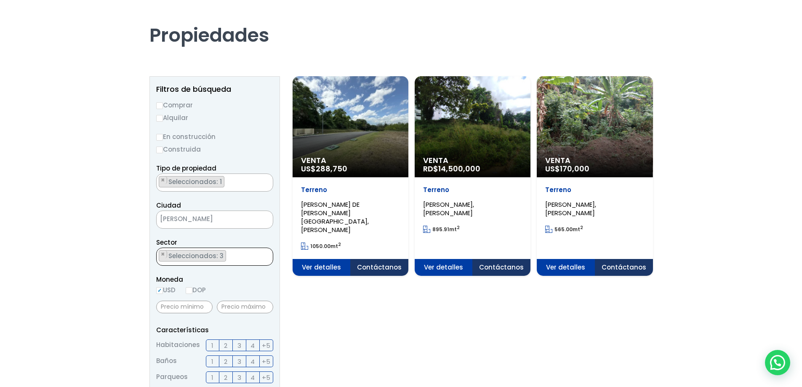
click at [232, 257] on ul "× Seleccionados: 3 × Seleccionados: 3 × Seleccionados: 3" at bounding box center [210, 257] width 106 height 18
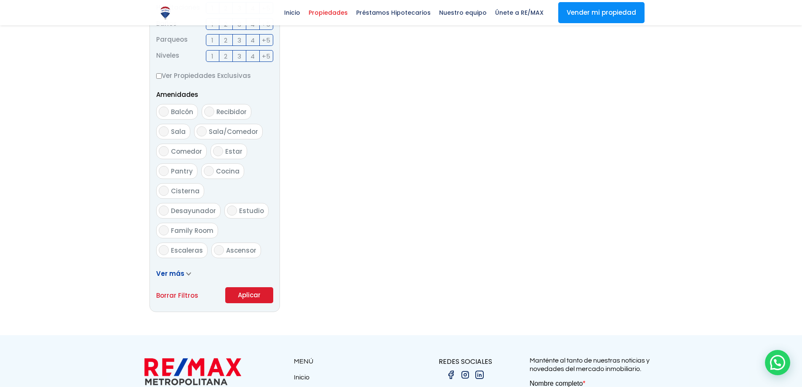
scroll to position [421, 0]
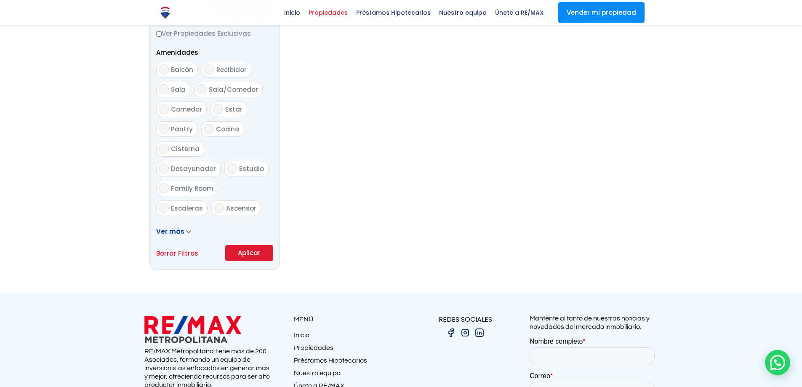
click at [253, 256] on button "Aplicar" at bounding box center [249, 253] width 48 height 16
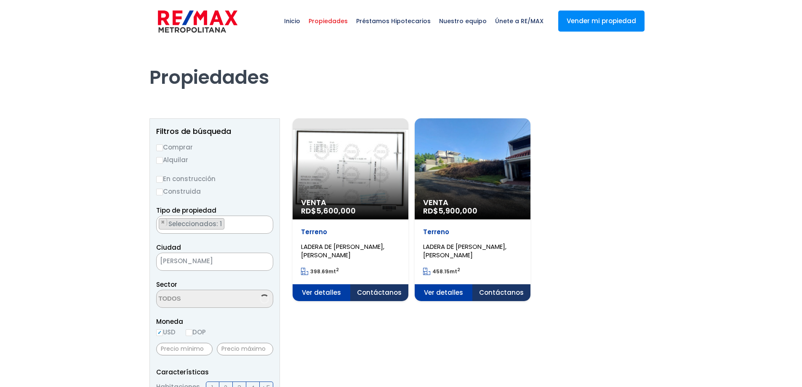
scroll to position [1250, 0]
click at [249, 302] on ul "× Seleccionados: 2 × Seleccionados: 2" at bounding box center [210, 299] width 106 height 18
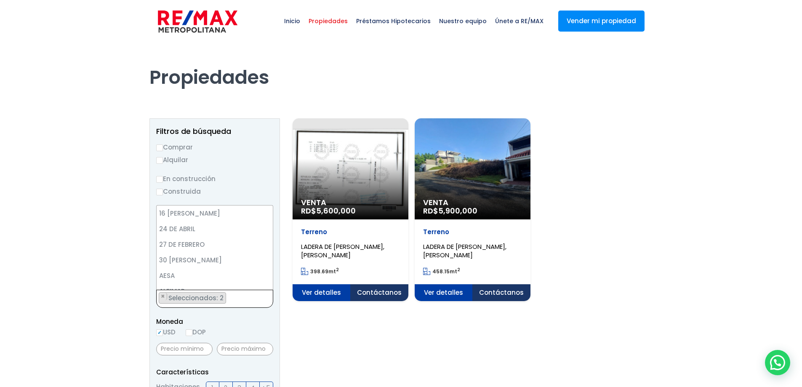
scroll to position [572, 0]
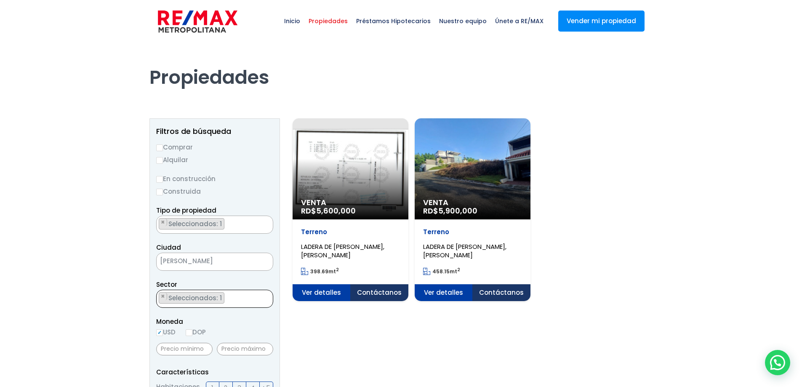
click at [236, 299] on ul "× Seleccionados: 1" at bounding box center [210, 299] width 106 height 18
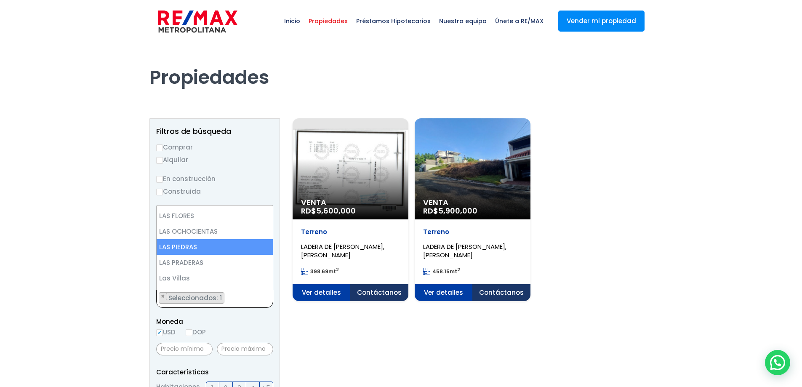
scroll to position [2158, 0]
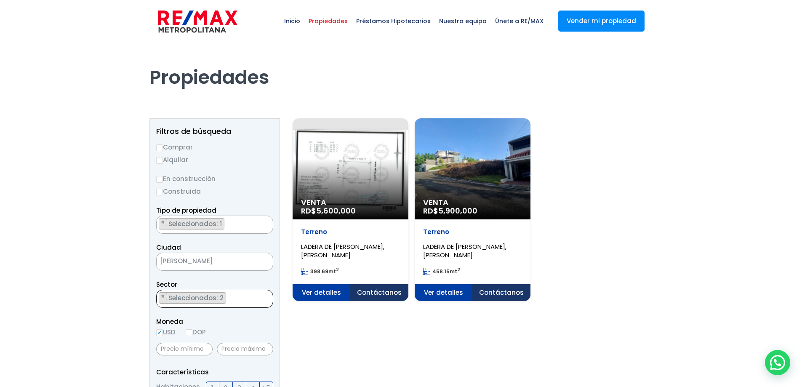
click at [254, 297] on ul "× Seleccionados: 2 × Seleccionados: 2" at bounding box center [210, 299] width 106 height 18
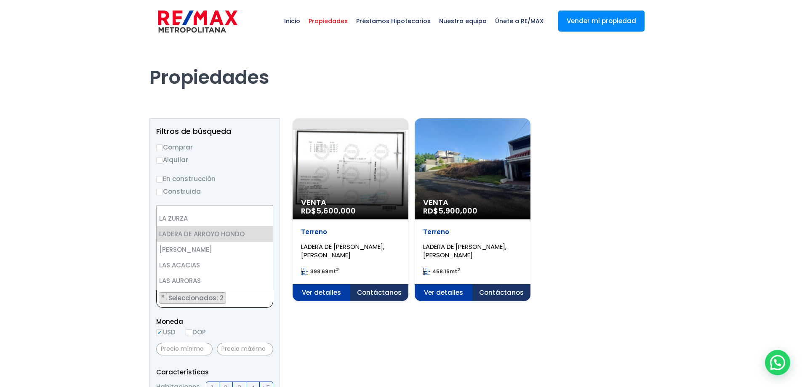
scroll to position [1990, 0]
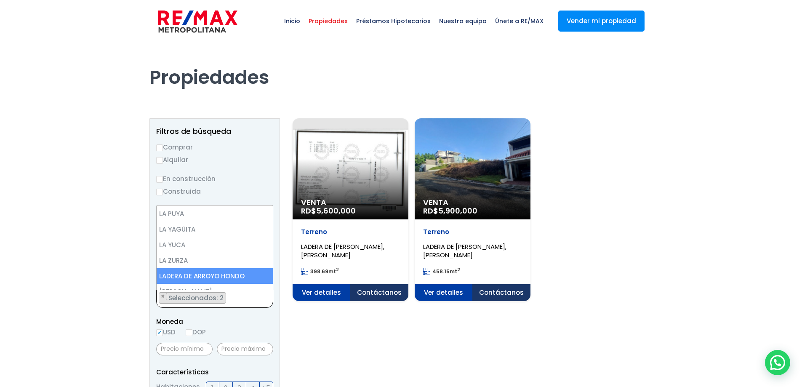
select select "14010"
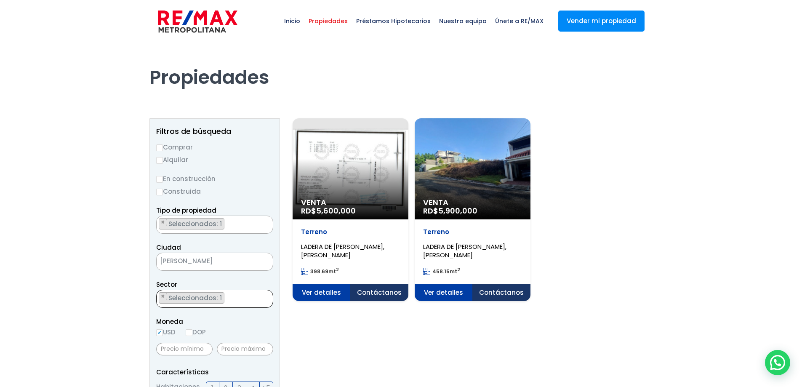
click at [248, 297] on ul "× Seleccionados: 1" at bounding box center [210, 299] width 106 height 18
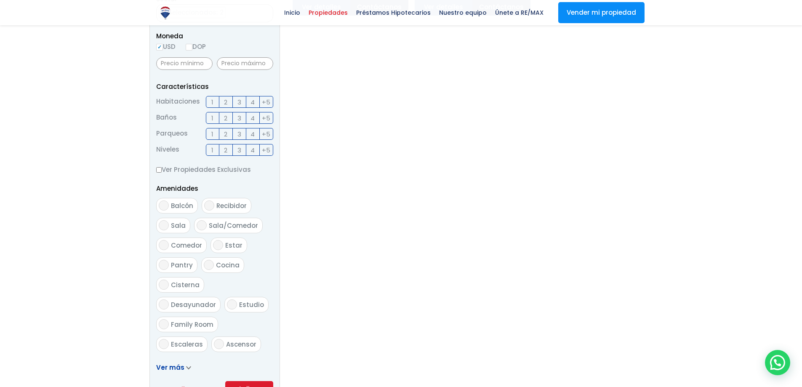
scroll to position [379, 0]
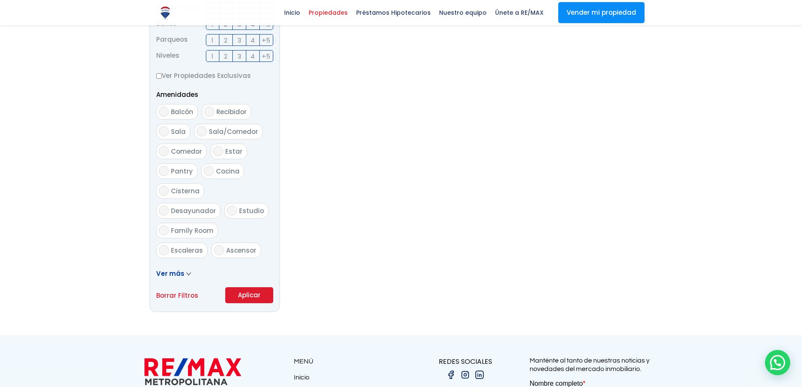
click at [237, 291] on button "Aplicar" at bounding box center [249, 295] width 48 height 16
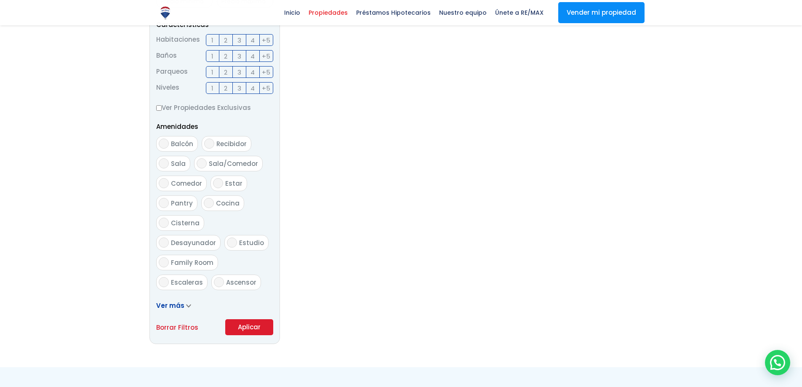
scroll to position [295, 0]
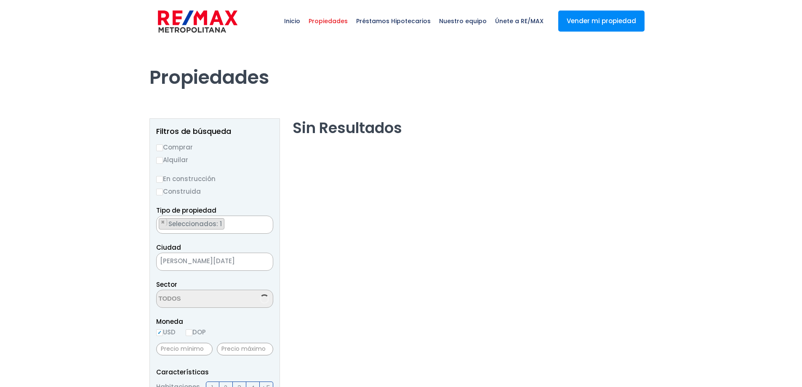
scroll to position [1376, 0]
click at [233, 302] on ul "× Seleccionados: 2 × Seleccionados: 2" at bounding box center [210, 299] width 106 height 18
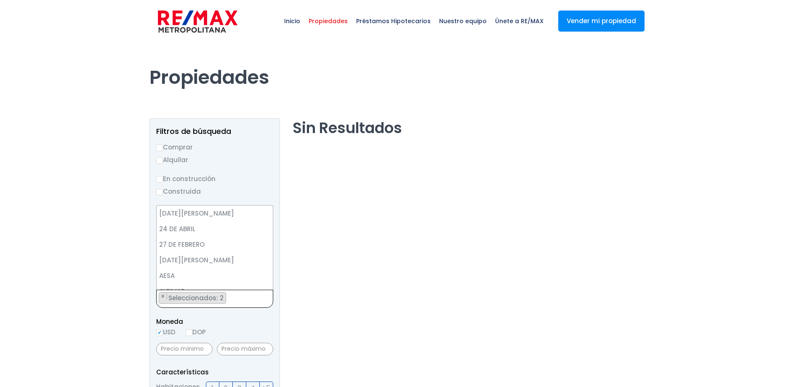
scroll to position [2146, 0]
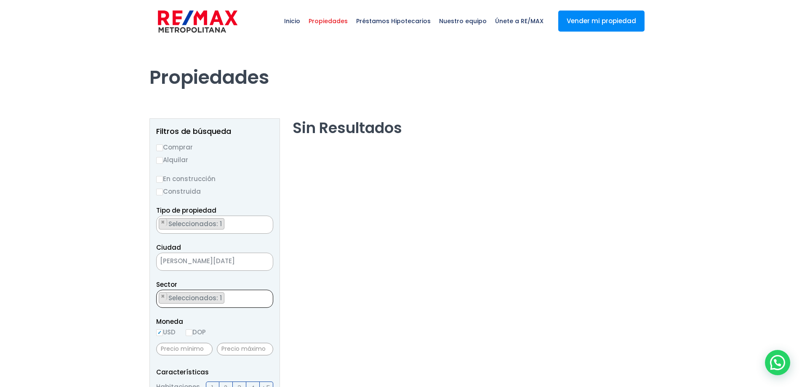
click at [236, 303] on ul "× Seleccionados: 1" at bounding box center [210, 299] width 106 height 18
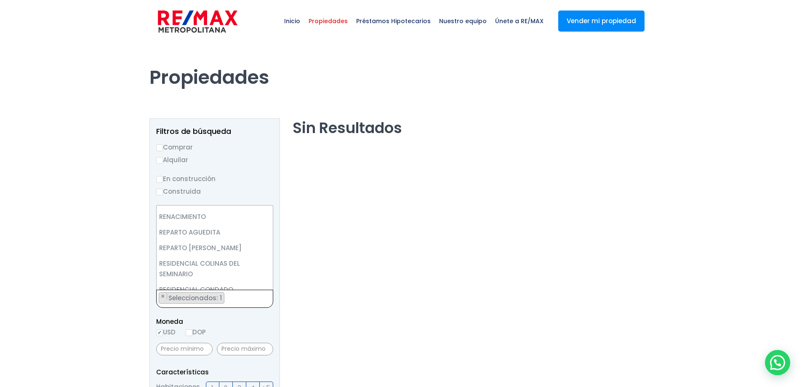
scroll to position [3256, 0]
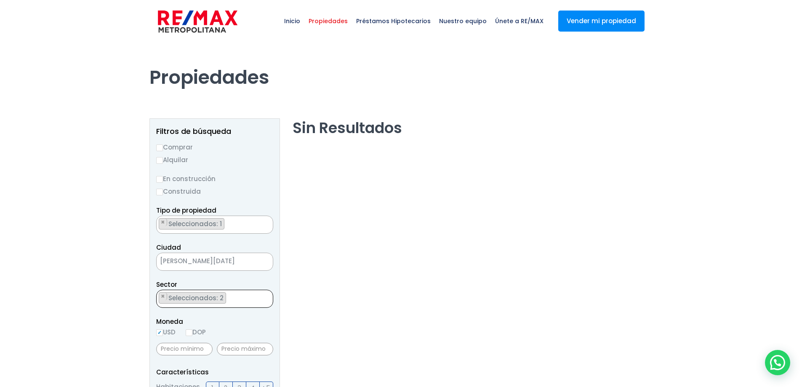
click at [235, 307] on ul "× Seleccionados: 2 × Seleccionados: 2" at bounding box center [210, 299] width 106 height 18
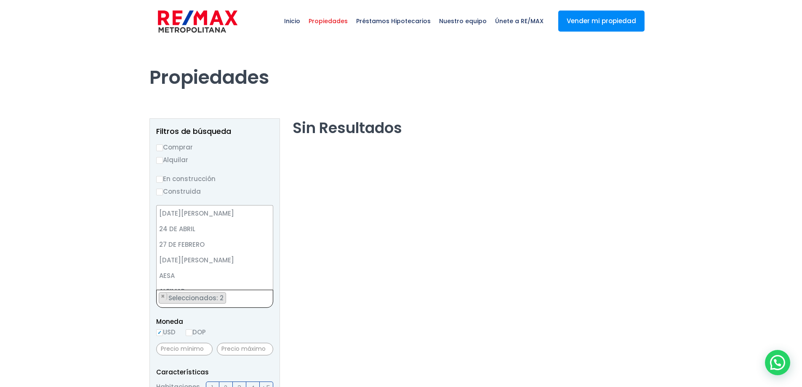
scroll to position [2192, 0]
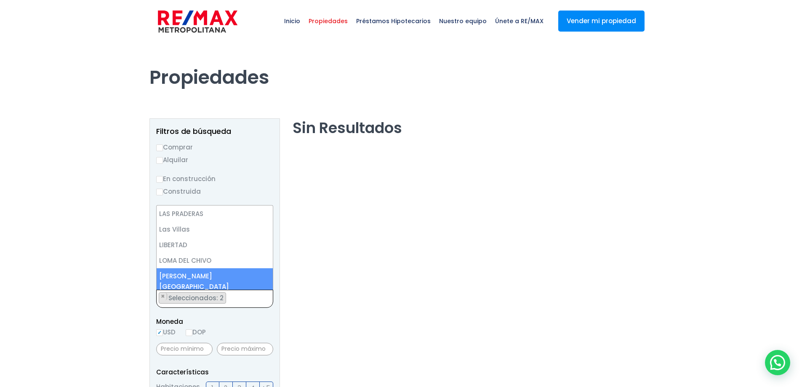
select select "38"
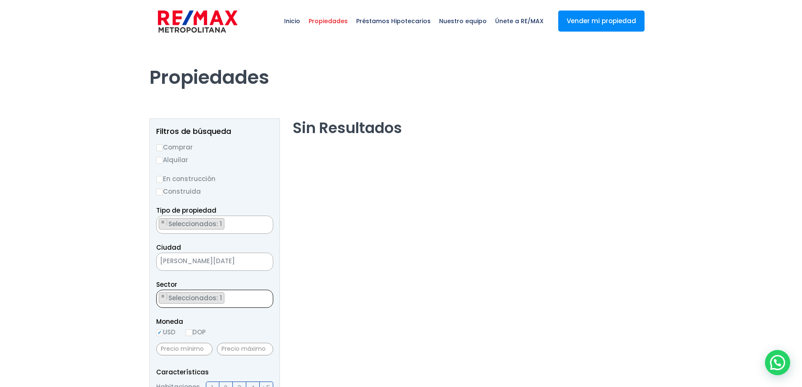
click at [232, 298] on ul "× Seleccionados: 1" at bounding box center [210, 299] width 106 height 18
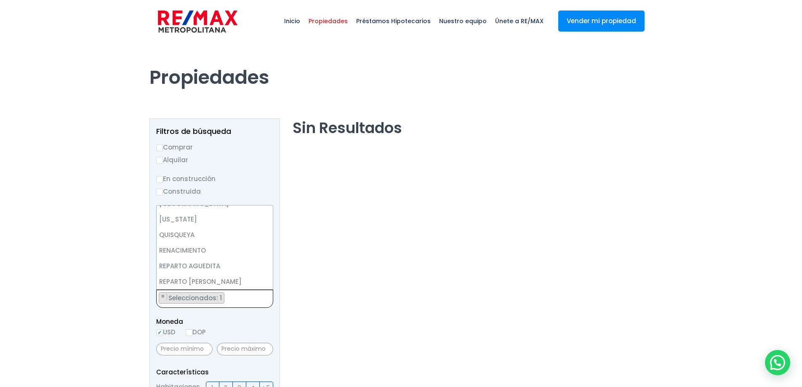
scroll to position [3279, 0]
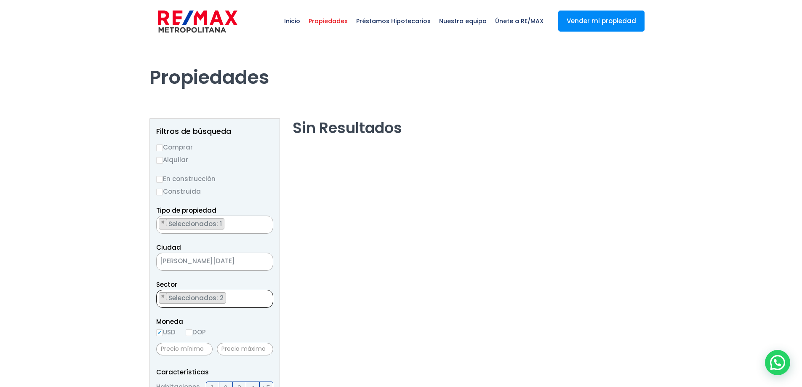
click at [234, 299] on ul "× Seleccionados: 2 × Seleccionados: 2" at bounding box center [210, 299] width 106 height 18
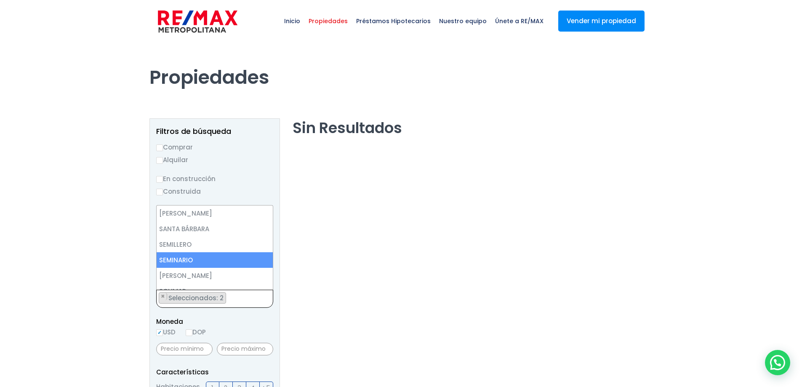
scroll to position [3700, 0]
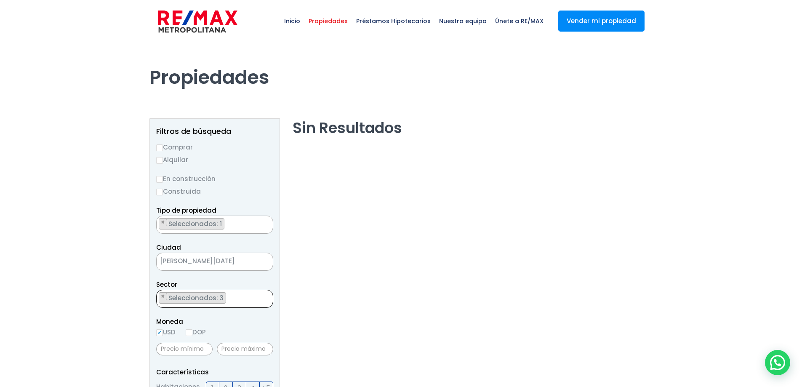
click at [238, 296] on ul "× Seleccionados: 3 × Seleccionados: 3 × Seleccionados: 3" at bounding box center [210, 299] width 106 height 18
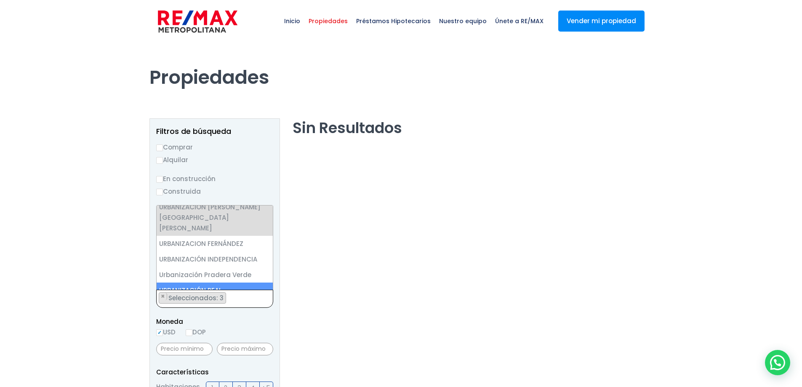
scroll to position [3826, 0]
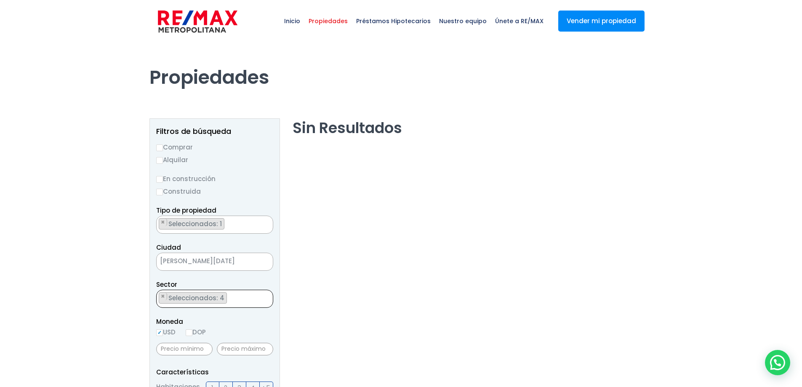
click at [236, 299] on ul "× Seleccionados: 4 × Seleccionados: 4 × Seleccionados: 4 × Seleccionados: 4" at bounding box center [210, 299] width 106 height 18
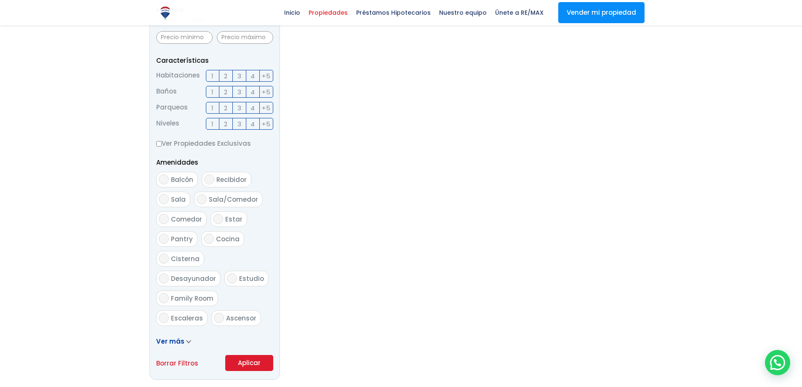
scroll to position [337, 0]
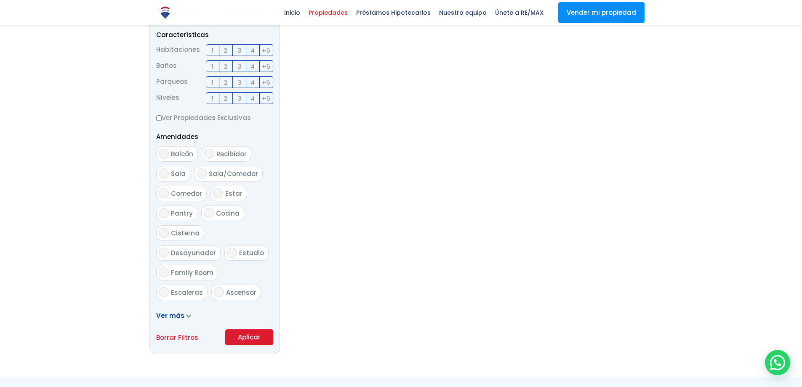
click at [243, 335] on button "Aplicar" at bounding box center [249, 337] width 48 height 16
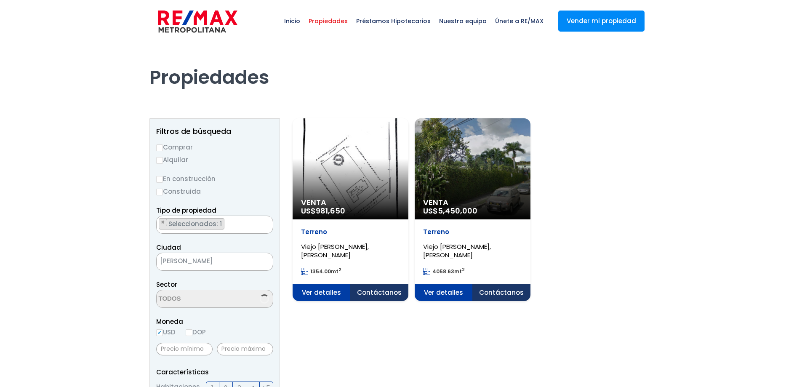
scroll to position [2441, 0]
click at [163, 299] on span "×" at bounding box center [163, 297] width 4 height 8
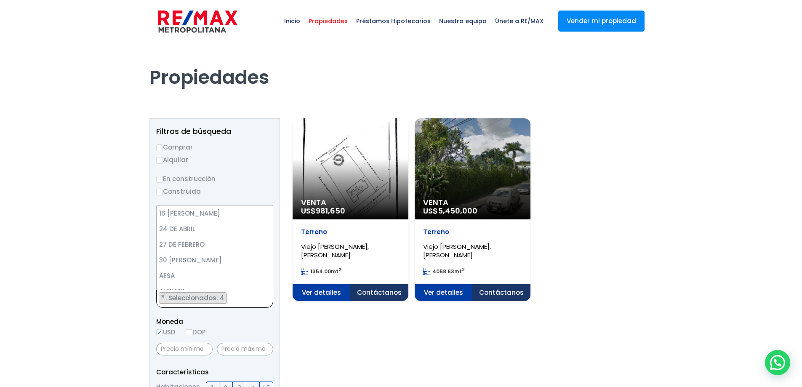
scroll to position [3284, 0]
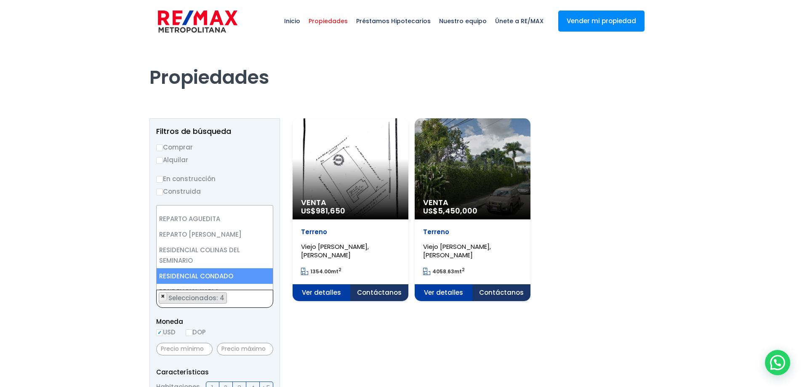
click at [163, 299] on span "×" at bounding box center [163, 297] width 4 height 8
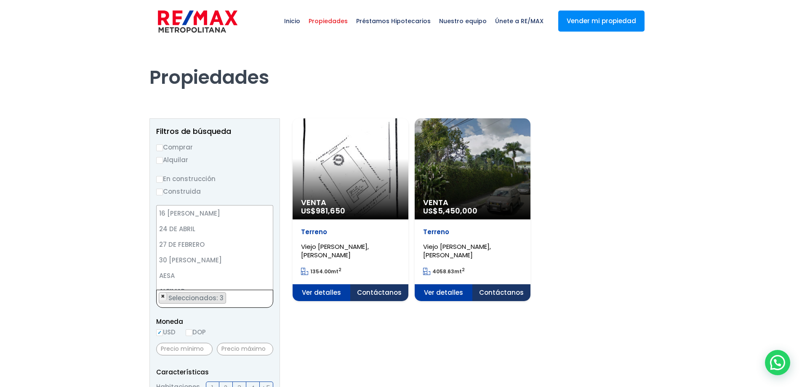
scroll to position [3684, 0]
click at [163, 299] on span "×" at bounding box center [163, 297] width 4 height 8
select select "24"
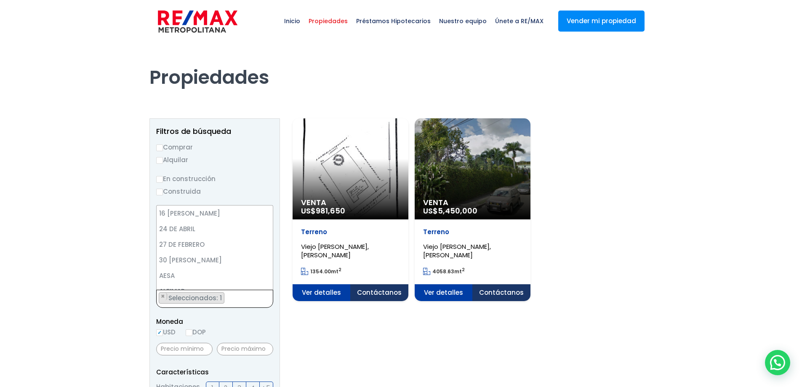
click at [163, 299] on span "×" at bounding box center [163, 297] width 4 height 8
click at [161, 299] on textarea "Search" at bounding box center [159, 299] width 5 height 18
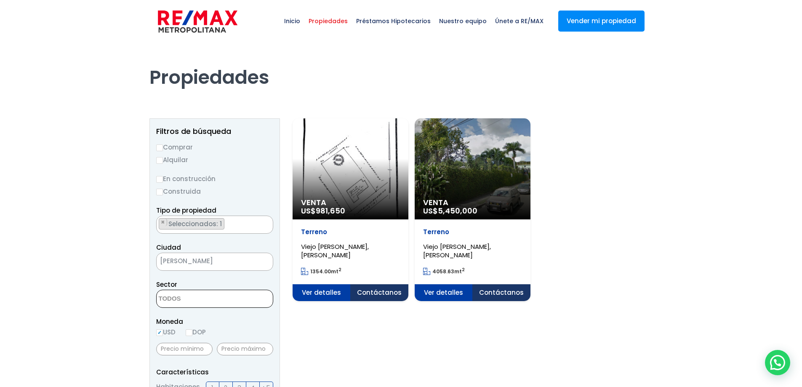
click at [185, 299] on textarea "Search" at bounding box center [198, 299] width 82 height 18
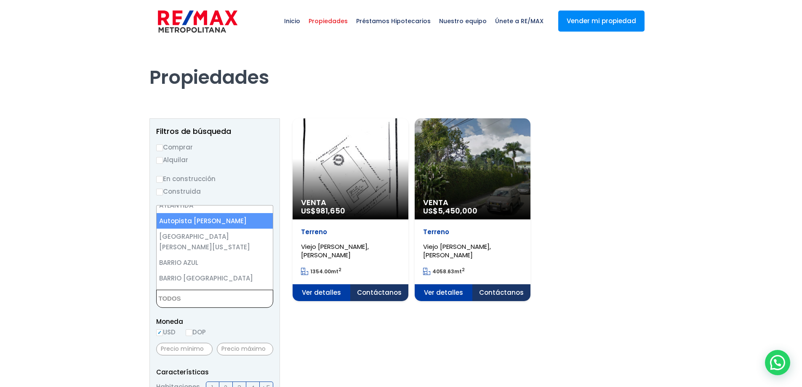
scroll to position [4020, 0]
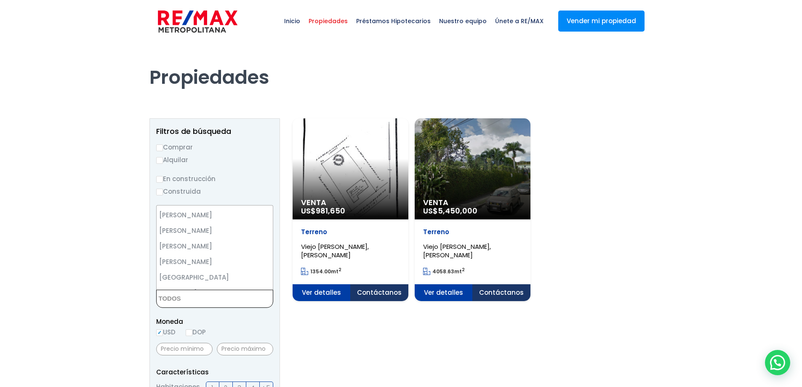
select select "236"
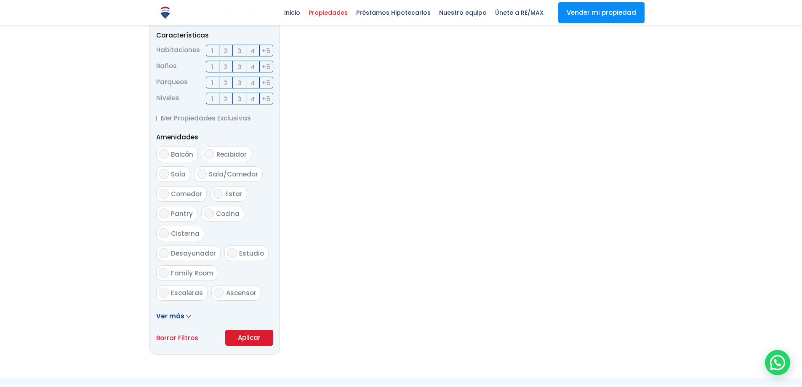
scroll to position [337, 0]
click at [247, 342] on button "Aplicar" at bounding box center [249, 337] width 48 height 16
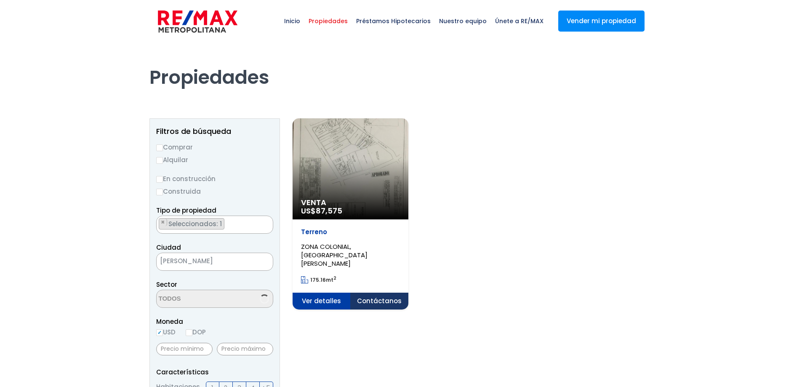
scroll to position [2499, 0]
select select "236"
click at [360, 195] on div "Venta US$ 87,575" at bounding box center [351, 168] width 116 height 101
click at [223, 302] on li "× Seleccionados: 1" at bounding box center [192, 297] width 66 height 11
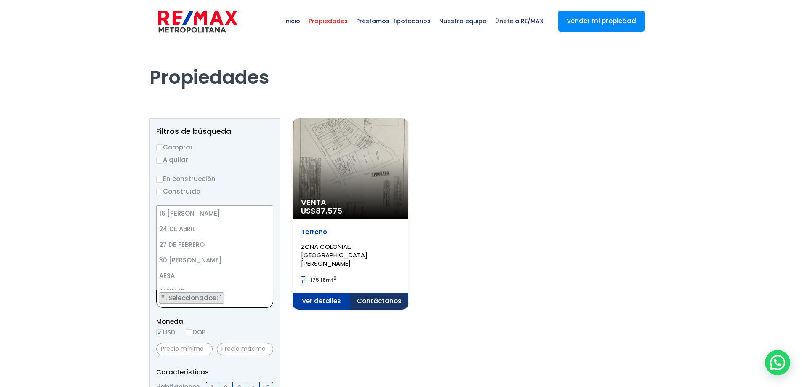
scroll to position [4020, 0]
click at [165, 294] on span "×" at bounding box center [163, 297] width 4 height 8
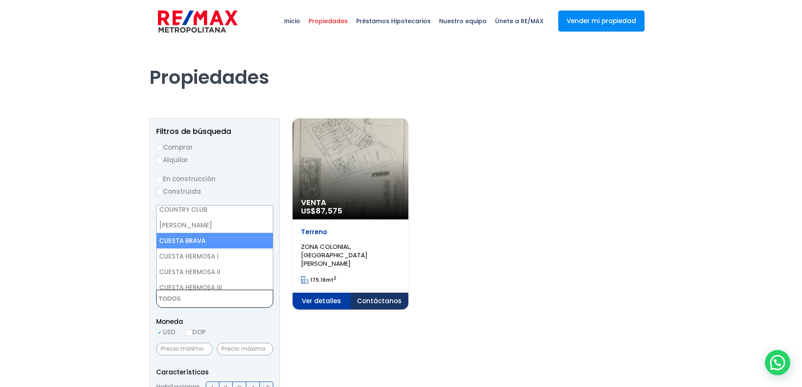
select select "14"
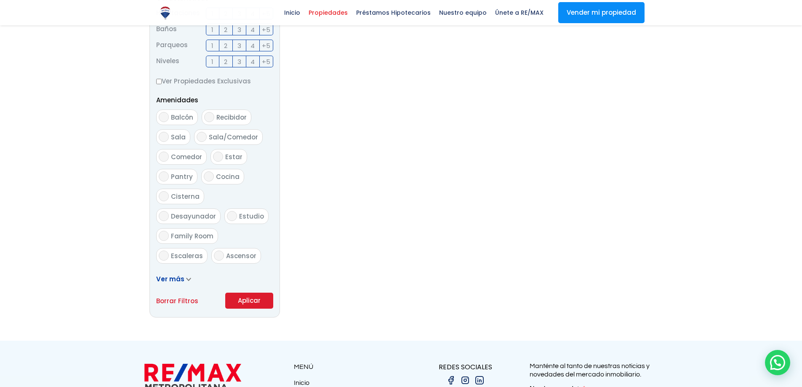
scroll to position [379, 0]
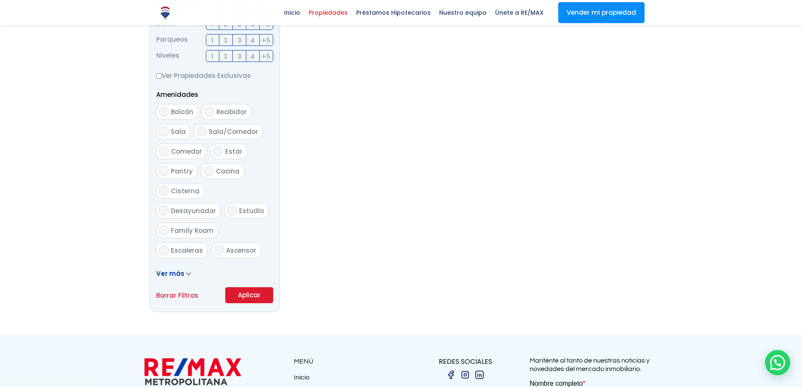
click at [247, 286] on form "Comprar Alquilar En construcción Construida Tipo de propiedad APARTAMENTO CASA …" at bounding box center [214, 32] width 117 height 541
click at [247, 293] on button "Aplicar" at bounding box center [249, 295] width 48 height 16
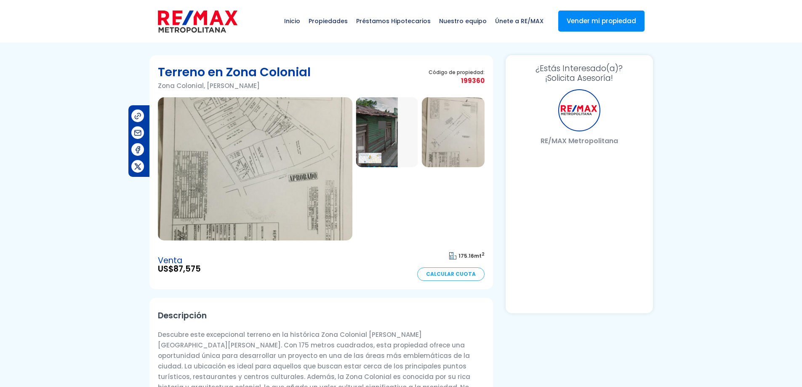
select select "US"
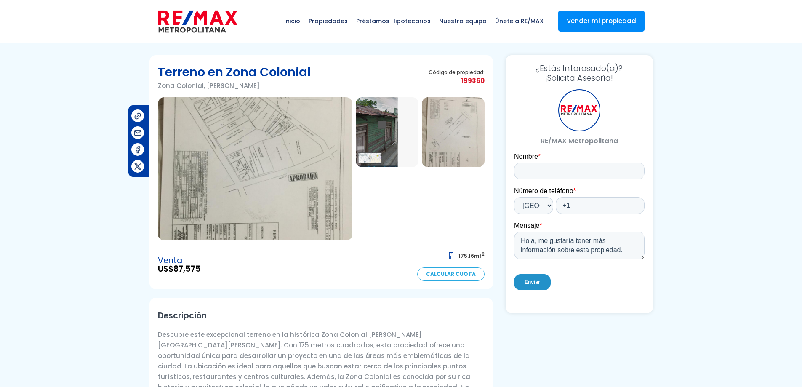
click at [377, 142] on img at bounding box center [387, 132] width 63 height 70
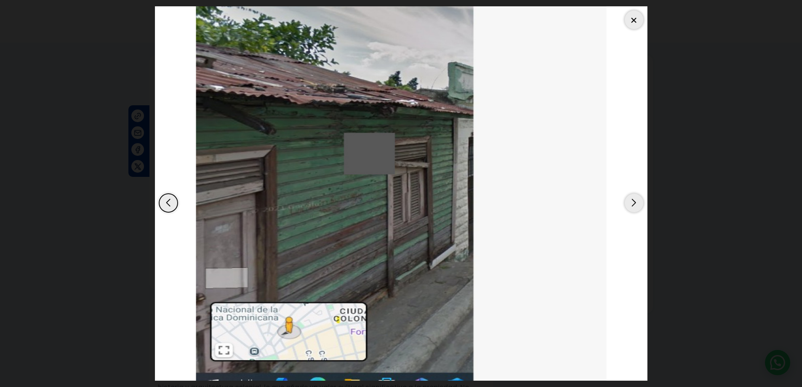
click at [630, 22] on div at bounding box center [634, 20] width 19 height 19
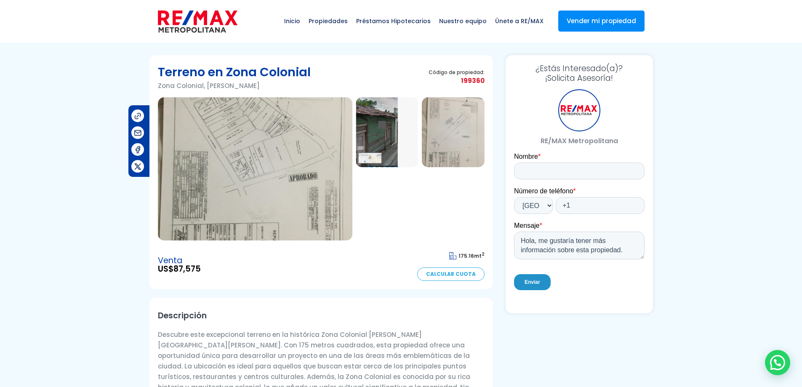
click at [388, 151] on img at bounding box center [387, 132] width 63 height 70
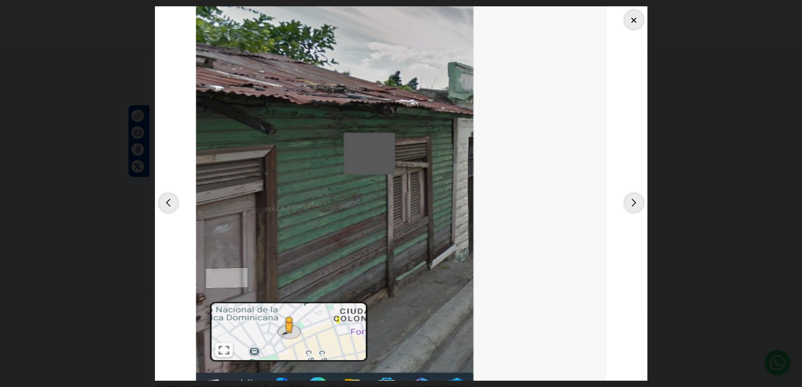
click at [632, 26] on div at bounding box center [634, 20] width 19 height 19
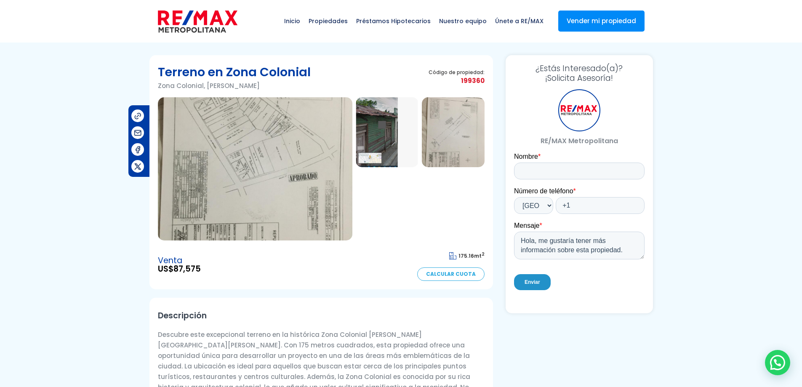
click at [453, 155] on img at bounding box center [453, 132] width 63 height 70
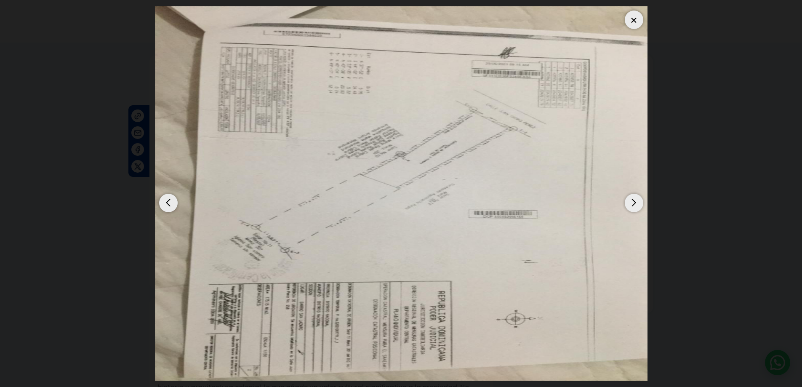
click at [640, 23] on div at bounding box center [634, 20] width 19 height 19
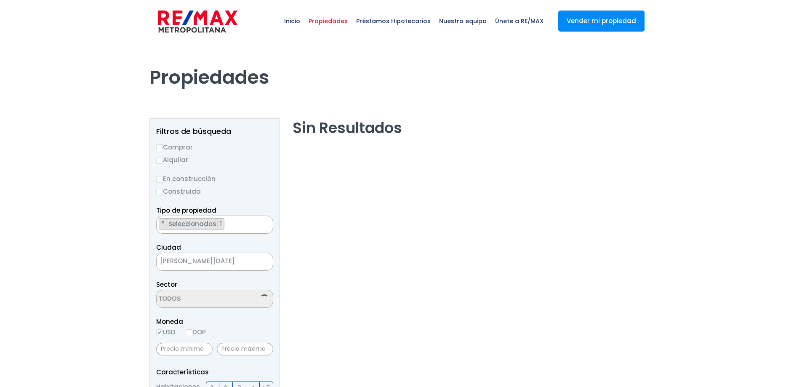
scroll to position [48, 0]
select select "14"
click at [231, 226] on ul "× Seleccionados: 1" at bounding box center [210, 225] width 106 height 18
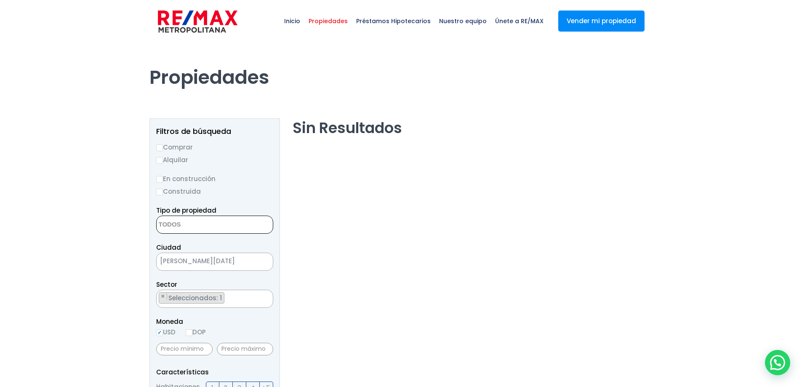
click at [219, 228] on textarea "Search" at bounding box center [198, 225] width 82 height 18
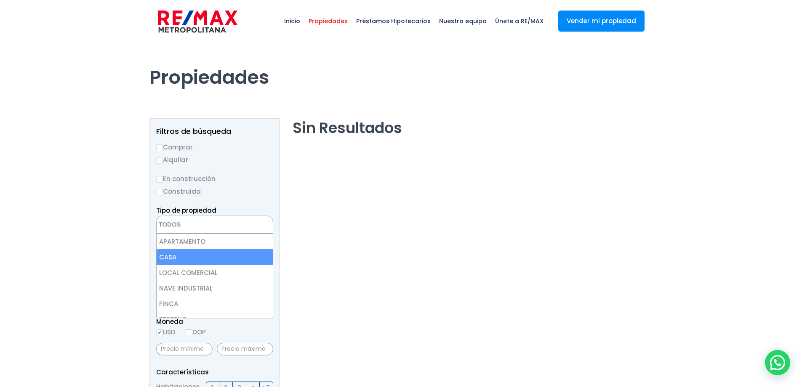
select select "house"
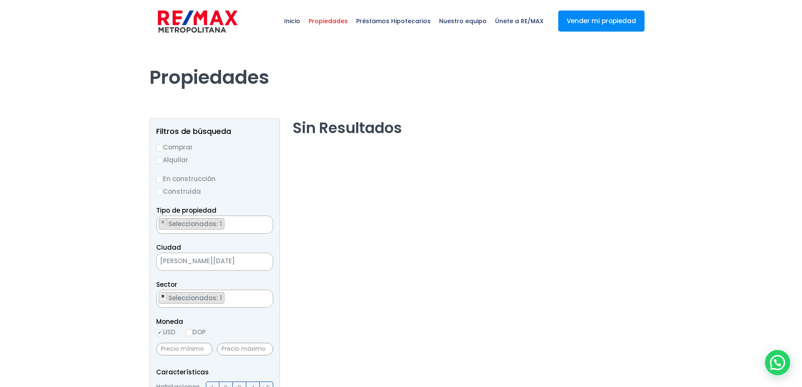
click at [162, 297] on span "×" at bounding box center [163, 297] width 4 height 8
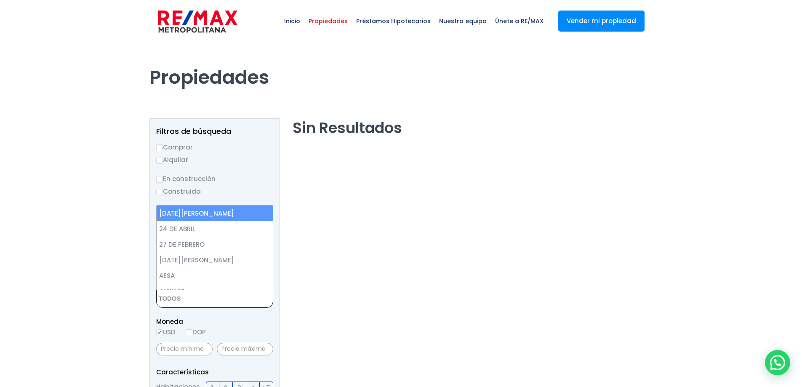
click at [170, 296] on textarea "Search" at bounding box center [198, 299] width 82 height 18
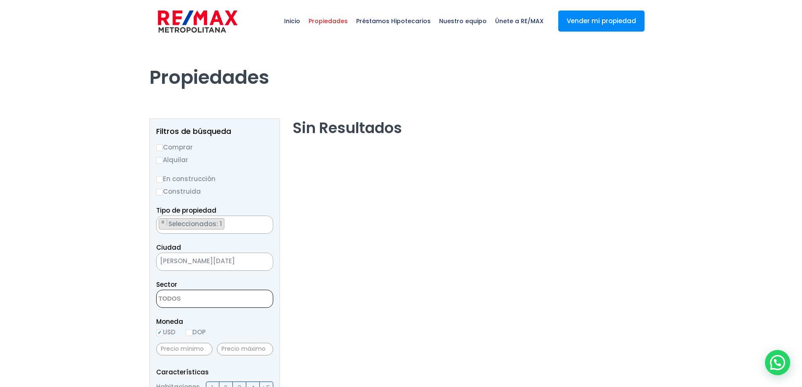
click at [172, 296] on textarea "Search" at bounding box center [198, 299] width 82 height 18
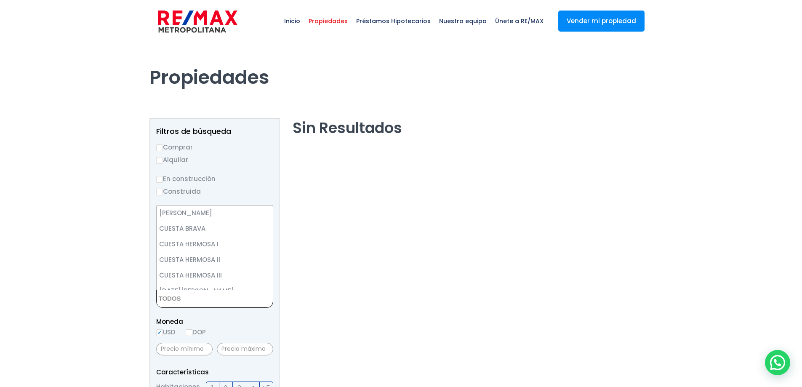
scroll to position [716, 0]
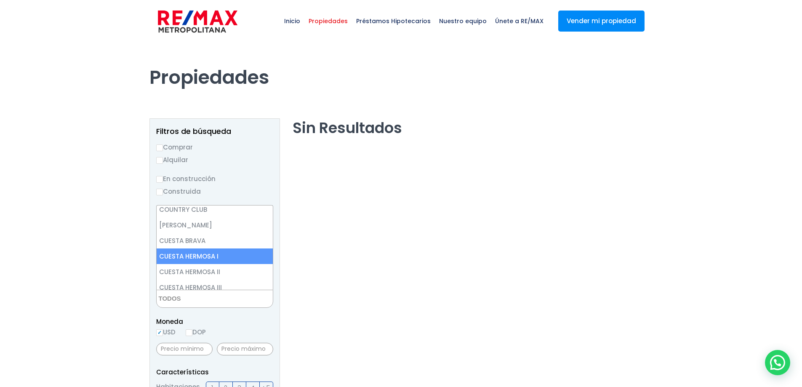
select select "86"
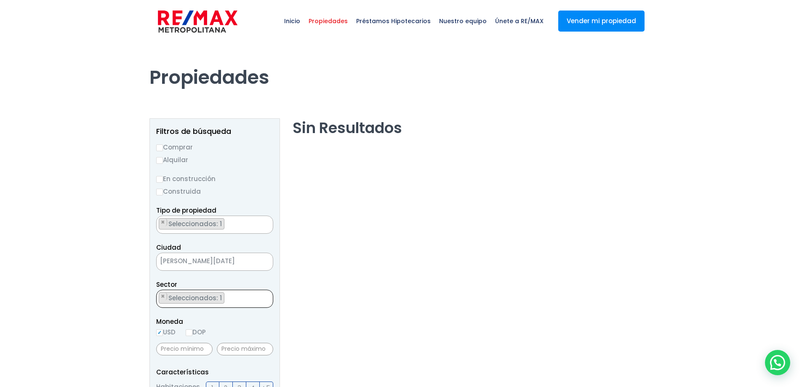
click at [233, 294] on ul "× Seleccionados: 1" at bounding box center [210, 299] width 106 height 18
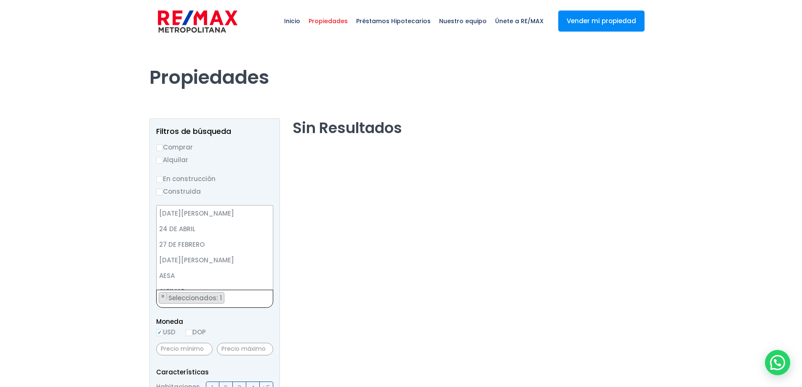
scroll to position [712, 0]
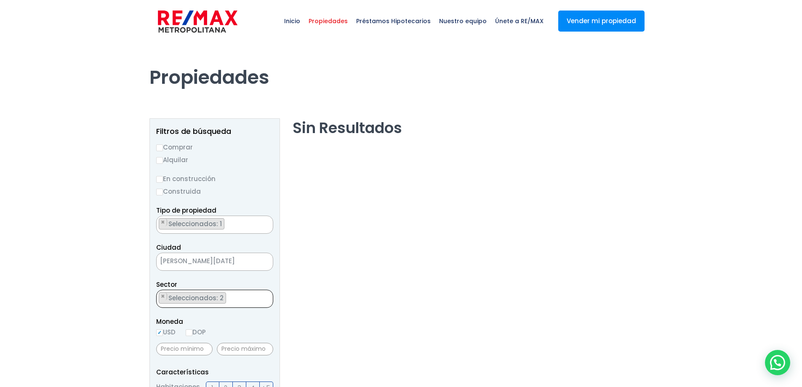
click at [235, 296] on ul "× Seleccionados: 2 × Seleccionados: 2" at bounding box center [210, 299] width 106 height 18
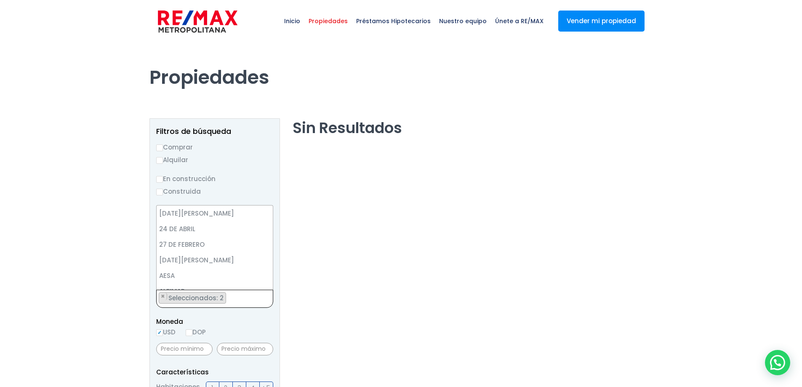
scroll to position [727, 0]
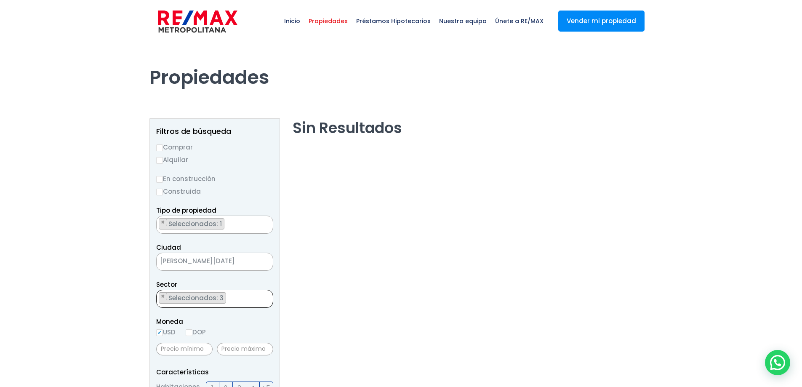
click at [237, 302] on ul "× Seleccionados: 3 × Seleccionados: 3 × Seleccionados: 3" at bounding box center [210, 299] width 106 height 18
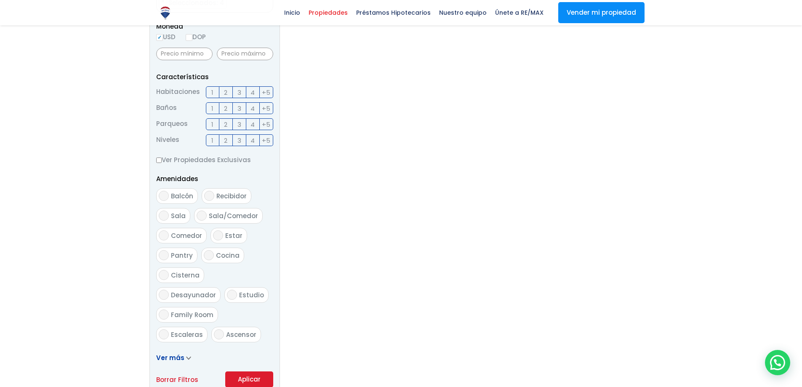
scroll to position [337, 0]
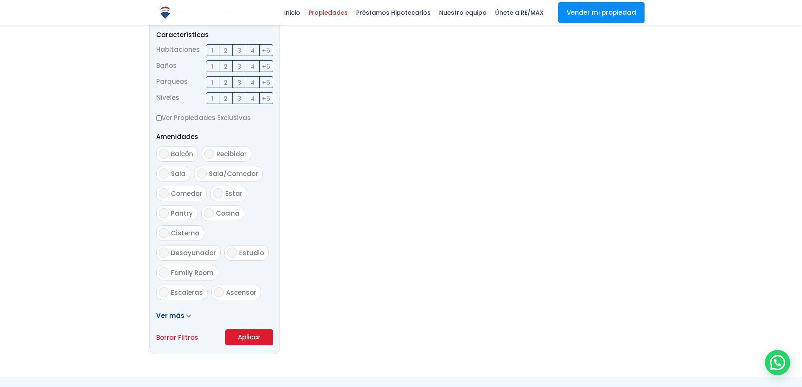
click at [243, 338] on button "Aplicar" at bounding box center [249, 337] width 48 height 16
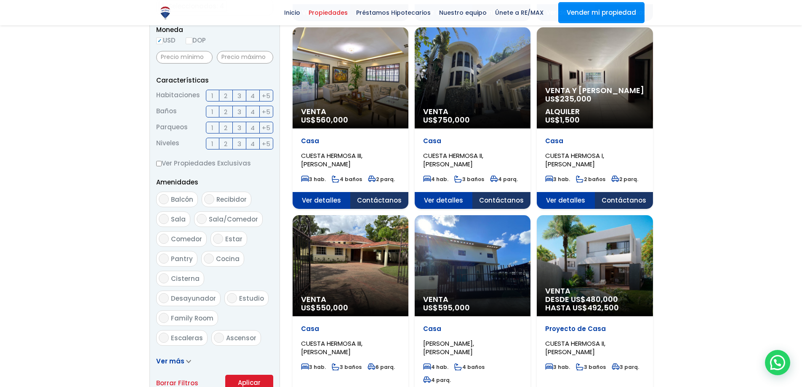
scroll to position [295, 0]
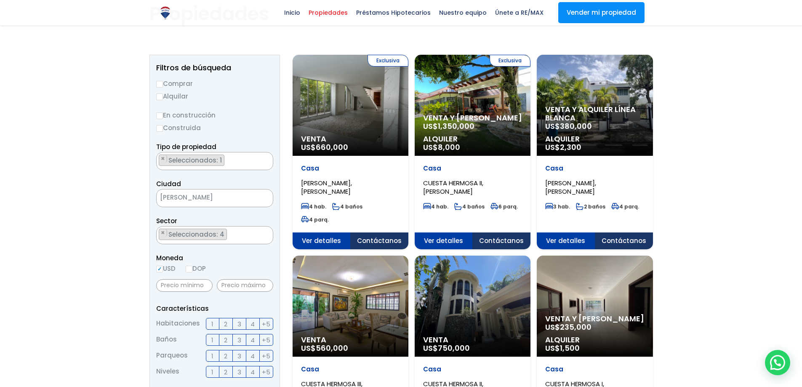
scroll to position [42, 0]
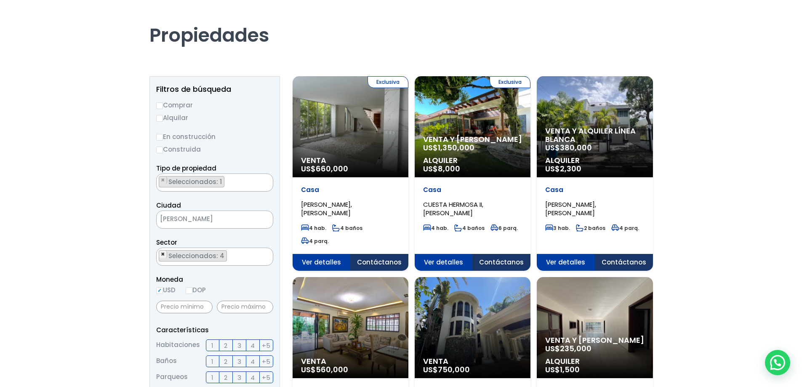
click at [162, 254] on span "×" at bounding box center [163, 255] width 4 height 8
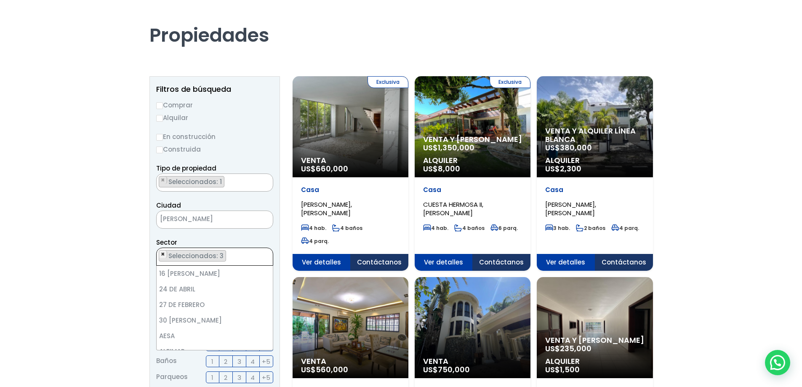
scroll to position [712, 0]
click at [162, 254] on span "×" at bounding box center [163, 255] width 4 height 8
select select "96"
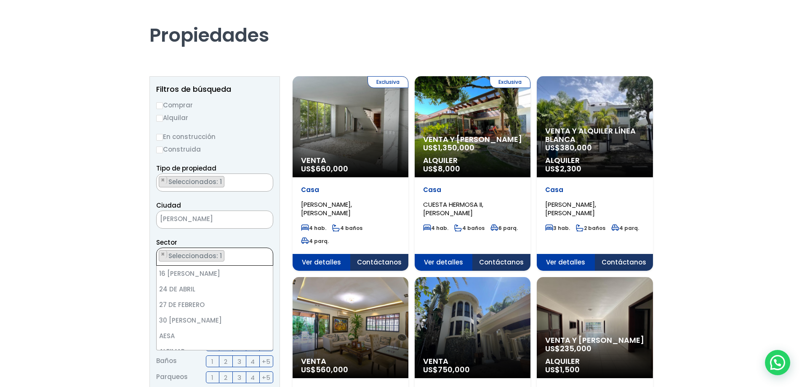
click at [162, 254] on span "×" at bounding box center [163, 255] width 4 height 8
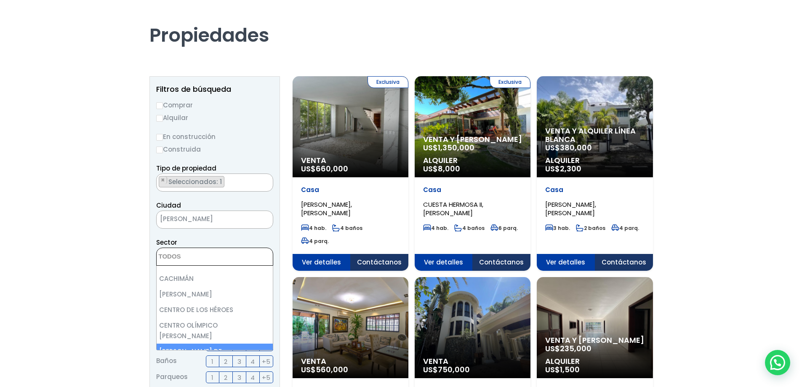
select select "93"
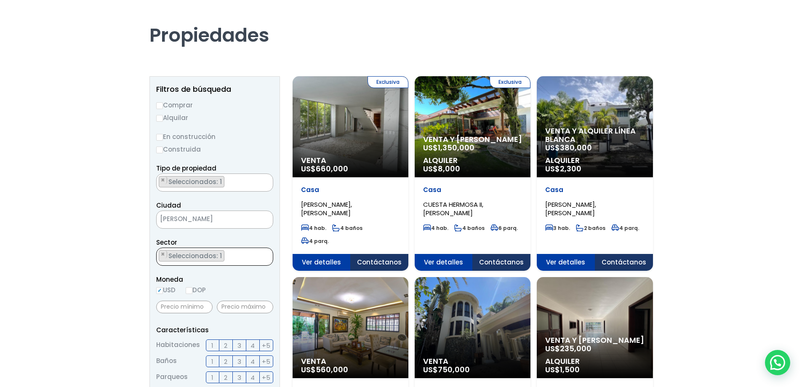
click at [227, 251] on ul "× Seleccionados: 1" at bounding box center [210, 257] width 106 height 18
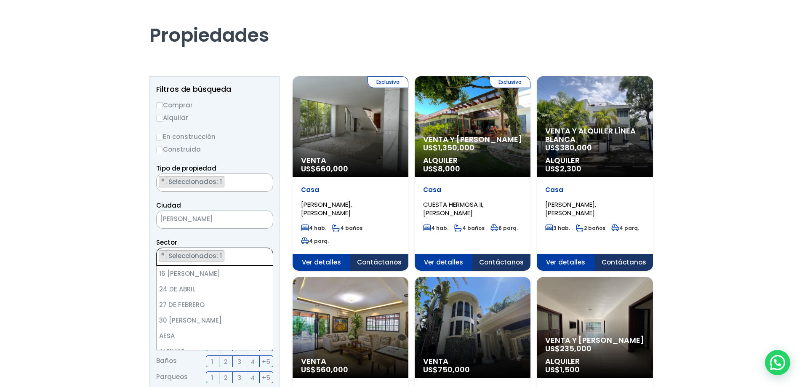
scroll to position [462, 0]
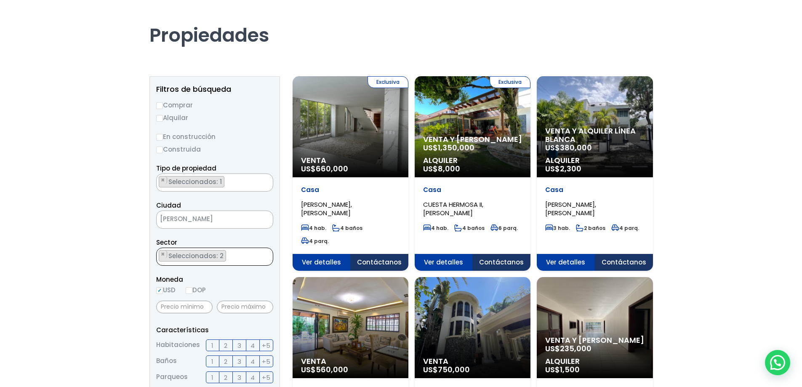
click at [238, 258] on ul "× Seleccionados: 2 × Seleccionados: 2" at bounding box center [210, 257] width 106 height 18
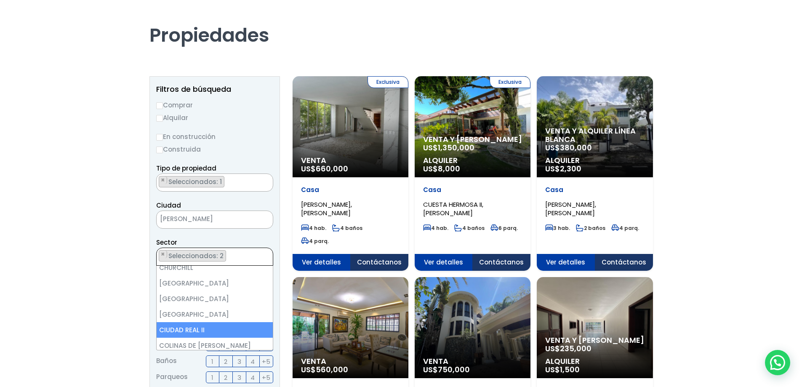
scroll to position [604, 0]
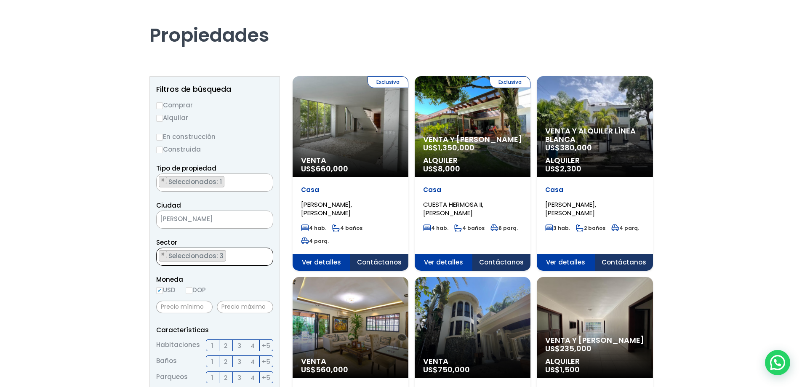
click at [233, 261] on ul "× Seleccionados: 3 × Seleccionados: 3 × Seleccionados: 3" at bounding box center [210, 257] width 106 height 18
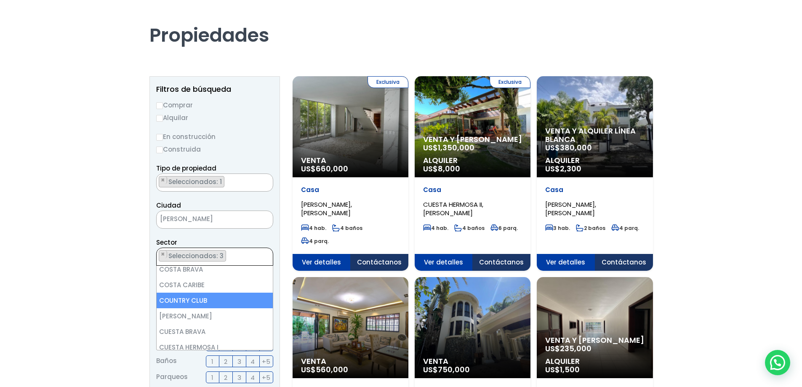
scroll to position [700, 0]
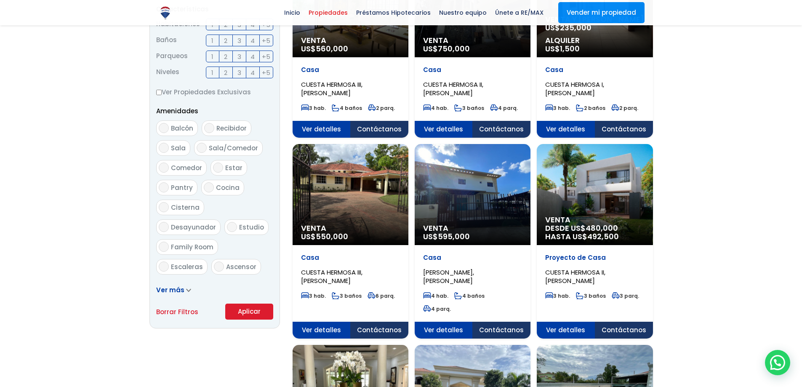
scroll to position [379, 0]
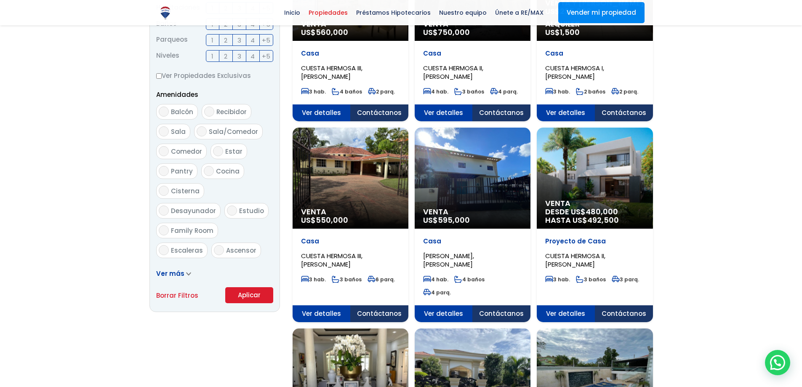
click at [259, 297] on button "Aplicar" at bounding box center [249, 295] width 48 height 16
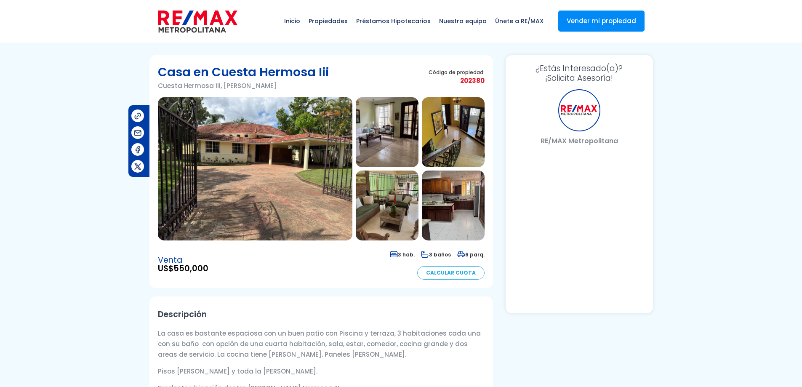
select select "US"
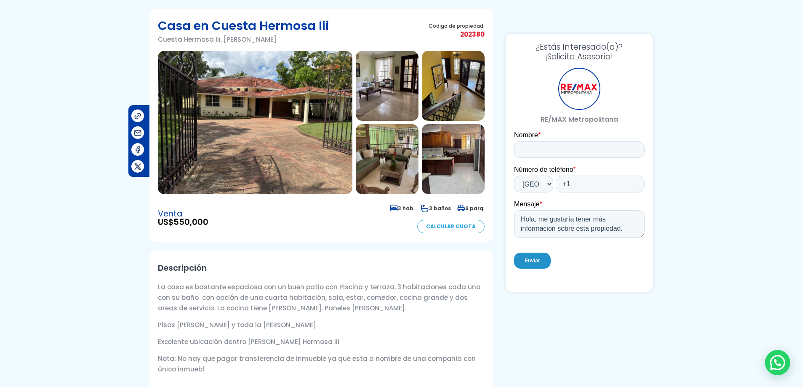
scroll to position [42, 0]
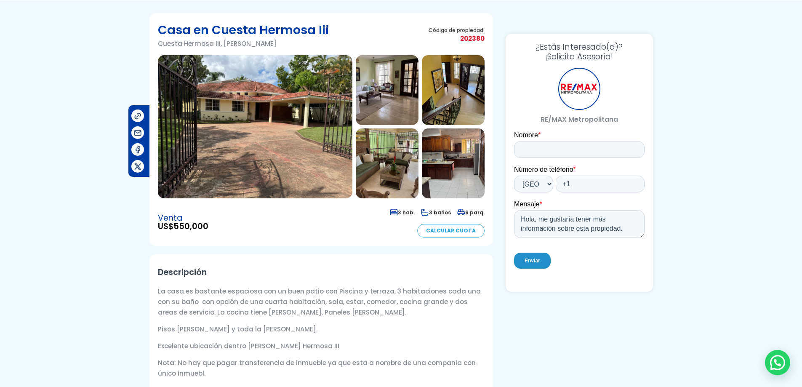
click at [326, 169] on img at bounding box center [255, 126] width 195 height 143
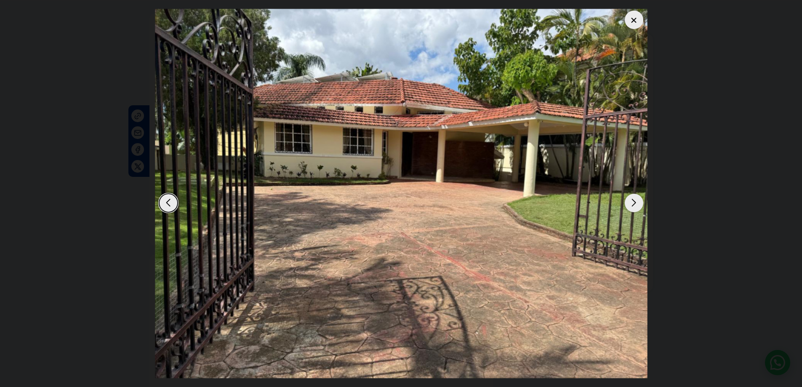
click at [636, 206] on div "Next slide" at bounding box center [634, 203] width 19 height 19
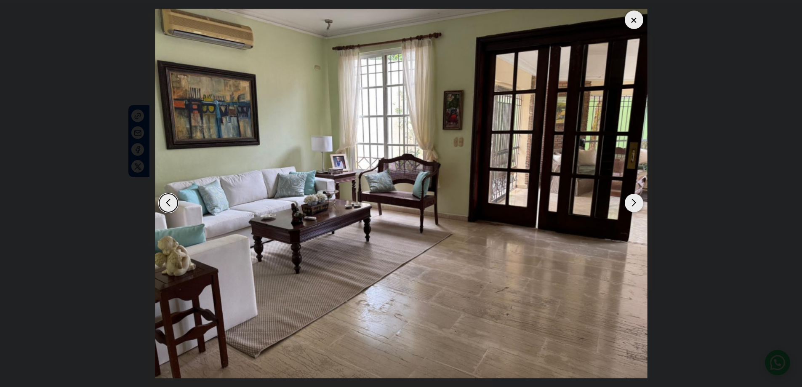
click at [636, 206] on div "Next slide" at bounding box center [634, 203] width 19 height 19
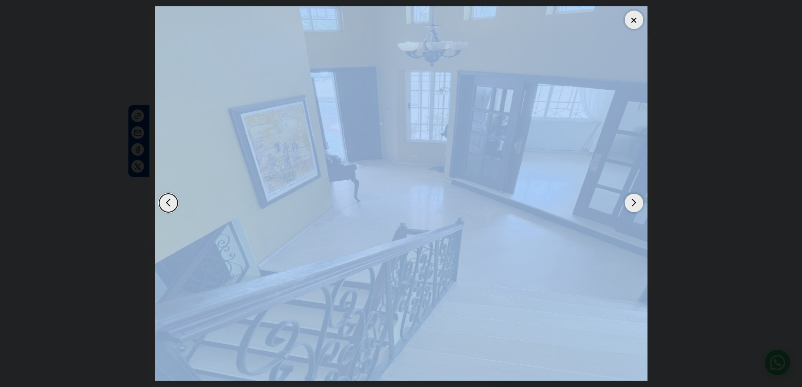
click at [636, 206] on div "Next slide" at bounding box center [634, 203] width 19 height 19
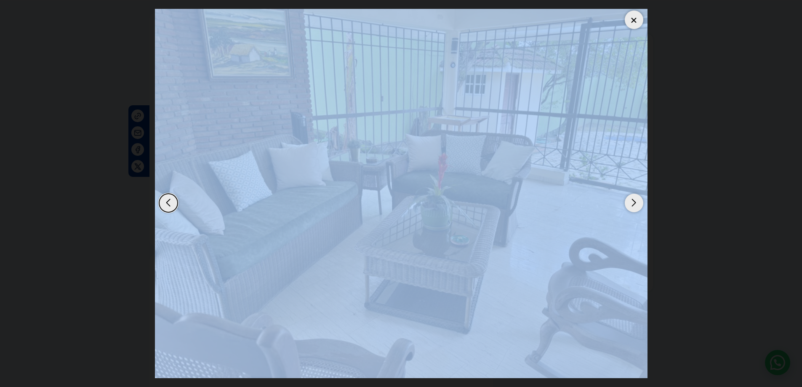
click at [636, 206] on div "Next slide" at bounding box center [634, 203] width 19 height 19
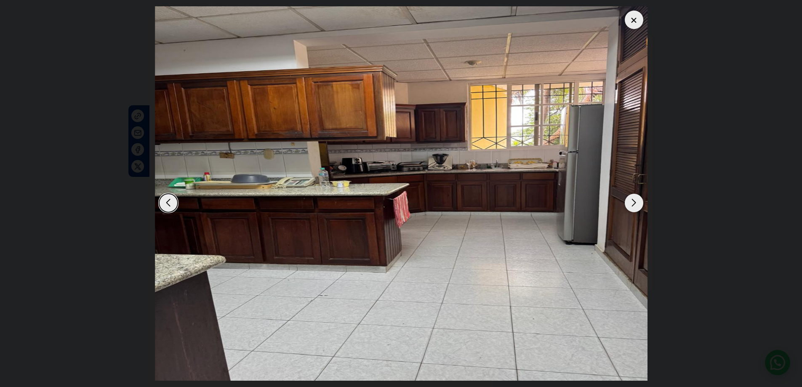
click at [636, 206] on div "Next slide" at bounding box center [634, 203] width 19 height 19
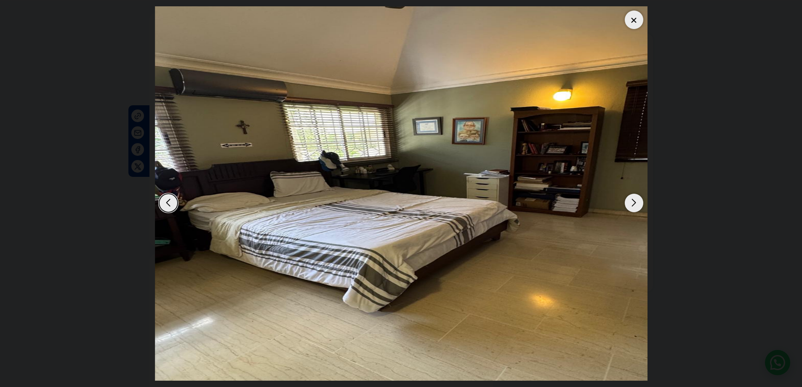
click at [636, 206] on div "Next slide" at bounding box center [634, 203] width 19 height 19
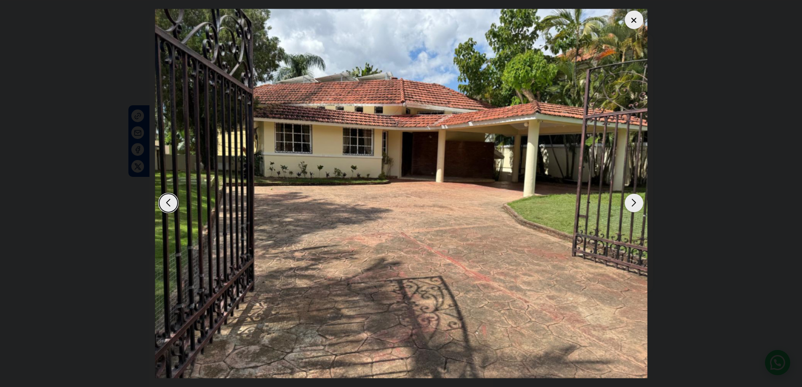
click at [637, 206] on div "Next slide" at bounding box center [634, 203] width 19 height 19
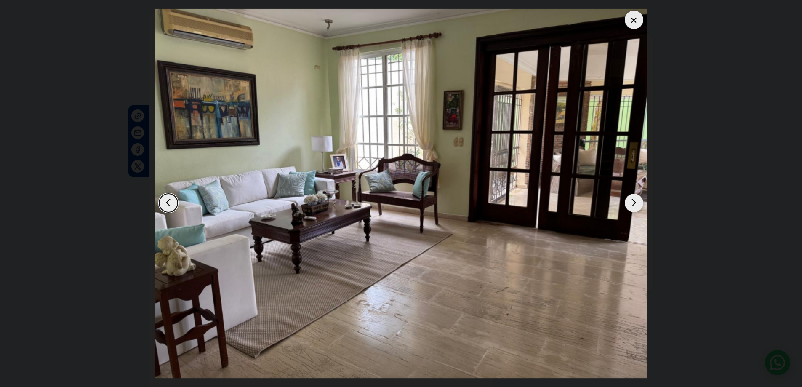
click at [637, 206] on div "Next slide" at bounding box center [634, 203] width 19 height 19
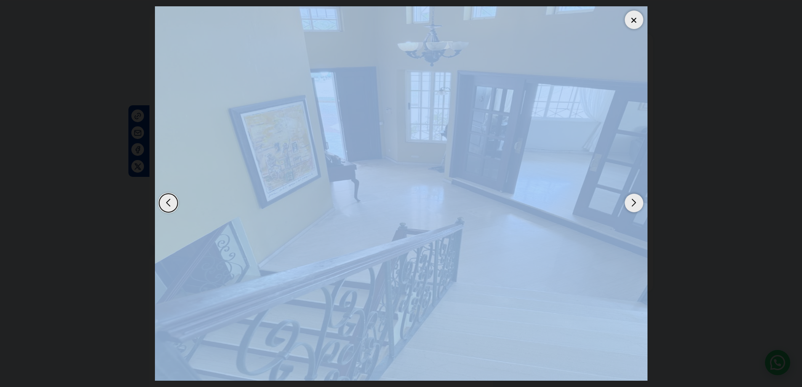
click at [637, 206] on div "Next slide" at bounding box center [634, 203] width 19 height 19
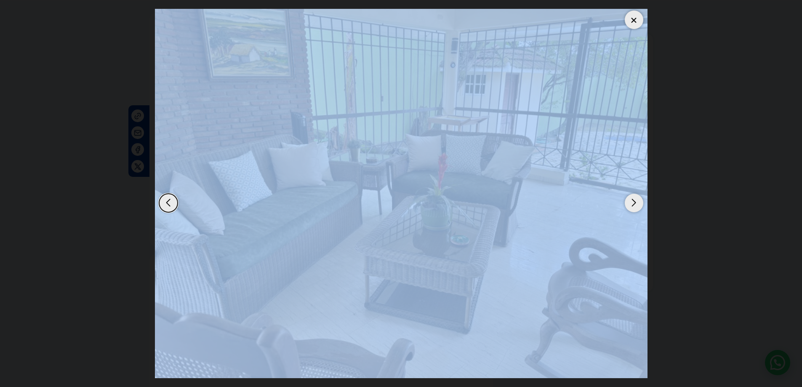
click at [637, 206] on div "Next slide" at bounding box center [634, 203] width 19 height 19
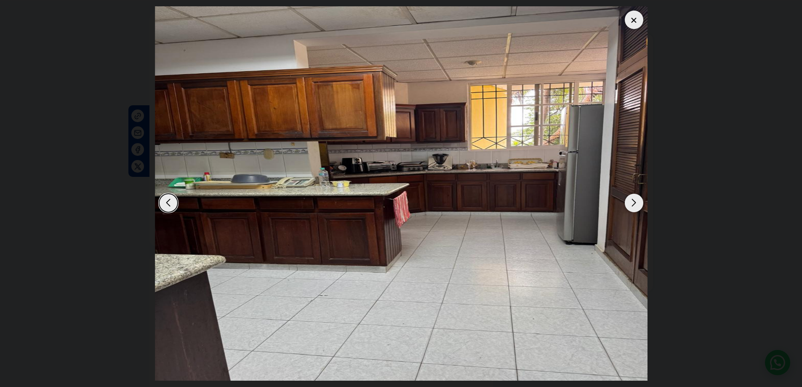
click at [637, 206] on div "Next slide" at bounding box center [634, 203] width 19 height 19
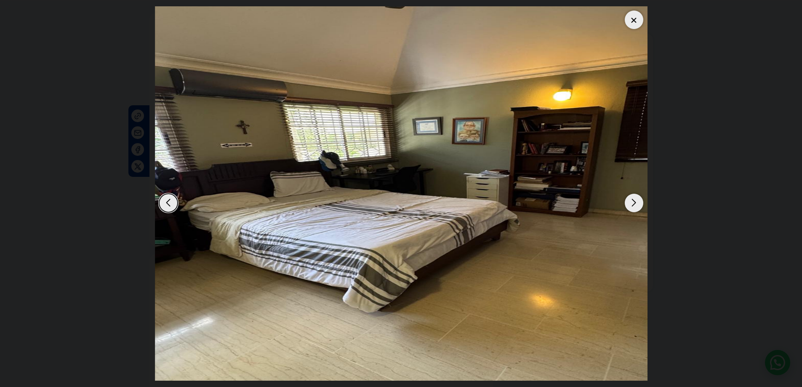
click at [638, 206] on div "Next slide" at bounding box center [634, 203] width 19 height 19
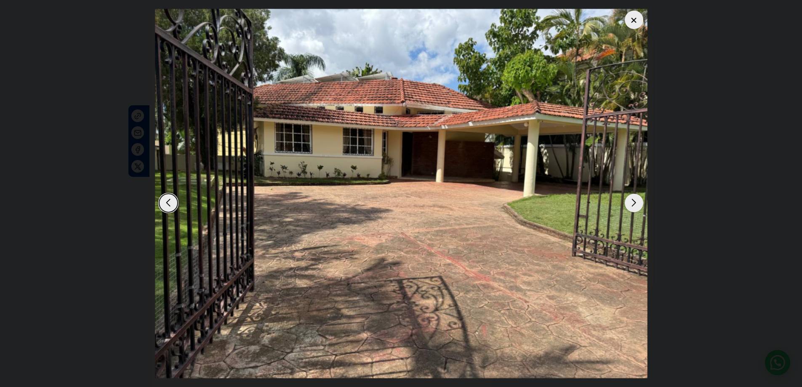
click at [638, 23] on div at bounding box center [634, 20] width 19 height 19
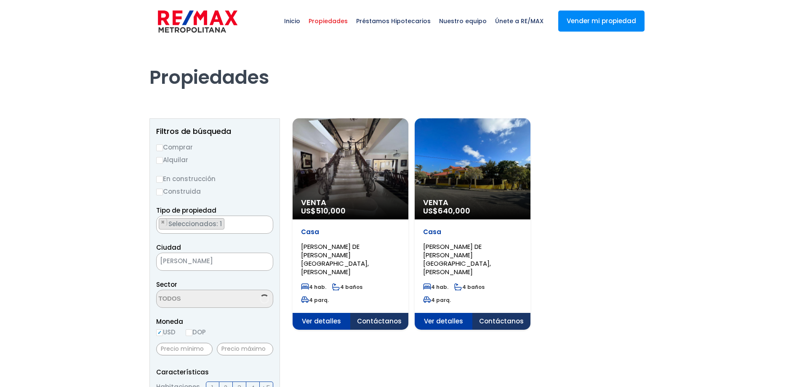
select select "93"
click at [239, 259] on span "[PERSON_NAME]" at bounding box center [204, 261] width 95 height 12
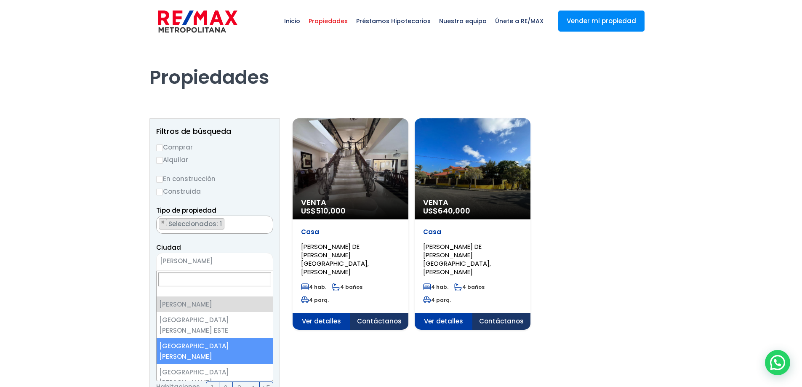
select select "149"
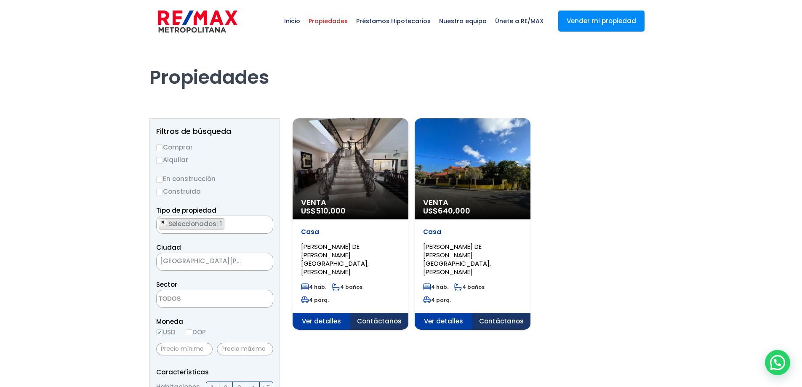
click at [162, 223] on span "×" at bounding box center [163, 223] width 4 height 8
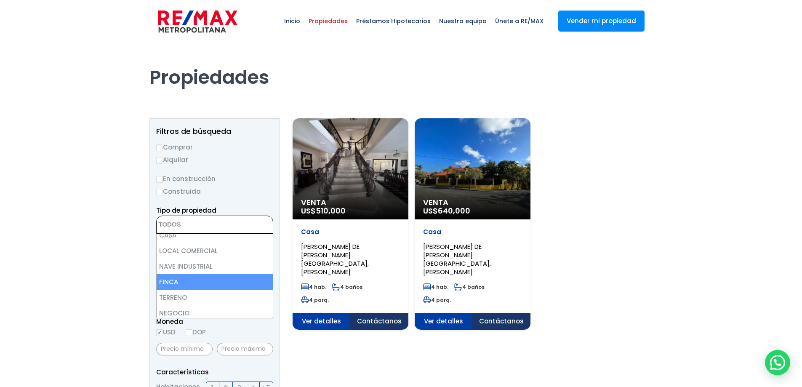
scroll to position [42, 0]
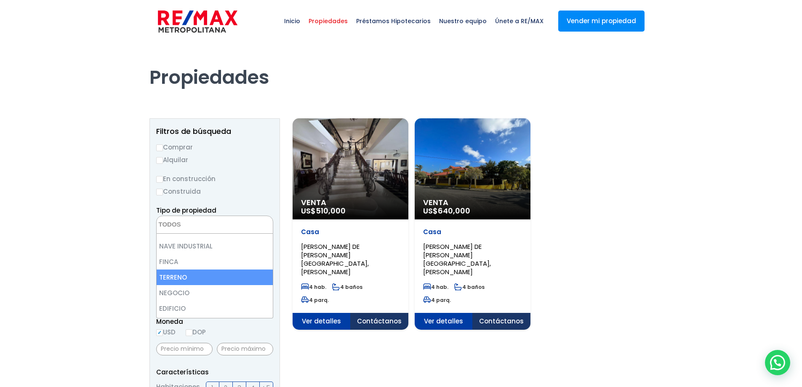
select select "land"
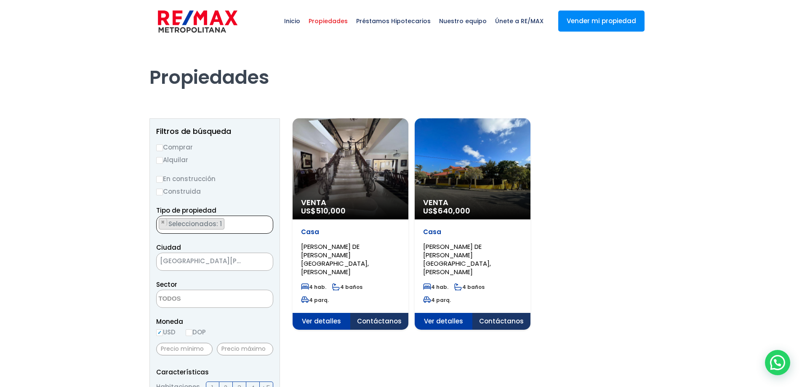
click at [198, 297] on textarea "Search" at bounding box center [198, 299] width 82 height 18
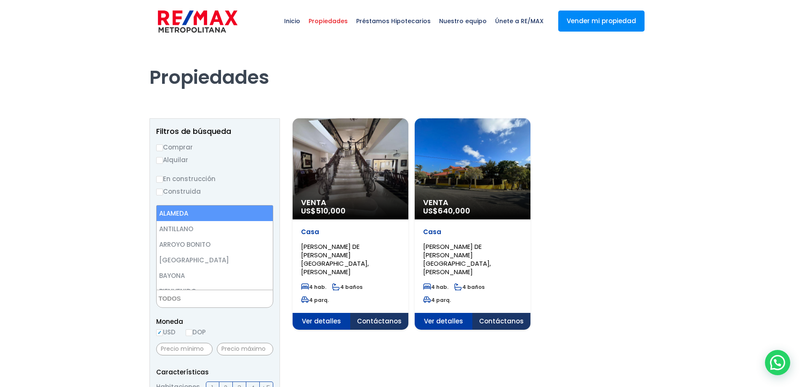
select select "13412"
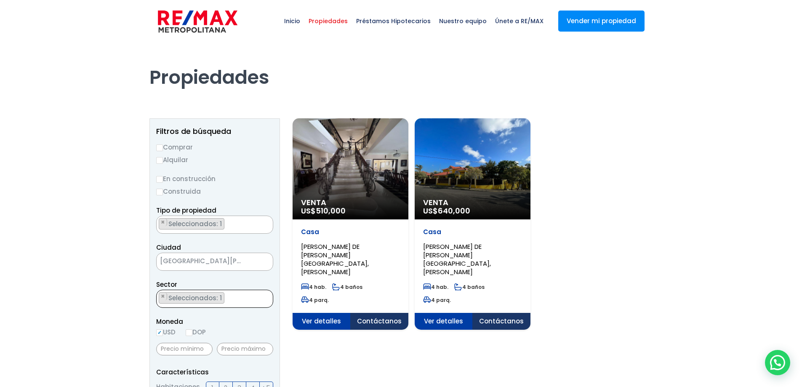
click at [231, 300] on ul "× Seleccionados: 1" at bounding box center [210, 299] width 106 height 18
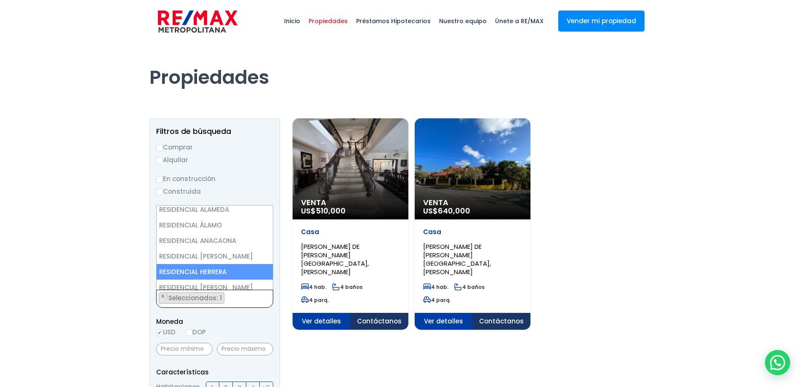
scroll to position [1053, 0]
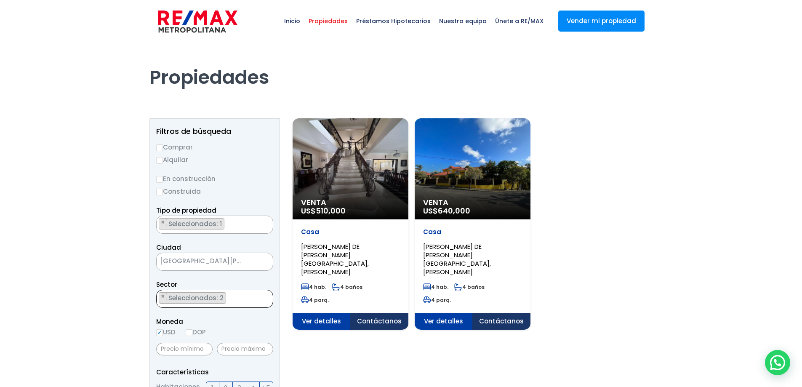
click at [249, 294] on ul "× Seleccionados: 2 × Seleccionados: 2" at bounding box center [210, 299] width 106 height 18
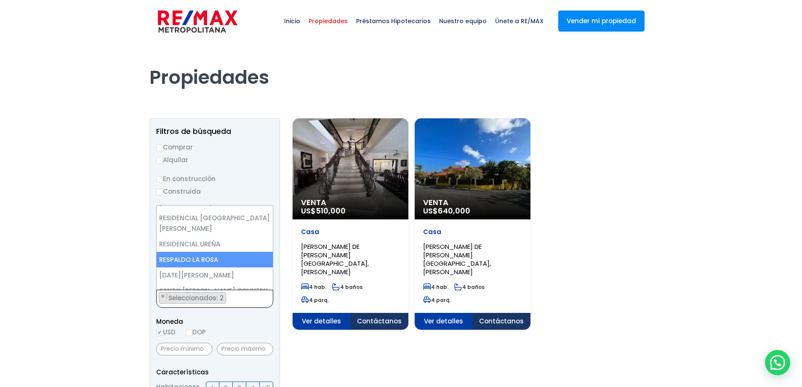
scroll to position [1306, 0]
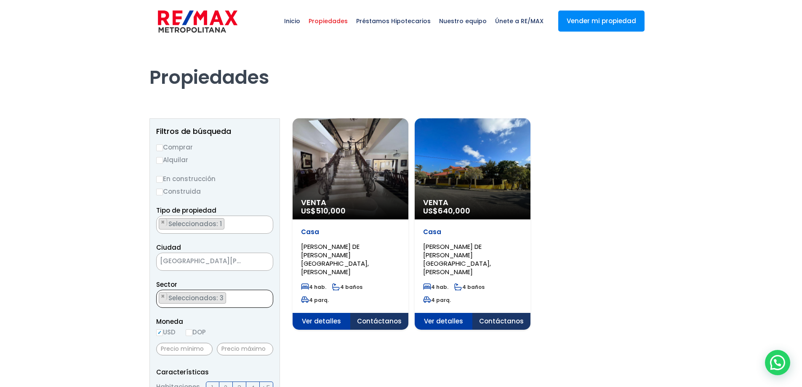
click at [239, 295] on ul "× Seleccionados: 3 × Seleccionados: 3 × Seleccionados: 3" at bounding box center [210, 299] width 106 height 18
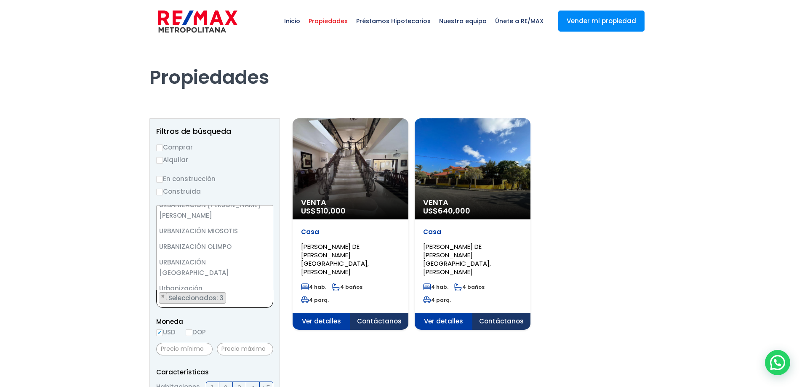
scroll to position [42, 0]
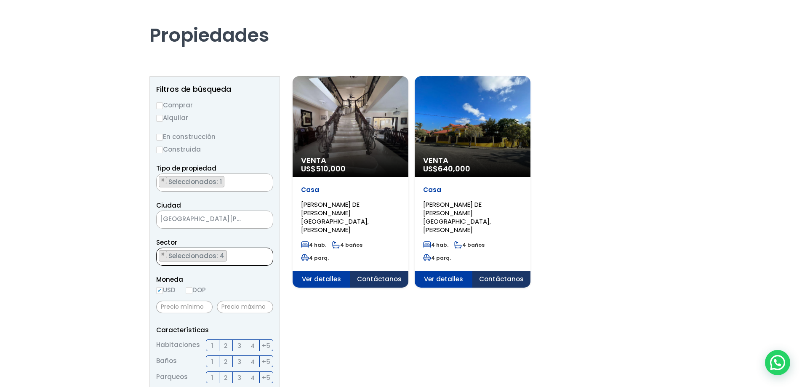
click at [243, 257] on ul "× Seleccionados: 4 × Seleccionados: 4 × Seleccionados: 4 × Seleccionados: 4" at bounding box center [210, 257] width 106 height 18
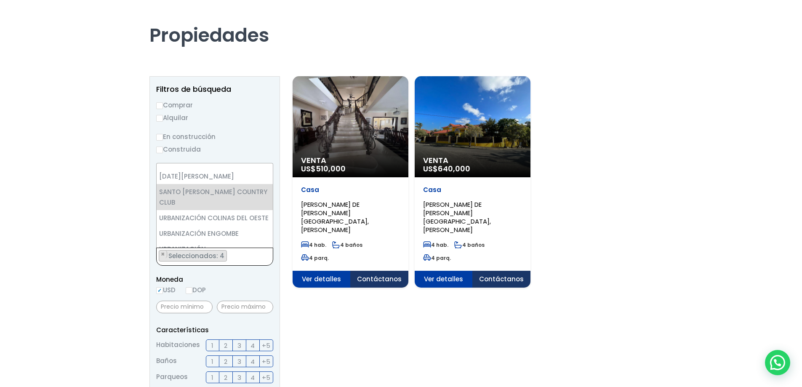
scroll to position [1333, 0]
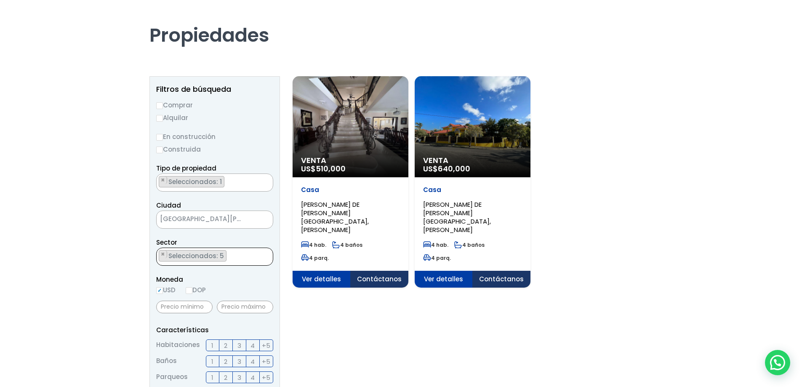
click at [247, 260] on ul "× Seleccionados: 5 × Seleccionados: 5 × Seleccionados: 5 × Seleccionados: 5 × S…" at bounding box center [210, 257] width 106 height 18
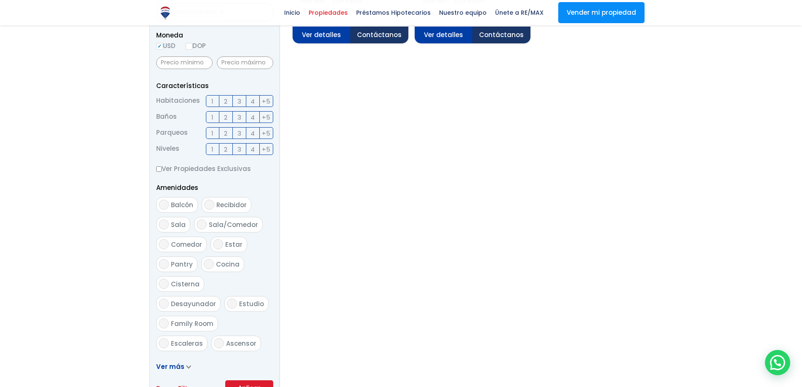
scroll to position [421, 0]
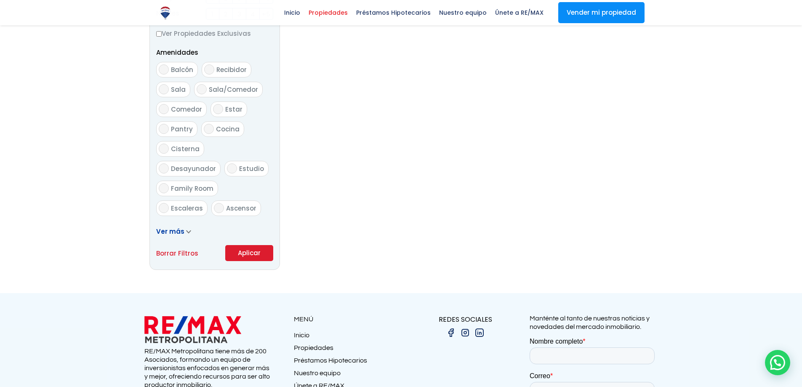
click at [255, 254] on button "Aplicar" at bounding box center [249, 253] width 48 height 16
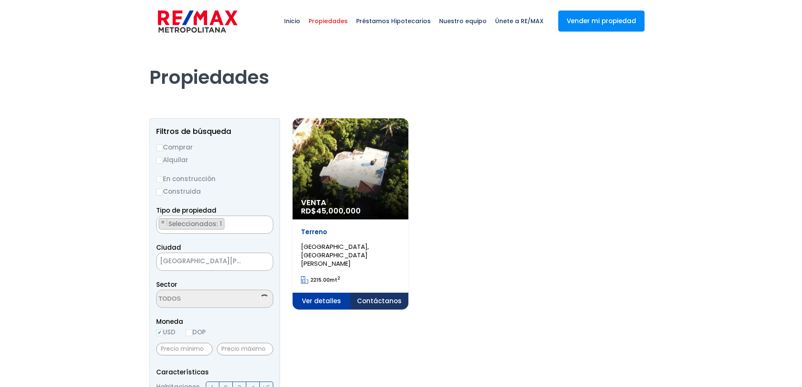
scroll to position [901, 0]
click at [334, 192] on div "Venta RD$ 45,000,000" at bounding box center [351, 168] width 116 height 101
click at [161, 297] on textarea "Search" at bounding box center [159, 299] width 5 height 18
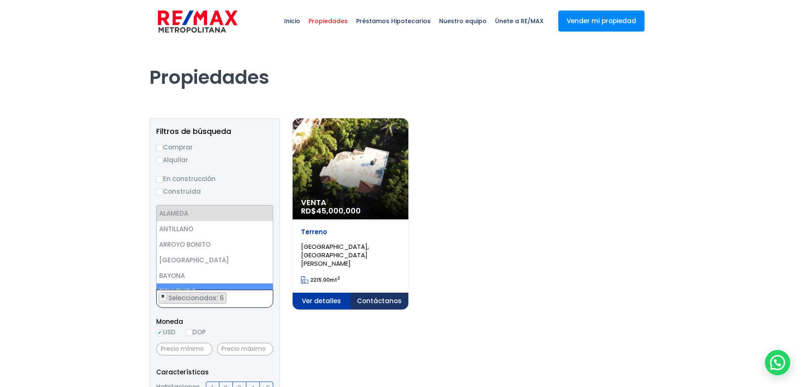
click at [163, 294] on span "×" at bounding box center [163, 297] width 4 height 8
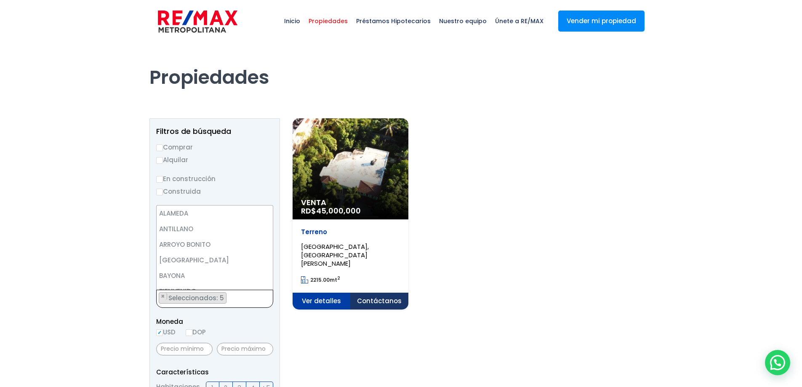
scroll to position [1039, 0]
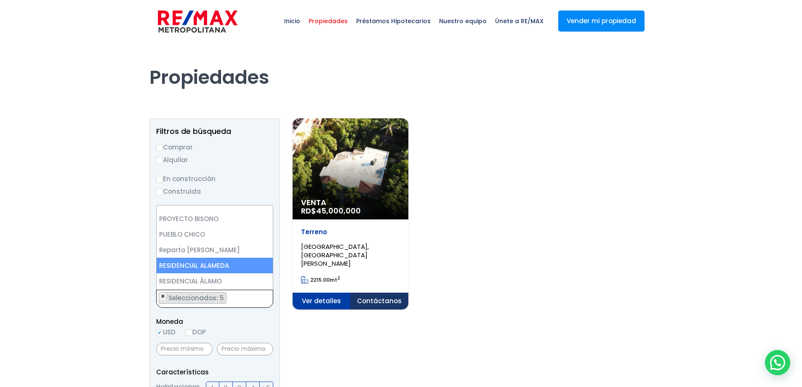
click at [163, 294] on span "×" at bounding box center [163, 297] width 4 height 8
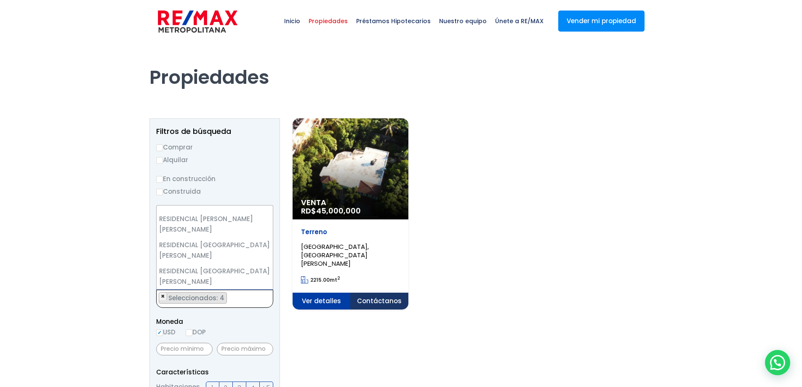
click at [163, 294] on span "×" at bounding box center [163, 297] width 4 height 8
select select "13444"
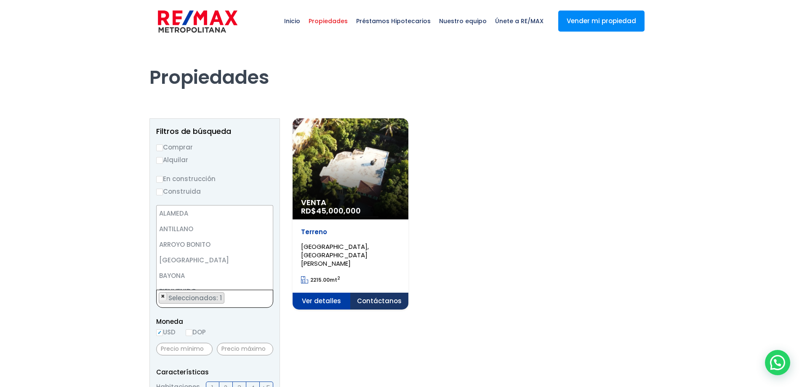
scroll to position [1450, 0]
click at [163, 294] on span "×" at bounding box center [163, 297] width 4 height 8
select select "13412"
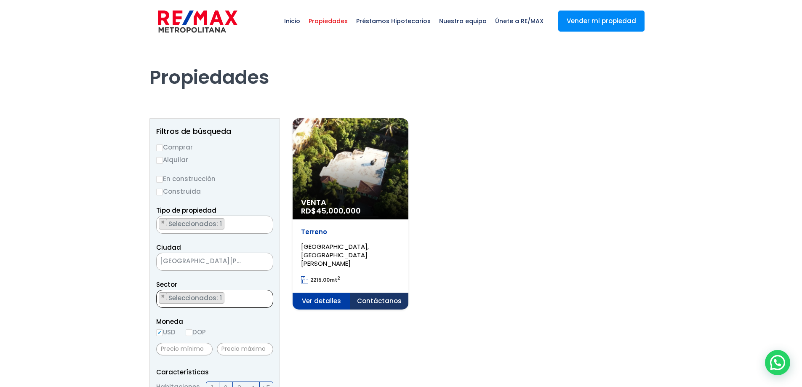
click at [227, 298] on ul "× Seleccionados: 1" at bounding box center [210, 299] width 106 height 18
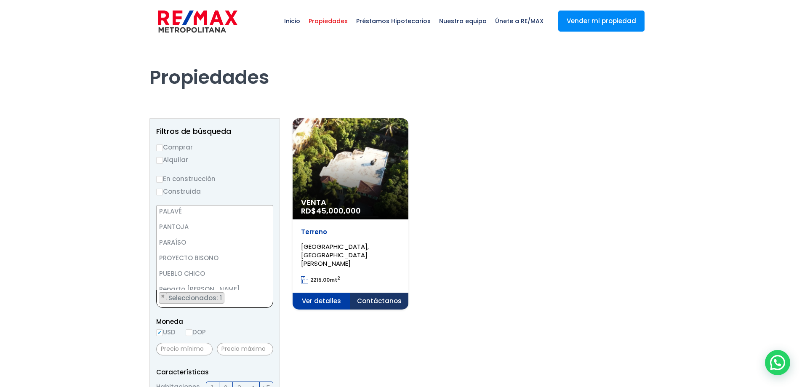
scroll to position [1011, 0]
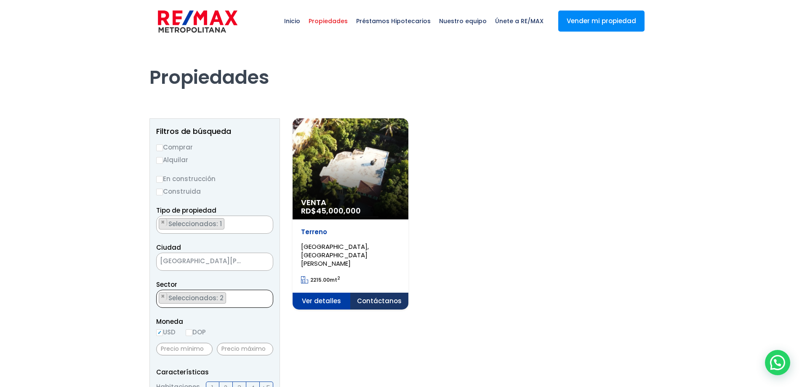
click at [233, 223] on ul "× Seleccionados: 1" at bounding box center [210, 225] width 106 height 18
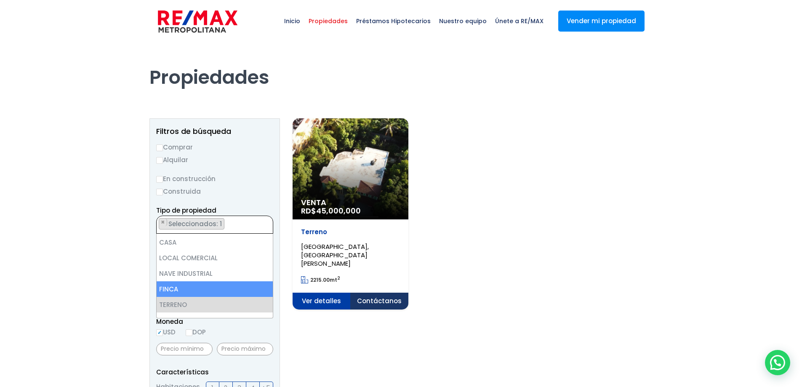
scroll to position [0, 0]
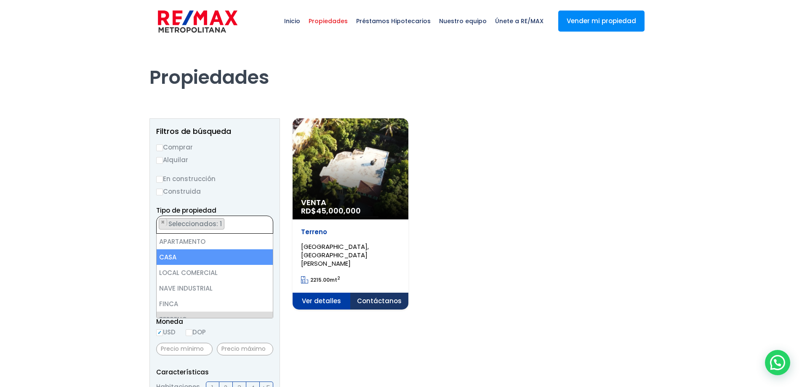
select select "house"
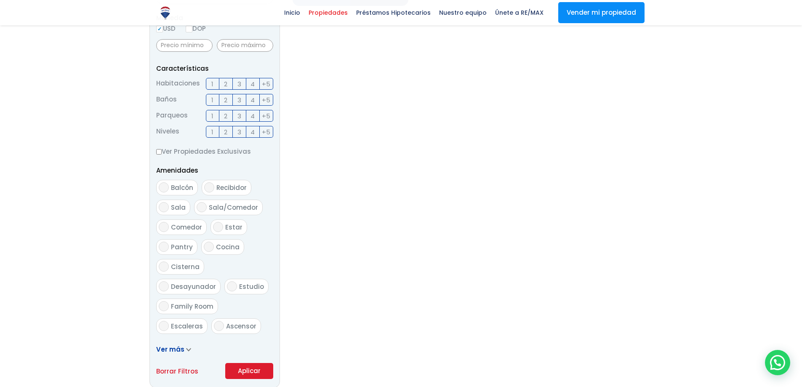
scroll to position [337, 0]
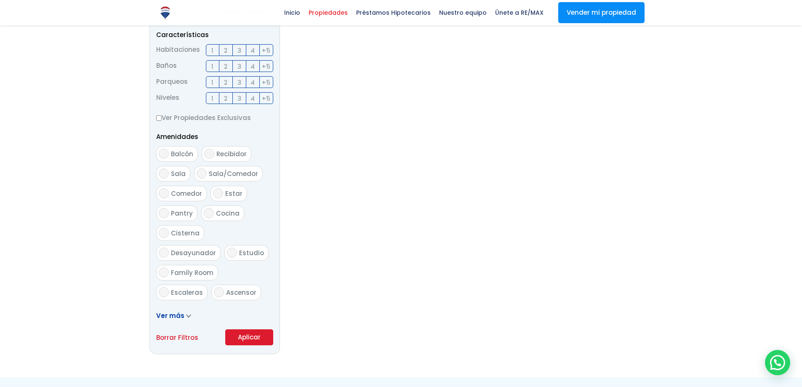
click at [261, 334] on button "Aplicar" at bounding box center [249, 337] width 48 height 16
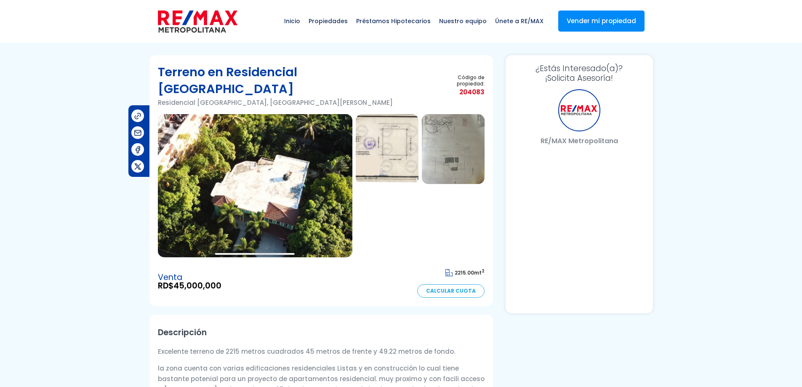
select select "US"
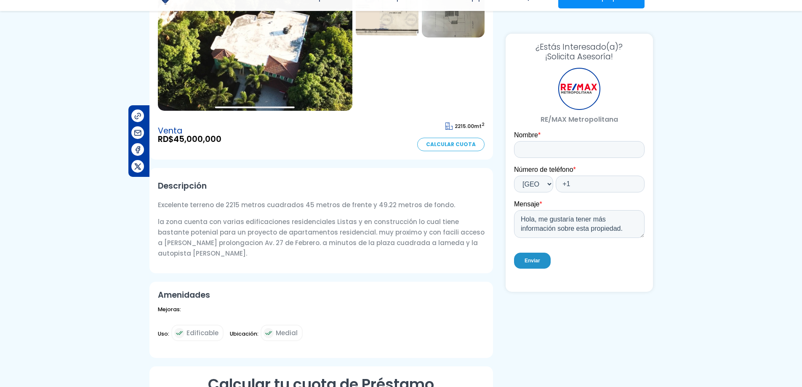
scroll to position [168, 0]
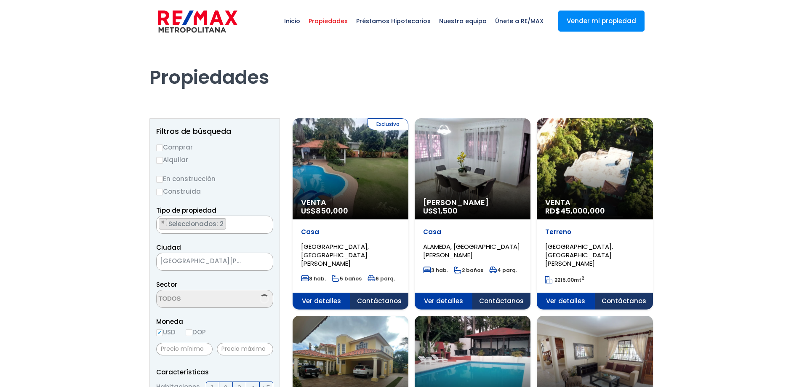
select select "13412"
click at [240, 299] on ul "× Seleccionados: 2 × Seleccionados: 2" at bounding box center [210, 299] width 106 height 18
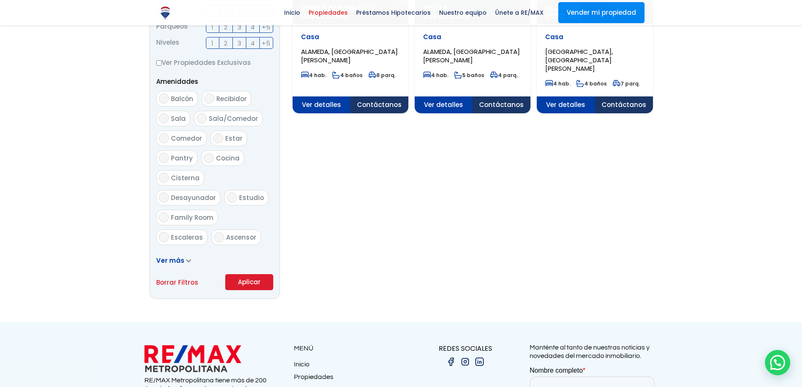
scroll to position [421, 0]
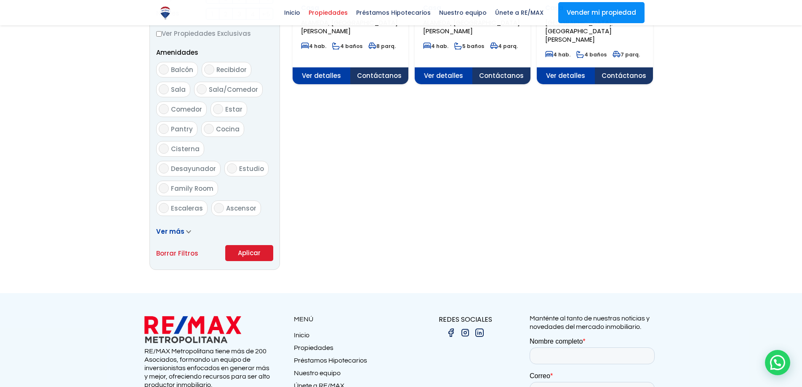
click at [246, 251] on button "Aplicar" at bounding box center [249, 253] width 48 height 16
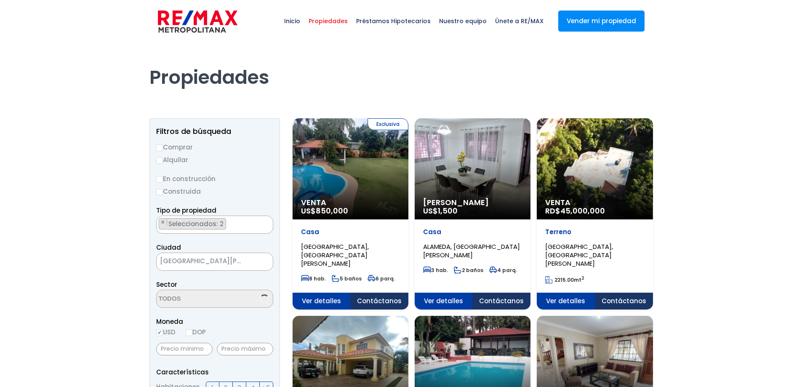
scroll to position [804, 0]
select select "13412"
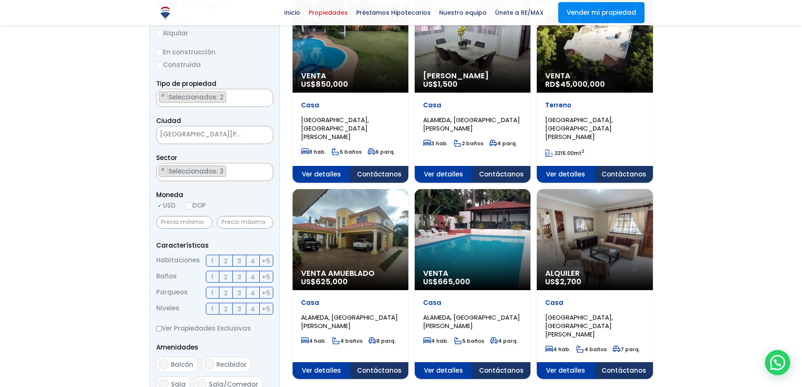
scroll to position [0, 0]
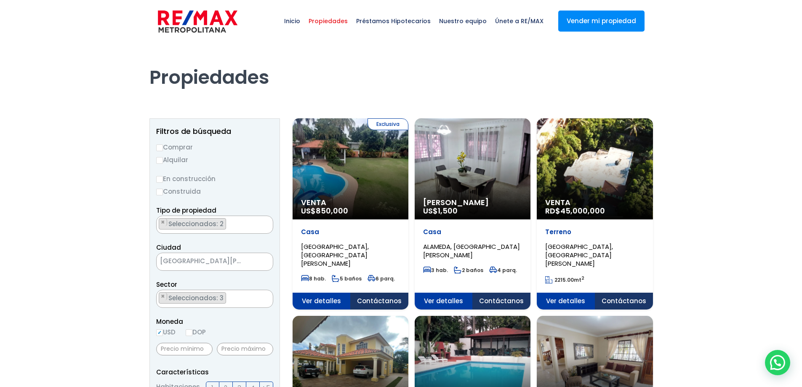
click at [364, 182] on div "Exclusiva Venta US$ 850,000" at bounding box center [351, 168] width 116 height 101
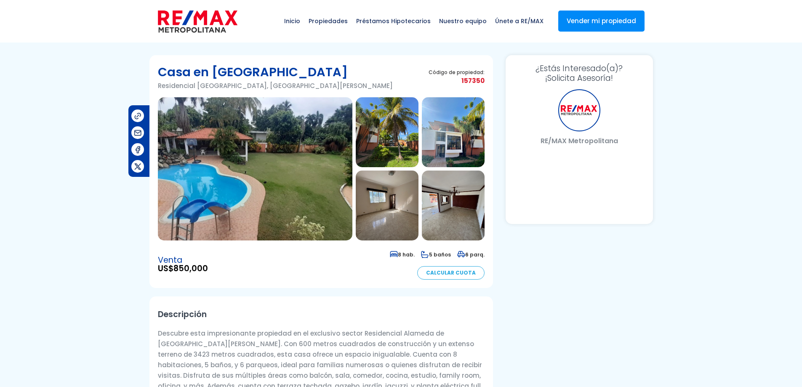
select select "US"
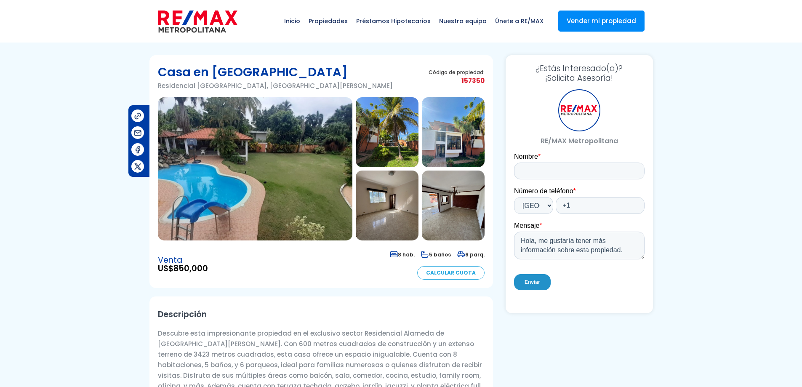
click at [321, 193] on img at bounding box center [255, 168] width 195 height 143
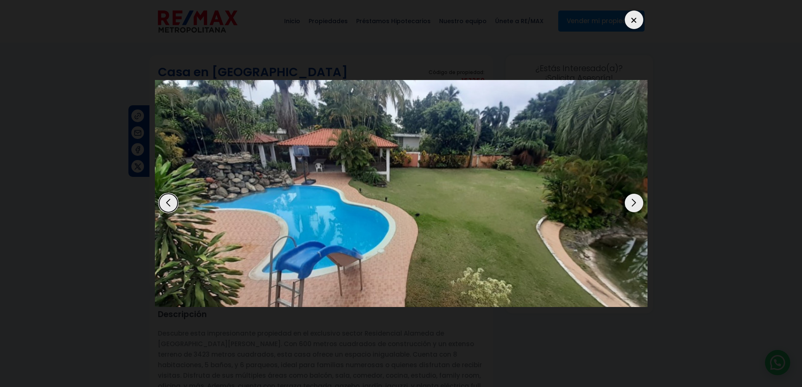
click at [631, 206] on div "Next slide" at bounding box center [634, 203] width 19 height 19
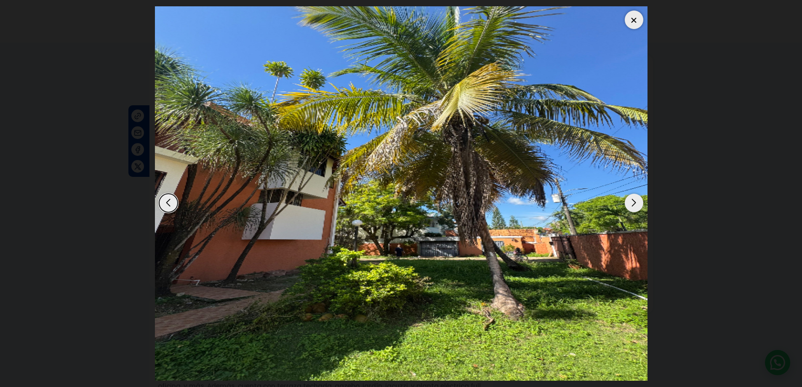
click at [631, 206] on div "Next slide" at bounding box center [634, 203] width 19 height 19
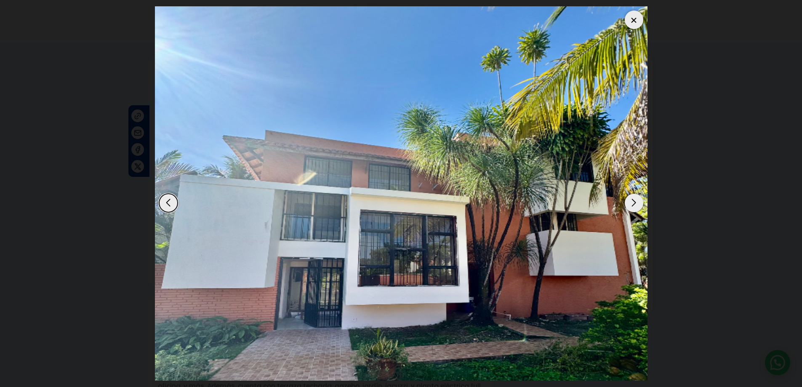
click at [631, 206] on div "Next slide" at bounding box center [634, 203] width 19 height 19
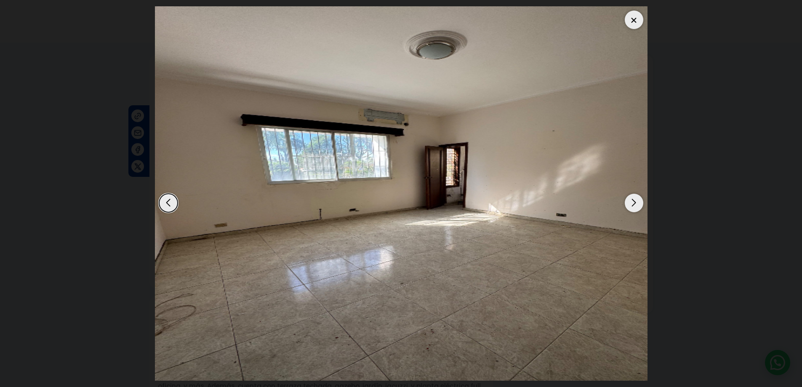
click at [631, 206] on div "Next slide" at bounding box center [634, 203] width 19 height 19
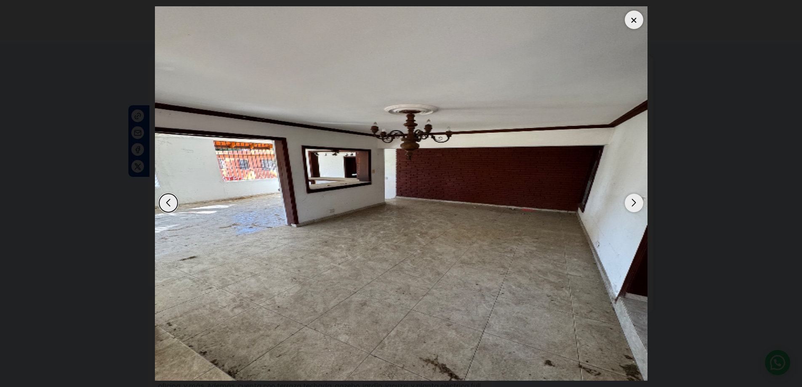
click at [634, 23] on div at bounding box center [634, 20] width 19 height 19
